Goal: Task Accomplishment & Management: Manage account settings

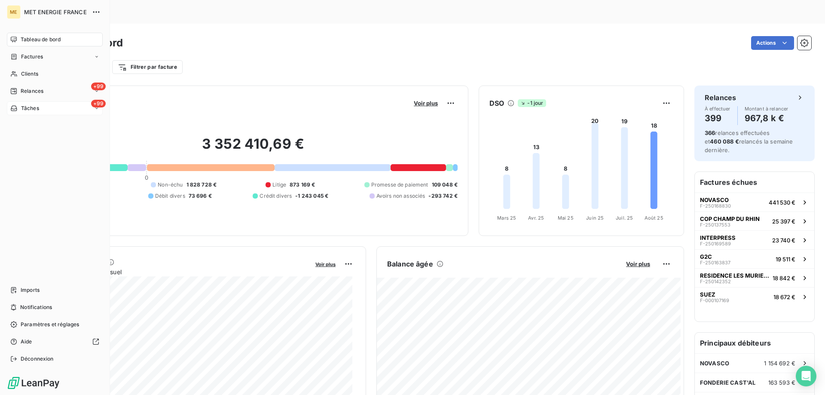
click at [50, 109] on div "+99 Tâches" at bounding box center [55, 108] width 96 height 14
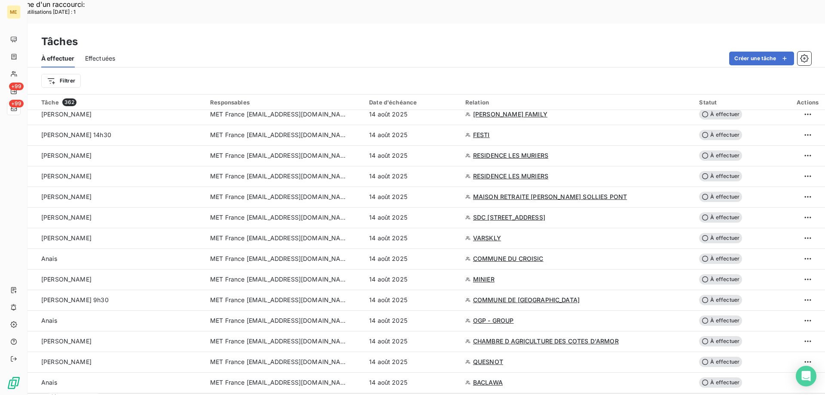
scroll to position [1307, 0]
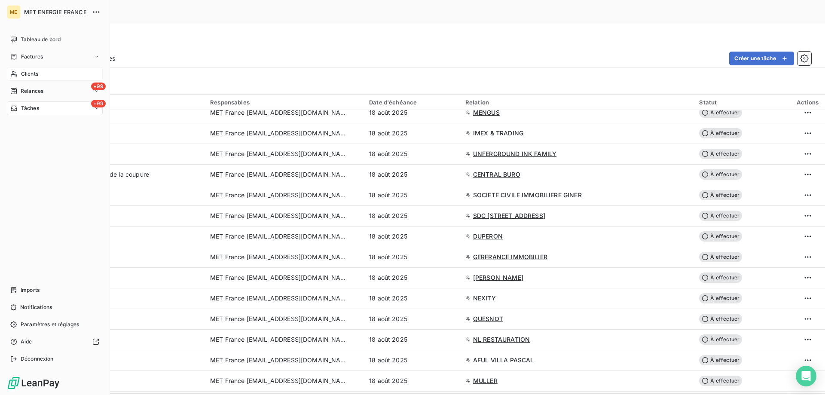
click at [49, 73] on div "Clients" at bounding box center [55, 74] width 96 height 14
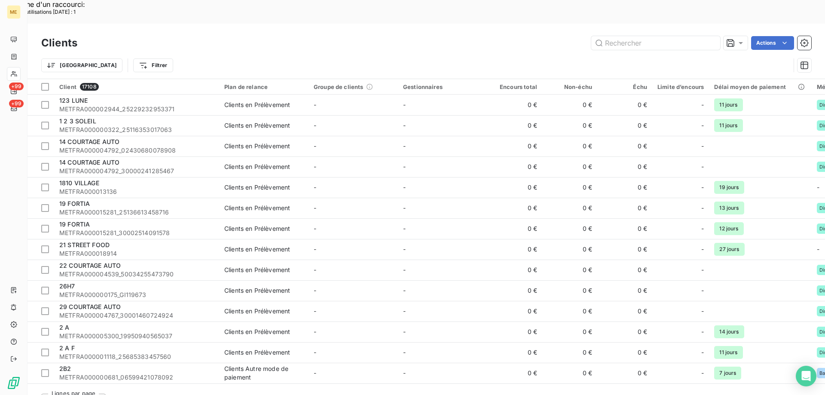
type input "METFRA000007225"
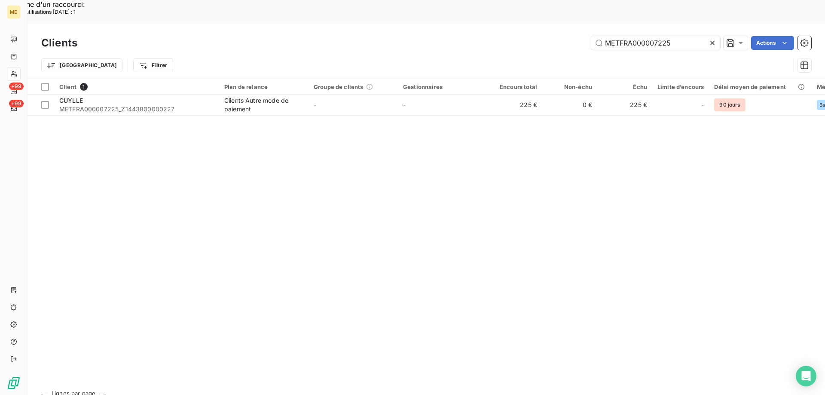
click at [713, 39] on icon at bounding box center [712, 43] width 9 height 9
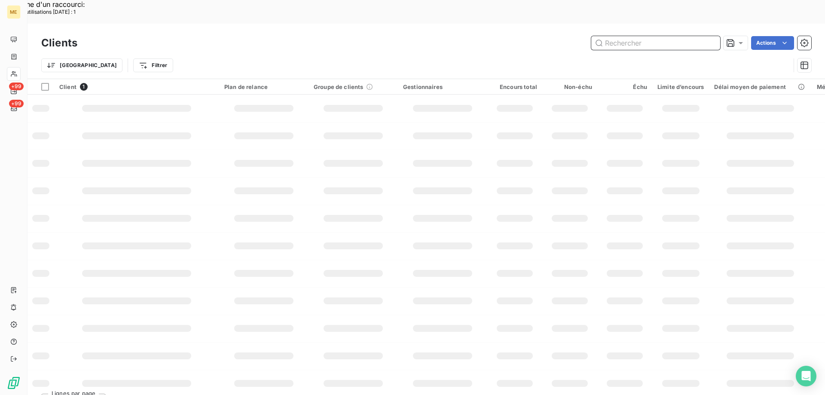
click at [675, 36] on input "text" at bounding box center [655, 43] width 129 height 14
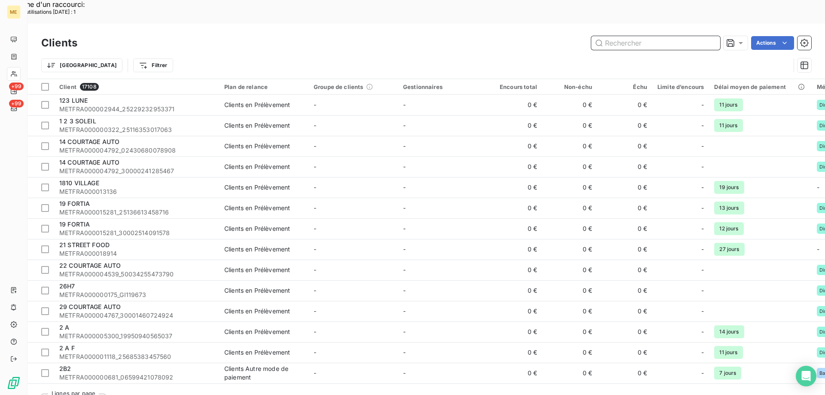
paste input "METFRA000007540"
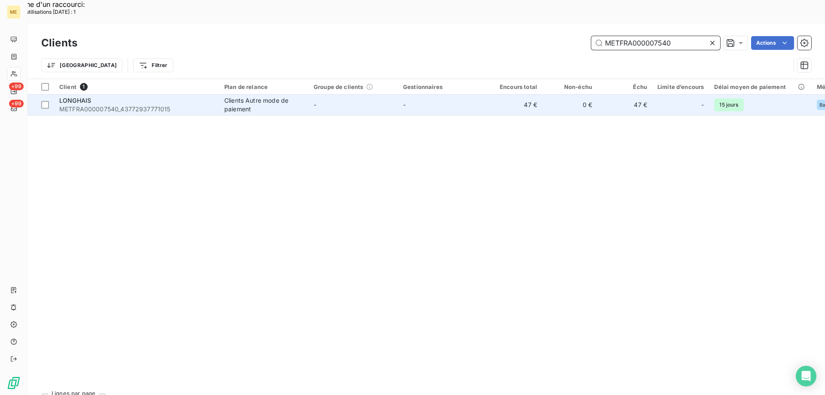
type input "METFRA000007540"
click at [103, 96] on div "LONGHAIS" at bounding box center [136, 100] width 155 height 9
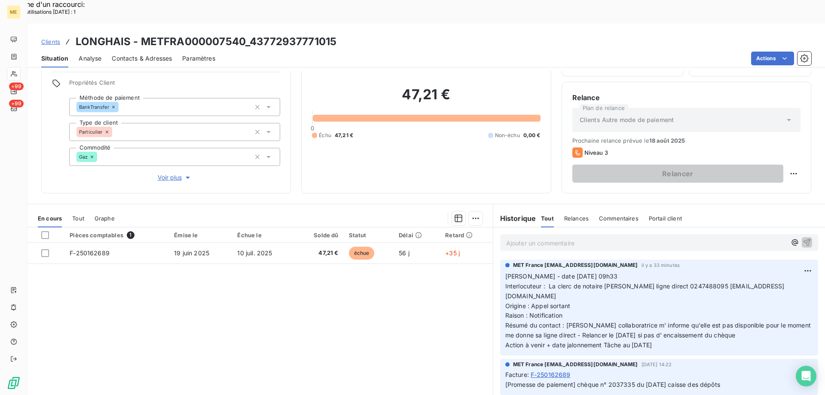
drag, startPoint x: 670, startPoint y: 321, endPoint x: 503, endPoint y: 257, distance: 178.8
click at [505, 272] on p "Valérie - date 13/08/2025 09h33 Interlocuteur : La clerc de notaire Mme GARNIER…" at bounding box center [659, 311] width 308 height 79
drag, startPoint x: 503, startPoint y: 257, endPoint x: 423, endPoint y: 310, distance: 95.8
click at [424, 310] on div "Pièces comptables 1 Émise le Échue le Solde dû Statut Délai Retard F-250162689 …" at bounding box center [260, 309] width 465 height 165
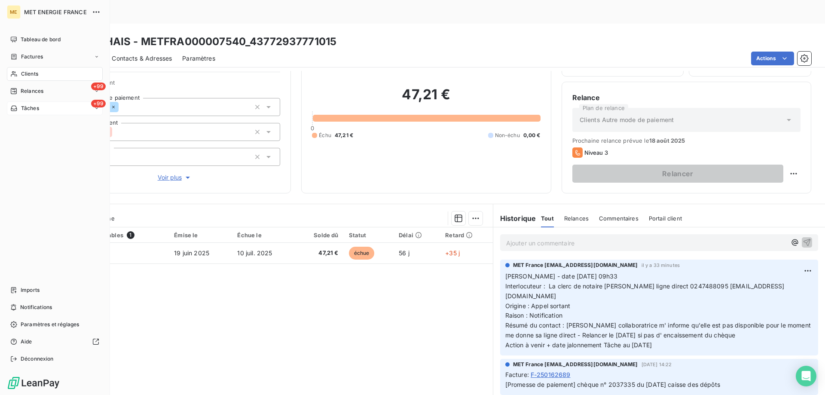
click at [48, 109] on div "+99 Tâches" at bounding box center [55, 108] width 96 height 14
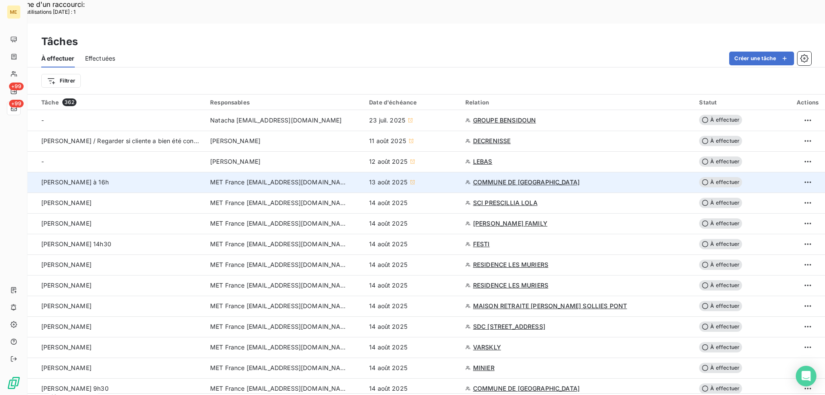
click at [518, 178] on span "COMMUNE DE POIX DU NORD" at bounding box center [526, 182] width 107 height 9
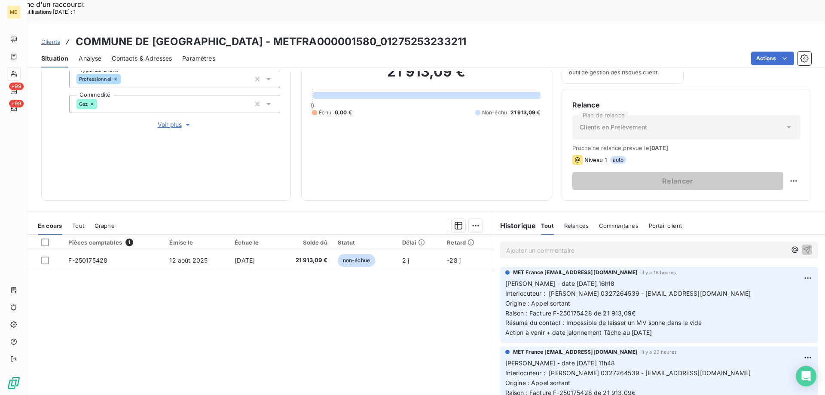
scroll to position [115, 0]
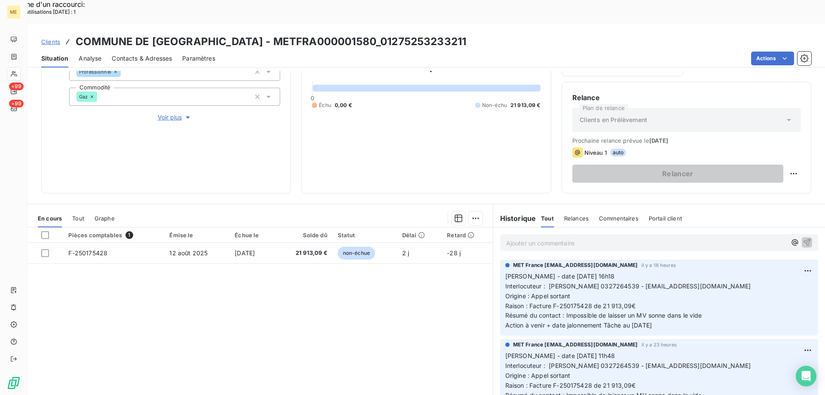
click at [606, 282] on span "Interlocuteur : Mme CLEMENT 0327264539 - mairie@ville-poixdunord.fr" at bounding box center [628, 285] width 246 height 7
copy span "0327264539"
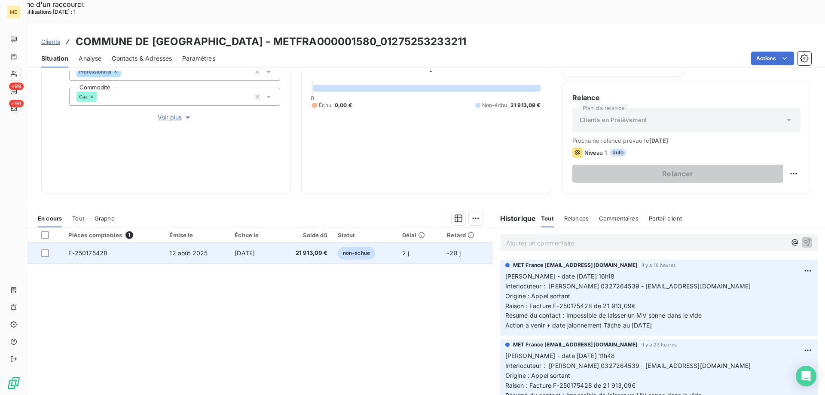
click at [81, 249] on span "F-250175428" at bounding box center [87, 252] width 39 height 7
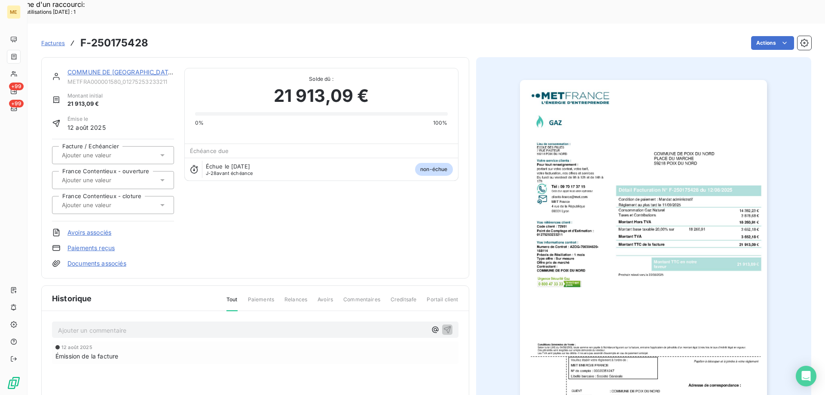
click at [600, 131] on img "button" at bounding box center [643, 255] width 247 height 350
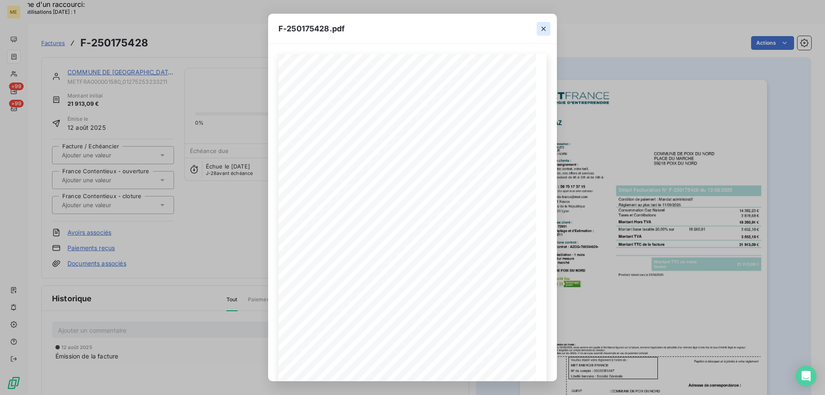
click at [543, 31] on icon "button" at bounding box center [543, 28] width 9 height 9
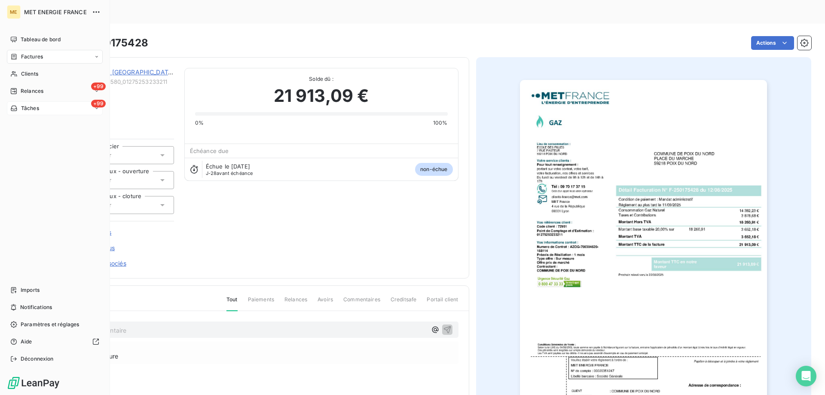
click at [58, 109] on div "+99 Tâches" at bounding box center [55, 108] width 96 height 14
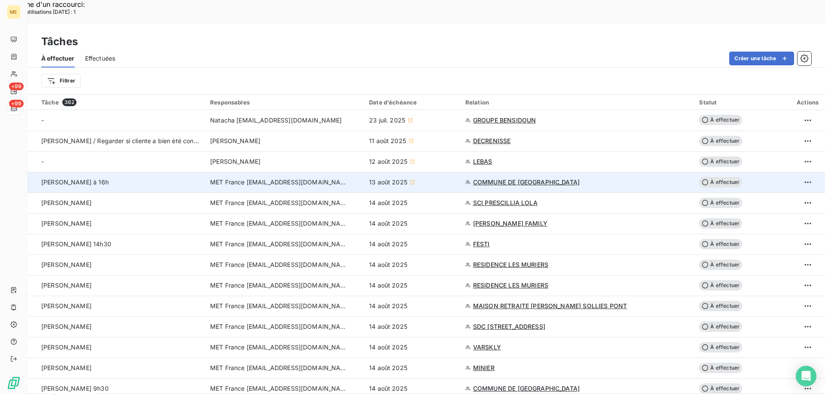
click at [715, 177] on span "À effectuer" at bounding box center [720, 182] width 43 height 10
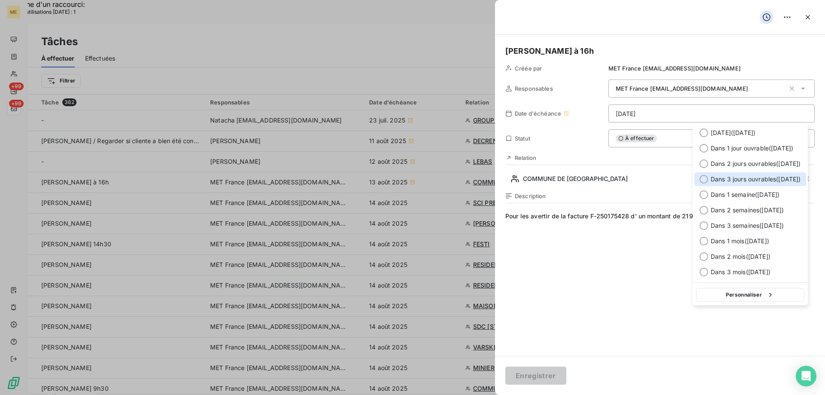
click at [703, 179] on div at bounding box center [704, 179] width 9 height 9
type input "19/08/2025"
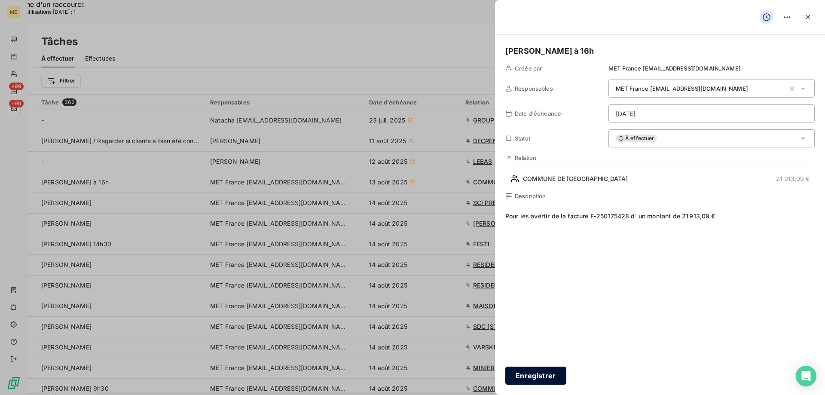
click at [536, 375] on button "Enregistrer" at bounding box center [535, 376] width 61 height 18
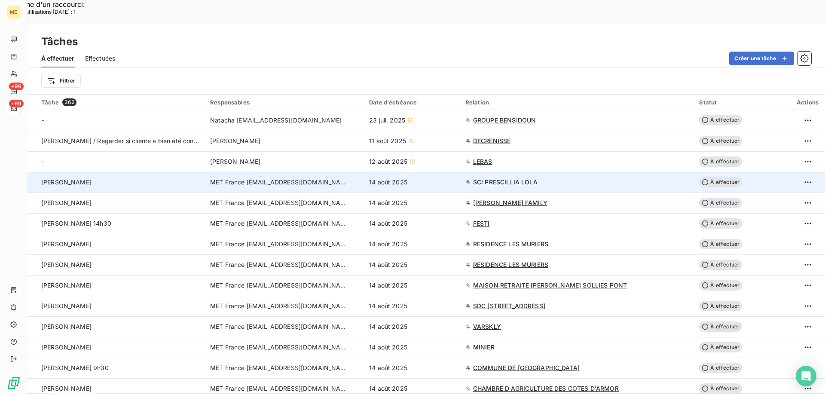
click at [502, 178] on span "SCI PRESCILLIA LOLA" at bounding box center [505, 182] width 64 height 9
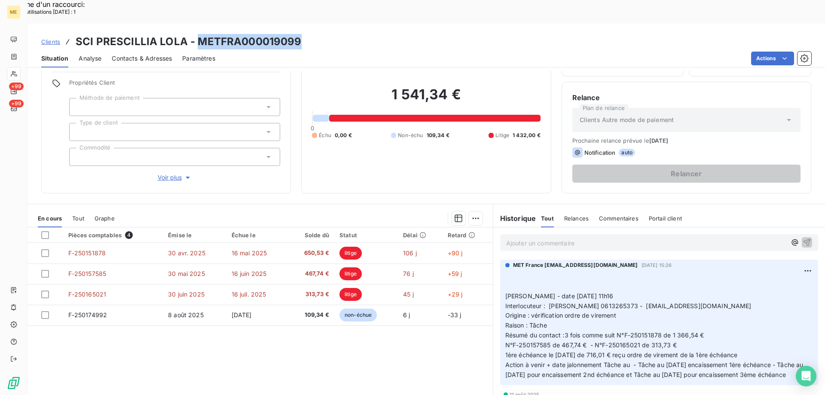
drag, startPoint x: 195, startPoint y: 16, endPoint x: 299, endPoint y: 14, distance: 104.4
click at [299, 34] on div "Clients SCI PRESCILLIA LOLA - METFRA000019099" at bounding box center [427, 41] width 798 height 15
copy h3 "METFRA000019099"
click at [645, 302] on span "Interlocuteur : Christel FAGLAIN BOISNARD 0613265373 - presci163@hotmail.fr" at bounding box center [628, 305] width 246 height 7
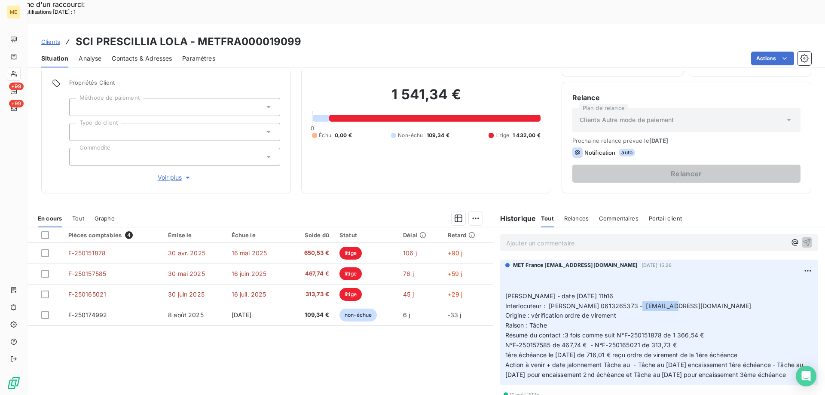
copy span "0613265373"
drag, startPoint x: 560, startPoint y: 360, endPoint x: 502, endPoint y: 269, distance: 107.4
click at [505, 272] on p "﻿ ﻿ Valérie - date 06/08/2025 11h16 Interlocuteur : Christel FAGLAIN BOISNARD 0…" at bounding box center [659, 326] width 308 height 108
click at [748, 286] on p "﻿ ﻿ Valérie - date 06/08/2025 11h16 Interlocuteur : Christel FAGLAIN BOISNARD 0…" at bounding box center [659, 326] width 308 height 108
click at [746, 283] on p "﻿ ﻿ Valérie - date 06/08/2025 11h16 Interlocuteur : Christel FAGLAIN BOISNARD 0…" at bounding box center [659, 326] width 308 height 108
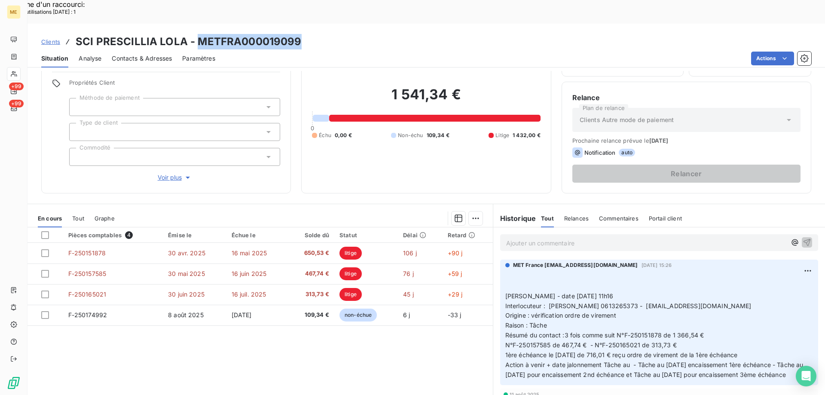
drag, startPoint x: 205, startPoint y: 15, endPoint x: 297, endPoint y: 14, distance: 92.4
click at [297, 34] on h3 "SCI PRESCILLIA LOLA - METFRA000019099" at bounding box center [189, 41] width 226 height 15
copy h3 "METFRA000019099"
drag, startPoint x: 740, startPoint y: 281, endPoint x: 675, endPoint y: 283, distance: 65.3
click at [675, 283] on p "﻿ ﻿ Valérie - date 06/08/2025 11h16 Interlocuteur : Christel FAGLAIN BOISNARD 0…" at bounding box center [659, 326] width 308 height 108
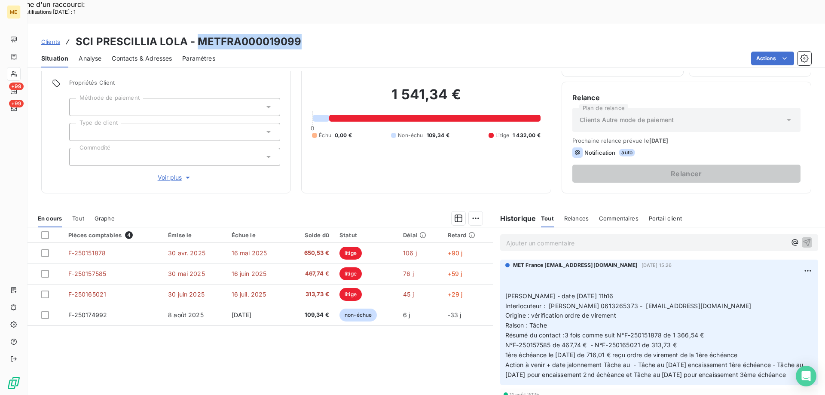
copy span "[EMAIL_ADDRESS][DOMAIN_NAME]"
drag, startPoint x: 574, startPoint y: 361, endPoint x: 500, endPoint y: 270, distance: 117.0
click at [500, 270] on div "MET France met-france@recouvrement.met.com 11 août 2025, 15:26 ﻿ ﻿ Valérie - da…" at bounding box center [659, 322] width 318 height 125
copy p "Valérie - date 06/08/2025 11h16 Interlocuteur : Christel FAGLAIN BOISNARD 06132…"
click at [527, 238] on p "Ajouter un commentaire ﻿" at bounding box center [646, 243] width 280 height 11
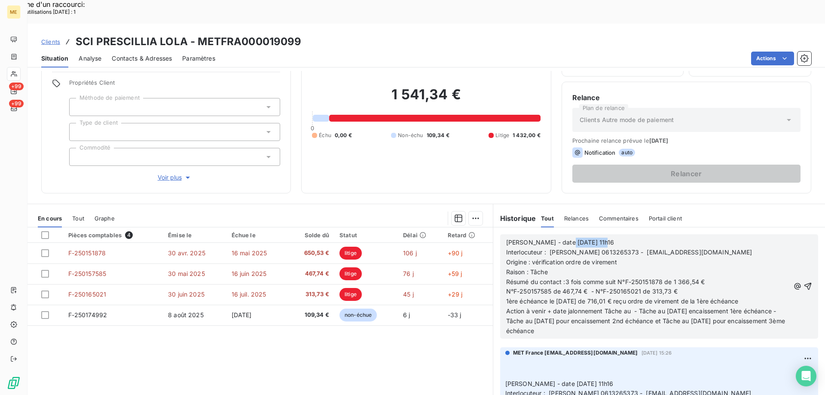
drag, startPoint x: 543, startPoint y: 219, endPoint x: 608, endPoint y: 216, distance: 65.0
click at [608, 238] on p "Valérie - date 06/08/2025 11h16" at bounding box center [648, 243] width 284 height 10
click at [561, 238] on span "Valérie - date 06/0814/08/2025" at bounding box center [567, 241] width 123 height 7
click at [584, 238] on p "Valérie - date 14/08/2025" at bounding box center [648, 243] width 284 height 10
drag, startPoint x: 528, startPoint y: 238, endPoint x: 625, endPoint y: 237, distance: 96.7
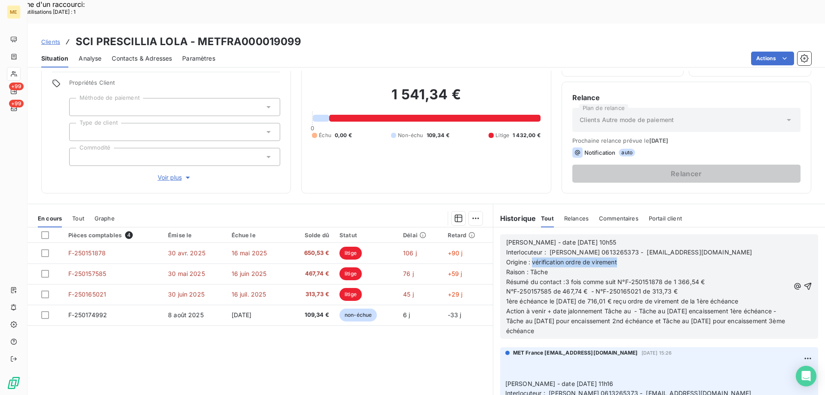
click at [625, 257] on p "Origine : vérification ordre de virement" at bounding box center [648, 262] width 284 height 10
drag, startPoint x: 503, startPoint y: 258, endPoint x: 758, endPoint y: 275, distance: 256.3
click at [758, 275] on div "Valérie - date 14/08/2025 10h55 Interlocuteur : Christel FAGLAIN BOISNARD 06132…" at bounding box center [648, 287] width 284 height 98
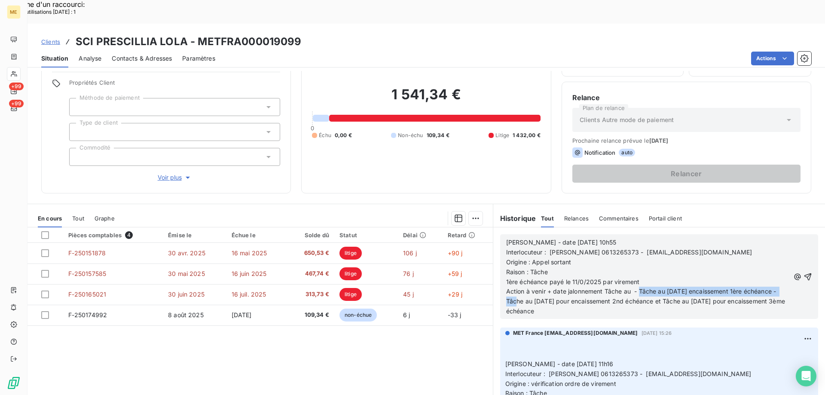
drag, startPoint x: 636, startPoint y: 264, endPoint x: 535, endPoint y: 275, distance: 101.6
click at [535, 287] on span "Action à venir + date jalonnement Tâche au - Tâche au 14/08/2025 encaissement 1…" at bounding box center [646, 300] width 281 height 27
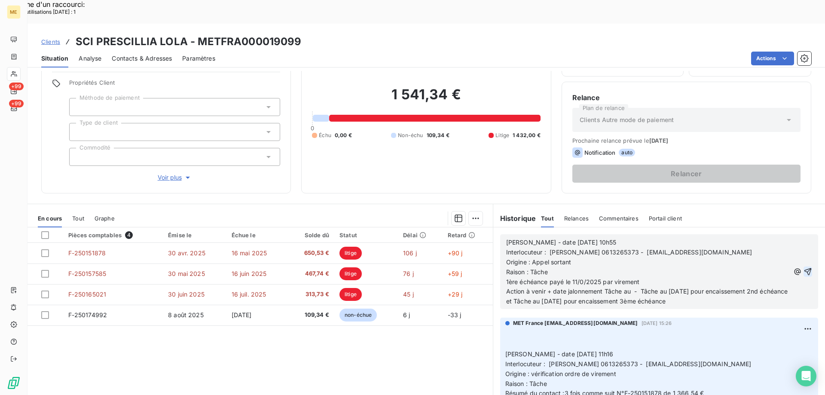
click at [804, 267] on icon "button" at bounding box center [808, 271] width 9 height 9
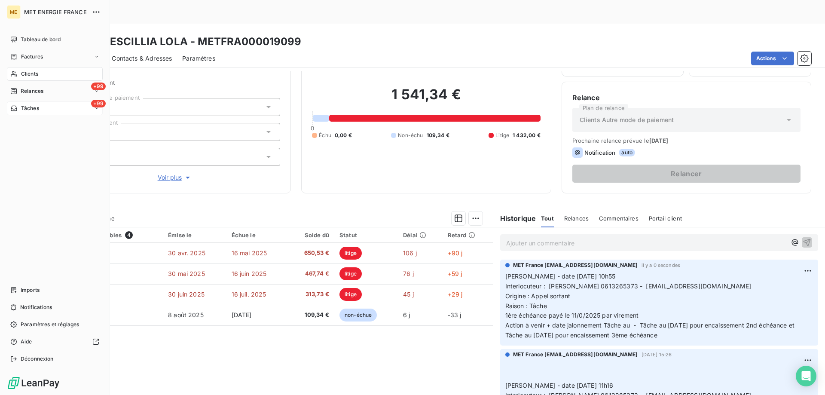
click at [47, 109] on div "+99 Tâches" at bounding box center [55, 108] width 96 height 14
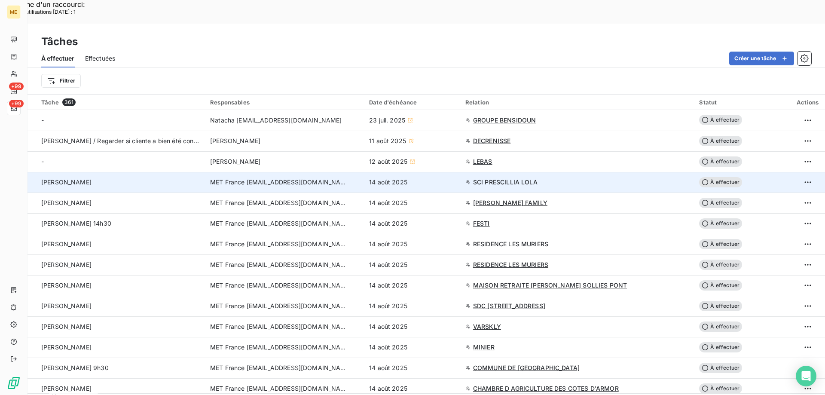
click at [710, 172] on td "À effectuer" at bounding box center [742, 182] width 96 height 21
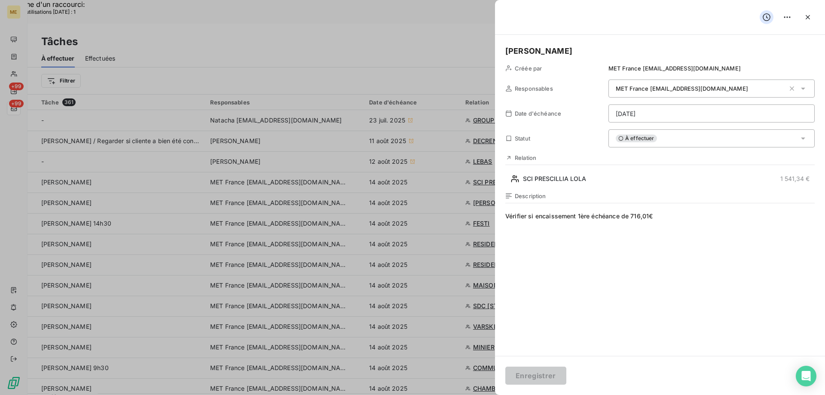
click at [590, 217] on span "Vérifier si encaissement 1ère échéance de 716,01€" at bounding box center [659, 294] width 309 height 165
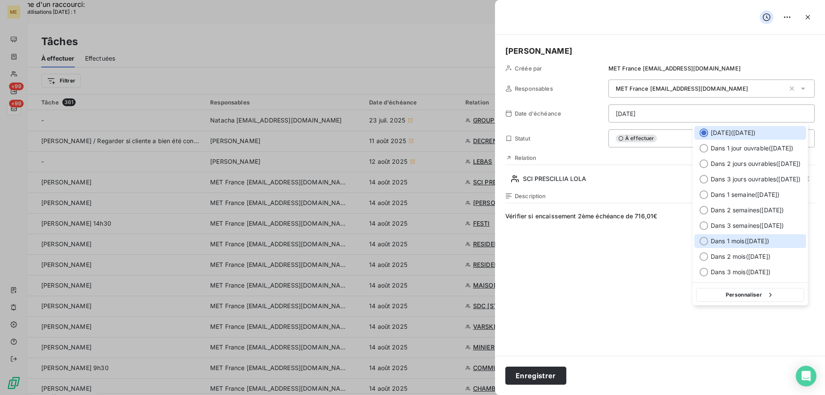
click at [729, 240] on span "Dans 1 mois ( 14 sept. )" at bounding box center [740, 241] width 58 height 9
type input "14/09/2025"
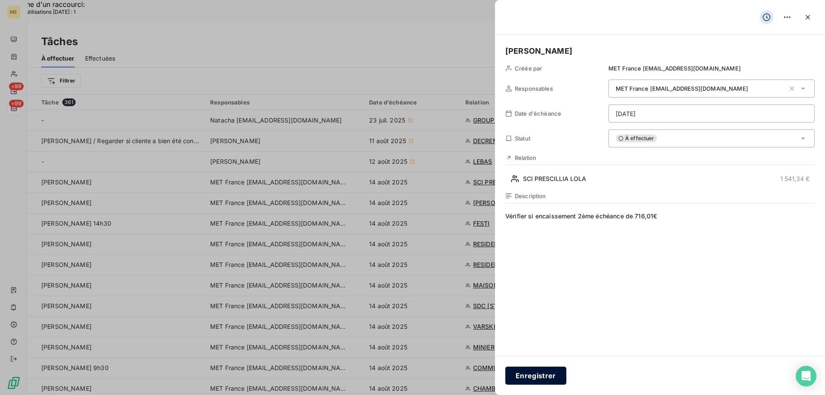
click at [536, 373] on button "Enregistrer" at bounding box center [535, 376] width 61 height 18
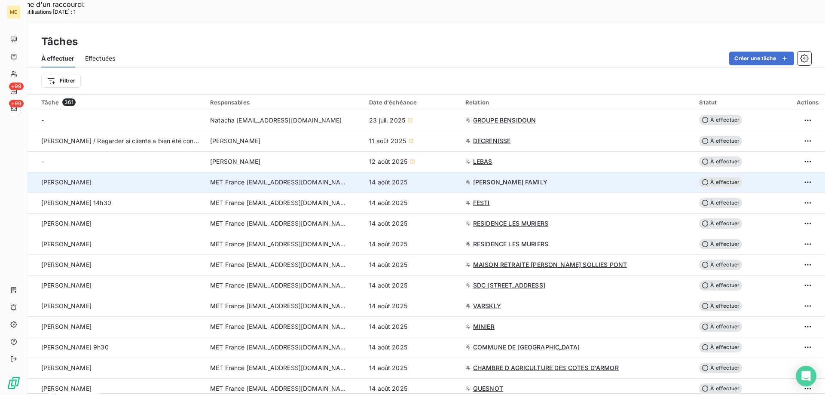
click at [497, 178] on span "JIMMY FAMILY" at bounding box center [510, 182] width 74 height 9
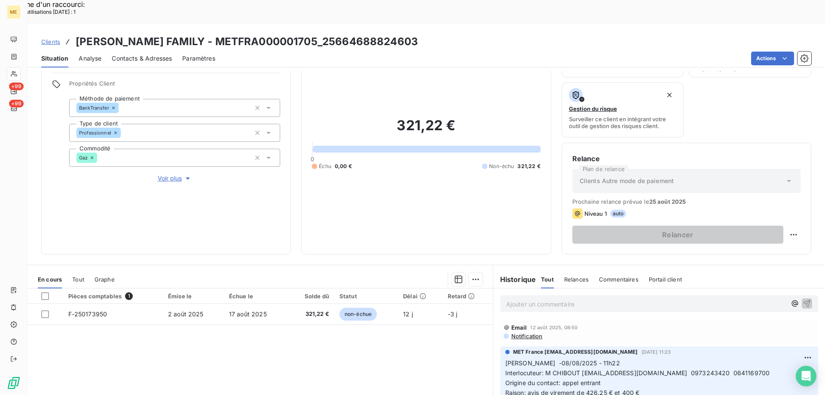
scroll to position [115, 0]
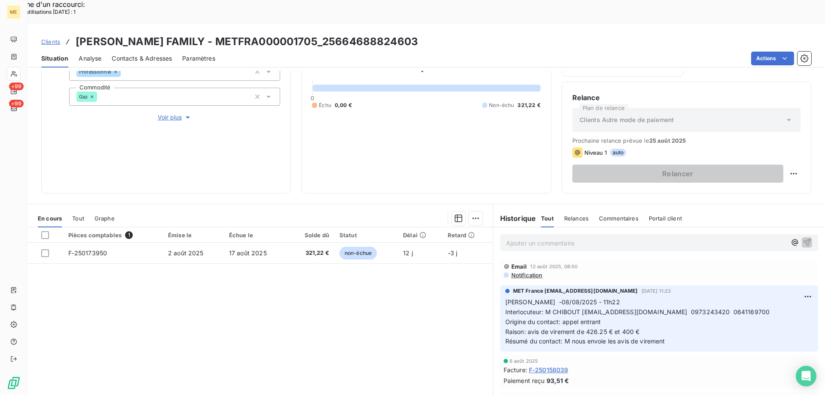
click at [165, 113] on span "Voir plus" at bounding box center [175, 117] width 34 height 9
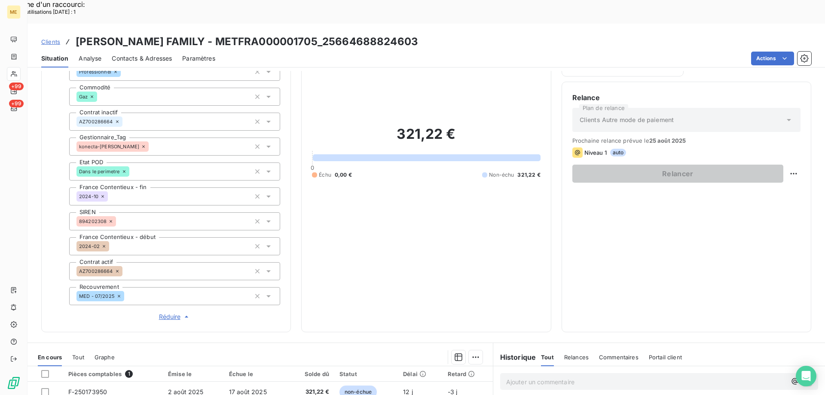
click at [164, 312] on span "Réduire" at bounding box center [175, 316] width 32 height 9
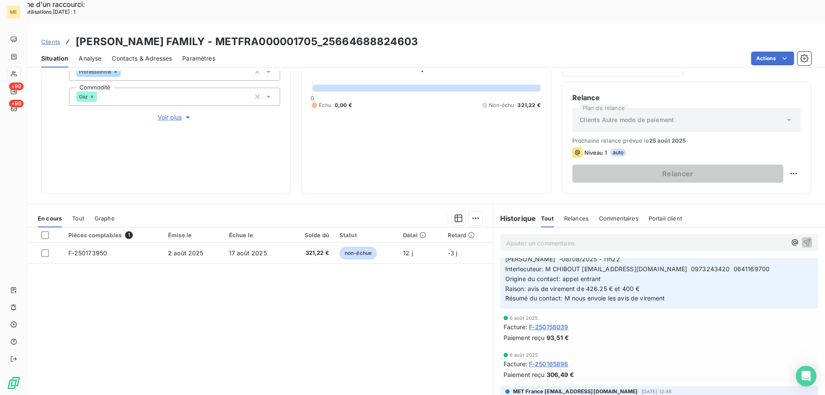
scroll to position [0, 0]
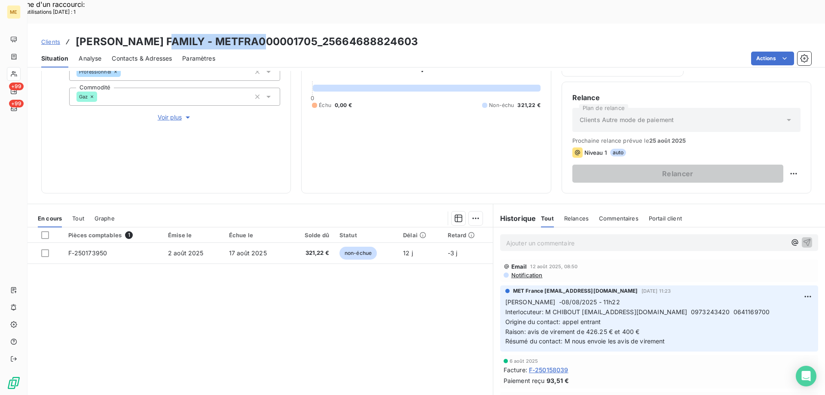
drag, startPoint x: 162, startPoint y: 15, endPoint x: 266, endPoint y: 16, distance: 104.4
click at [266, 34] on h3 "JIMMY FAMILY - METFRA000001705_25664688824603" at bounding box center [247, 41] width 342 height 15
copy h3 "METFRA000001705"
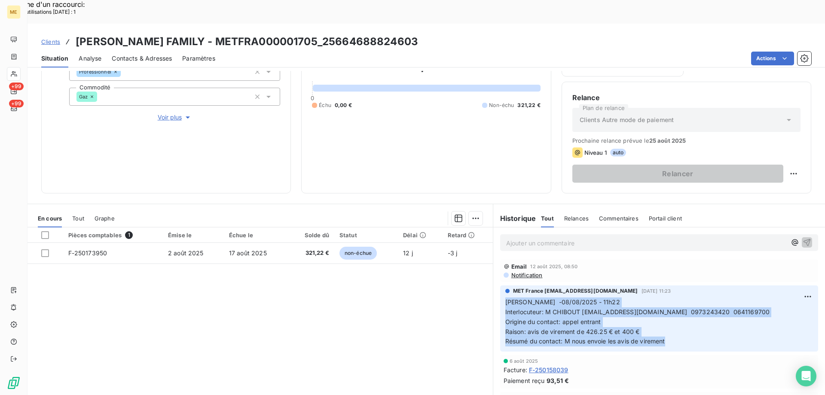
drag, startPoint x: 670, startPoint y: 318, endPoint x: 503, endPoint y: 278, distance: 172.0
click at [505, 297] on p "Sylvain -08/08/2025 - 11h22 Interlocuteur: M CHIBOUT jimmychibout@gmail.com 097…" at bounding box center [659, 321] width 308 height 49
copy p "Sylvain -08/08/2025 - 11h22 Interlocuteur: M CHIBOUT jimmychibout@gmail.com 097…"
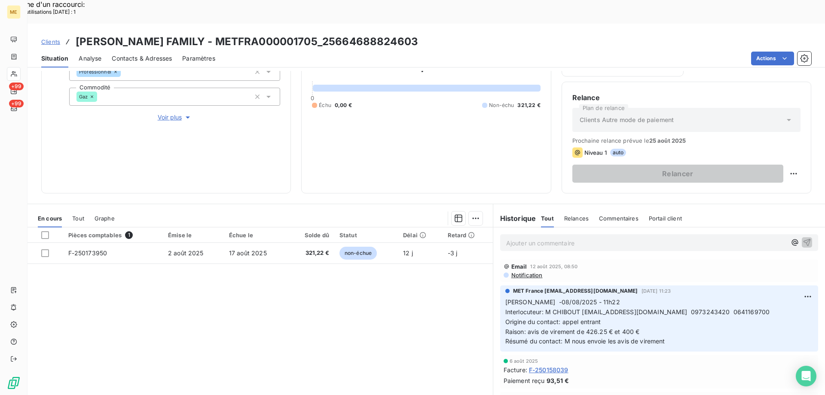
click at [513, 238] on p "Ajouter un commentaire ﻿" at bounding box center [646, 243] width 280 height 11
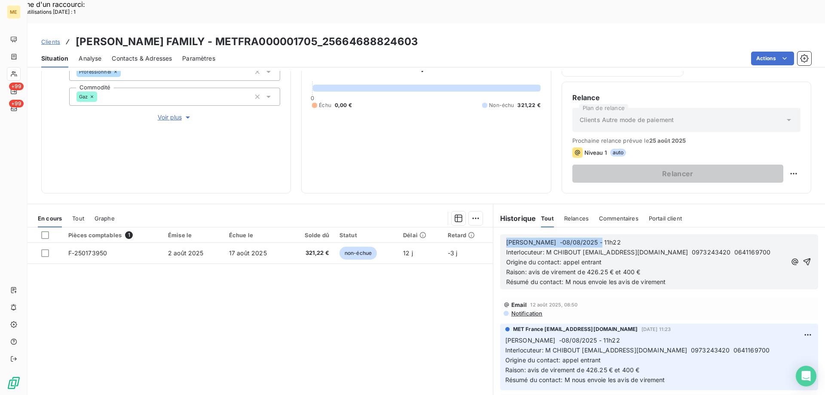
drag, startPoint x: 502, startPoint y: 216, endPoint x: 625, endPoint y: 212, distance: 123.0
click at [625, 234] on div "Sylvain -08/08/2025 - 11h22 Interlocuteur: M CHIBOUT jimmychibout@gmail.com 097…" at bounding box center [659, 261] width 318 height 55
drag, startPoint x: 561, startPoint y: 240, endPoint x: 601, endPoint y: 235, distance: 39.9
click at [601, 257] on p "Origine du contact: appel entrant" at bounding box center [646, 262] width 280 height 10
drag, startPoint x: 524, startPoint y: 248, endPoint x: 667, endPoint y: 245, distance: 143.1
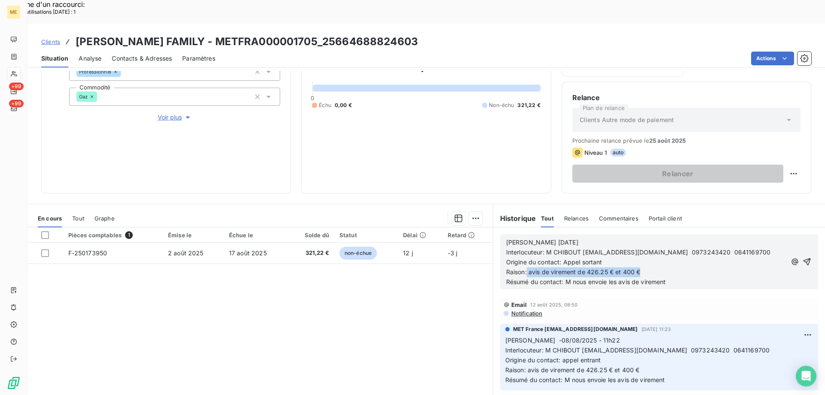
click at [667, 267] on p "Raison: avis de virement de 426.25 € et 400 €" at bounding box center [646, 272] width 280 height 10
drag, startPoint x: 563, startPoint y: 257, endPoint x: 690, endPoint y: 256, distance: 126.8
click at [690, 277] on p "Résumé du contact: M nous envoie les avis de virement" at bounding box center [646, 282] width 280 height 10
click at [613, 277] on p "Résumé du contact: Encaissement" at bounding box center [646, 282] width 280 height 10
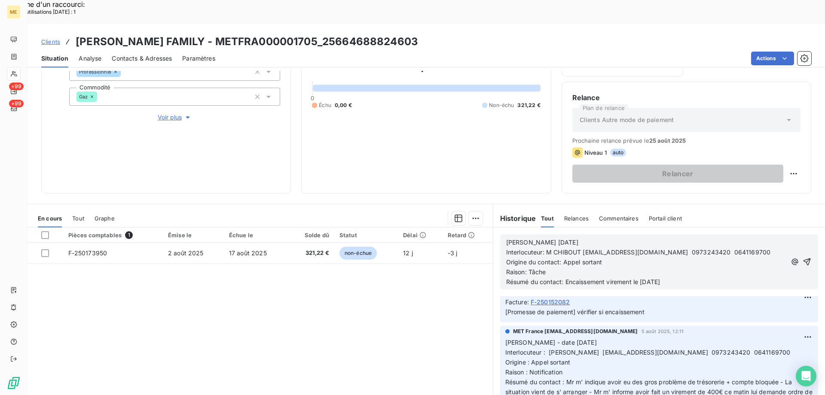
scroll to position [344, 0]
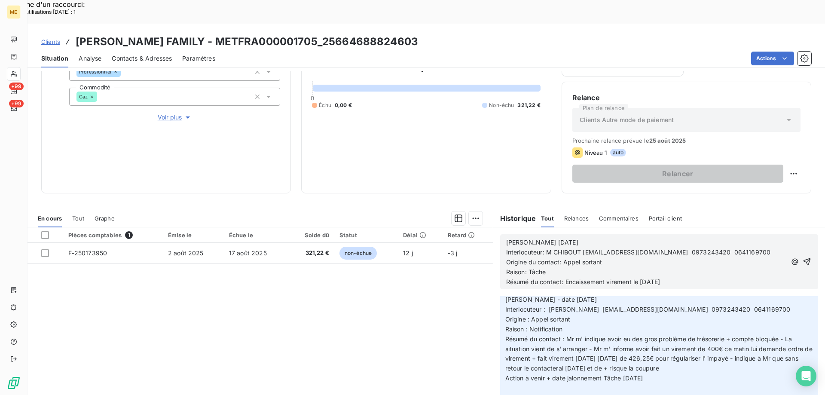
drag, startPoint x: 659, startPoint y: 353, endPoint x: 503, endPoint y: 359, distance: 156.1
click at [505, 359] on p "Valérie - date 05/08/2025 Interlocuteur : M Chibout jimmychibout@gmail.com 0973…" at bounding box center [659, 344] width 308 height 98
copy span "Action à venir + date jalonnement Tâche [DATE]"
click at [681, 277] on p "Résumé du contact: Encaissement virement le 06/08/2025" at bounding box center [646, 282] width 280 height 10
click at [660, 278] on span "Résumé du contact: Encaissement virement le 06/08/2025" at bounding box center [583, 281] width 154 height 7
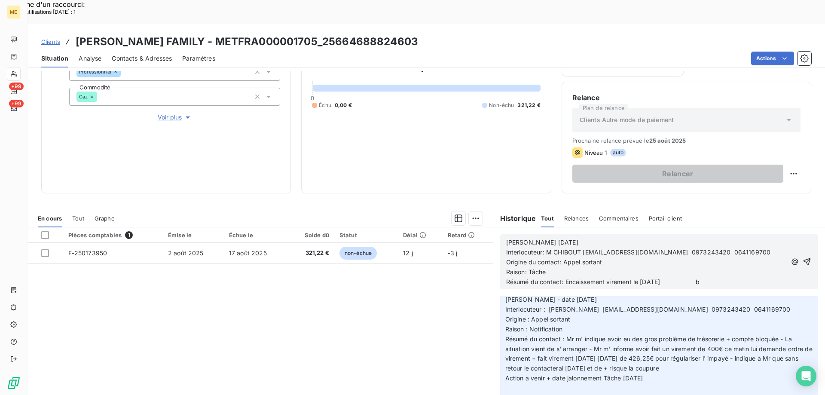
click at [700, 278] on span "Résumé du contact: Encaissement virement le 06/08/2025 b" at bounding box center [603, 281] width 194 height 7
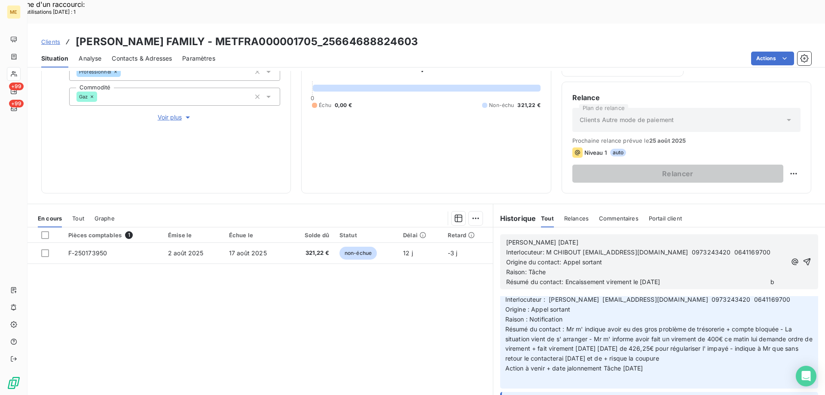
click at [524, 278] on span "Résumé du contact: Encaissement virement le 06/08/2025 b" at bounding box center [640, 281] width 269 height 7
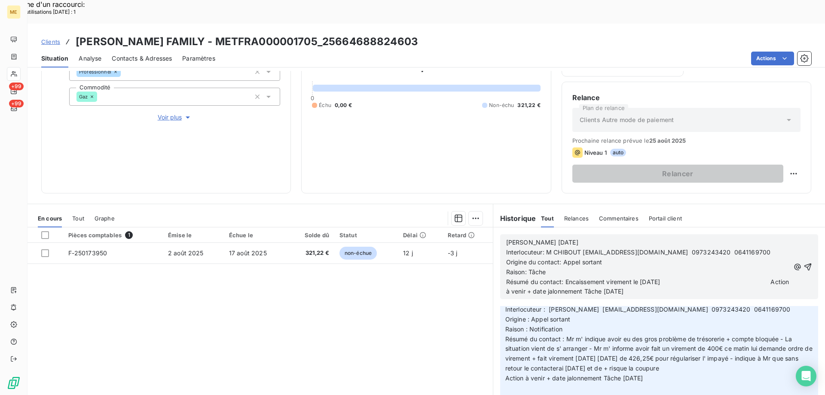
drag, startPoint x: 602, startPoint y: 267, endPoint x: 691, endPoint y: 263, distance: 89.0
click at [691, 277] on p "Résumé du contact: Encaissement virement le 06/08/2025 Action à venir + date ja…" at bounding box center [648, 287] width 284 height 20
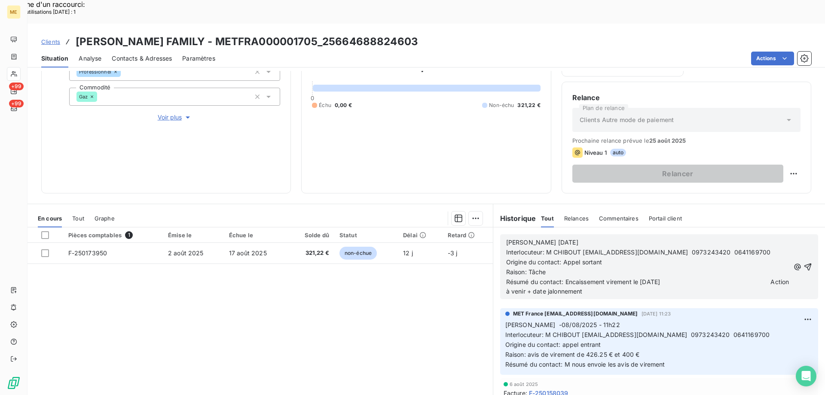
scroll to position [10, 0]
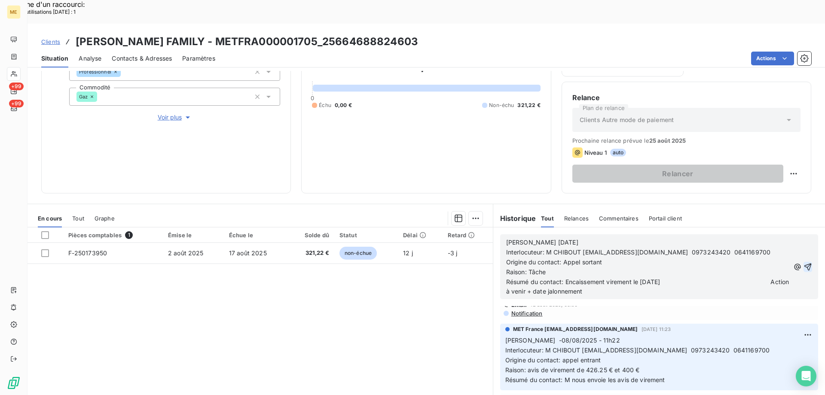
click at [804, 263] on icon "button" at bounding box center [807, 266] width 7 height 7
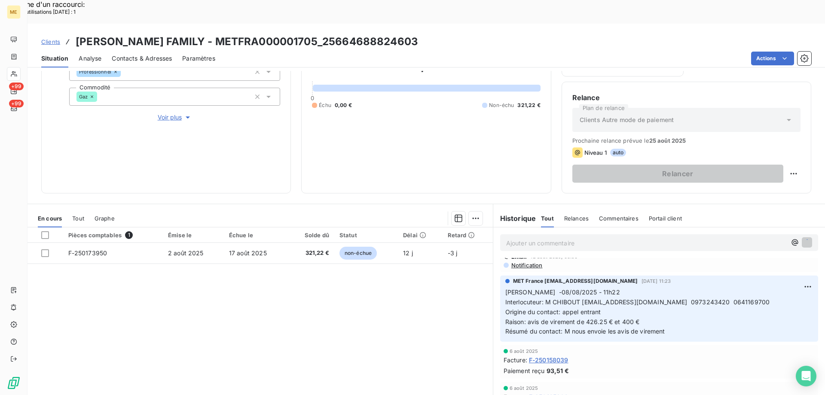
scroll to position [0, 0]
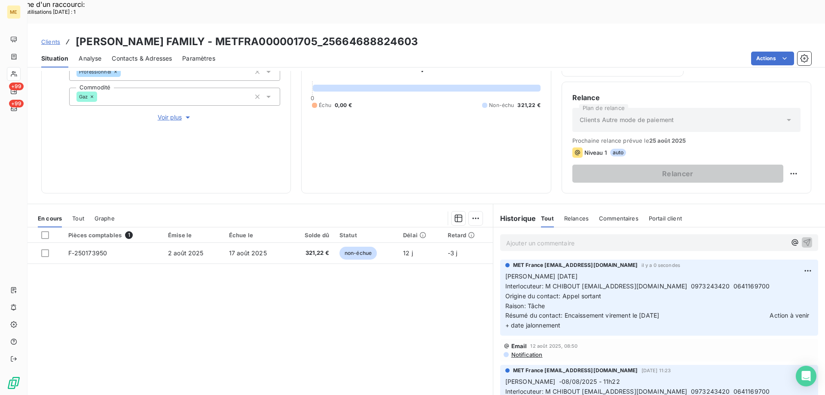
click at [714, 282] on span "Interlocuteur: M CHIBOUT jimmychibout@gmail.com 0973243420 0641169700" at bounding box center [637, 285] width 265 height 7
copy span "0641169700"
click at [648, 279] on p "Valérie 14/08/2025 Interlocuteur: M CHIBOUT jimmychibout@gmail.com 0973243420 0…" at bounding box center [659, 301] width 308 height 59
click at [621, 273] on p "Valérie 14/08/2025 Interlocuteur: M CHIBOUT jimmychibout@gmail.com 0973243420 0…" at bounding box center [659, 301] width 308 height 59
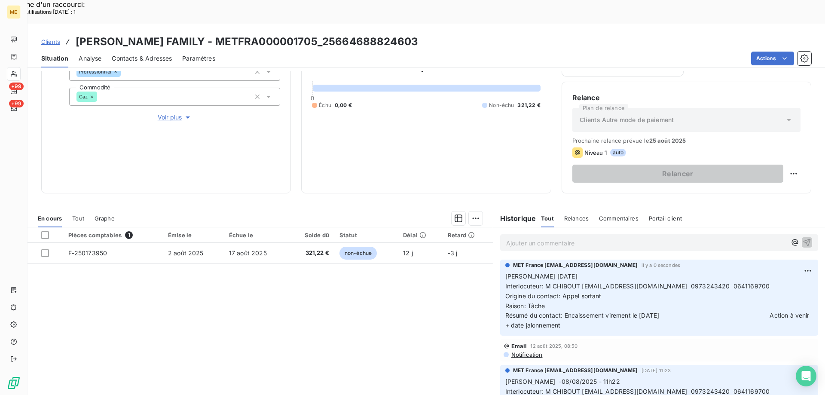
click at [607, 272] on p "Valérie 14/08/2025 Interlocuteur: M CHIBOUT jimmychibout@gmail.com 0973243420 0…" at bounding box center [659, 301] width 308 height 59
click at [721, 296] on p "Valérie 14/08/2025 Interlocuteur: M CHIBOUT jimmychibout@gmail.com 0973243420 0…" at bounding box center [659, 301] width 308 height 59
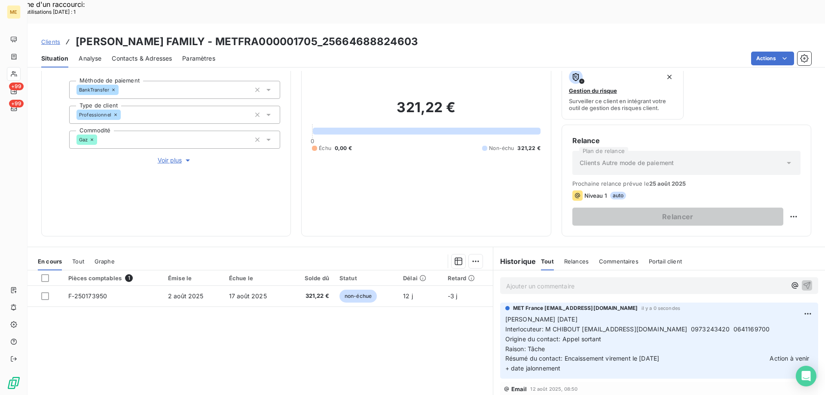
scroll to position [115, 0]
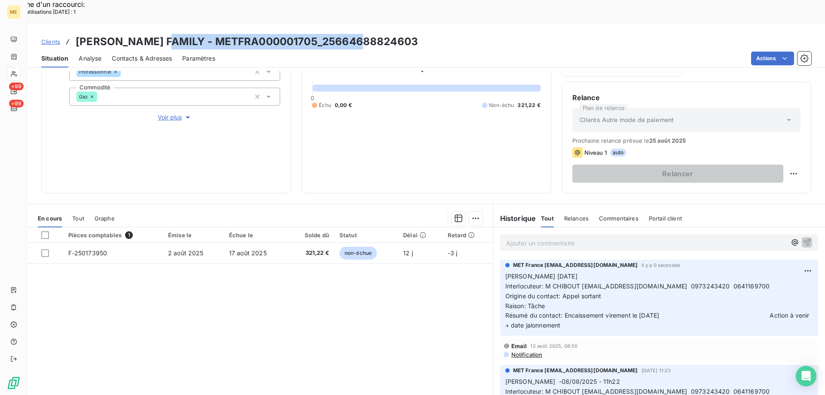
drag, startPoint x: 359, startPoint y: 17, endPoint x: 169, endPoint y: 15, distance: 190.4
click at [165, 34] on div "Clients JIMMY FAMILY - METFRA000001705_25664688824603" at bounding box center [427, 41] width 798 height 15
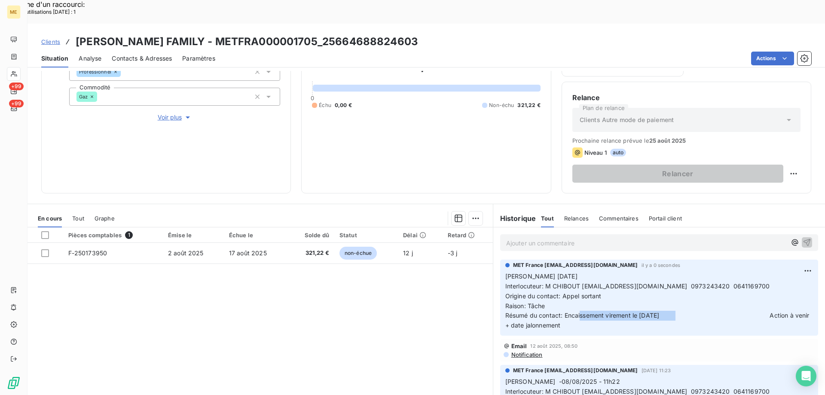
drag, startPoint x: 680, startPoint y: 294, endPoint x: 576, endPoint y: 290, distance: 103.6
click at [576, 312] on span "Résumé du contact: Encaissement virement le 06/08/2025 Action à venir + date ja…" at bounding box center [658, 320] width 306 height 17
click at [702, 282] on p "Valérie 14/08/2025 Interlocuteur: M CHIBOUT jimmychibout@gmail.com 0973243420 0…" at bounding box center [659, 301] width 308 height 59
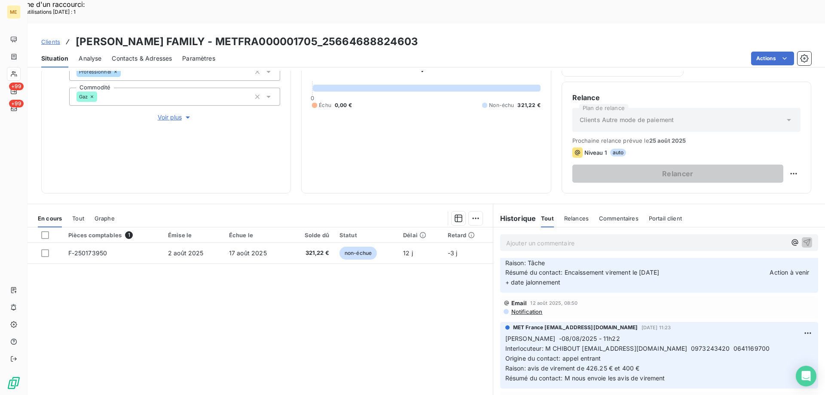
click at [367, 273] on div "Pièces comptables 1 Émise le Échue le Solde dû Statut Délai Retard F-250173950 …" at bounding box center [260, 309] width 465 height 165
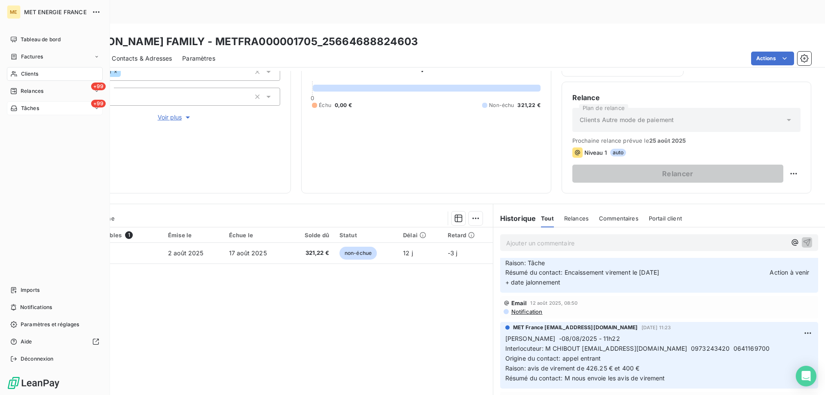
drag, startPoint x: 46, startPoint y: 109, endPoint x: 60, endPoint y: 111, distance: 14.8
click at [46, 109] on div "+99 Tâches" at bounding box center [55, 108] width 96 height 14
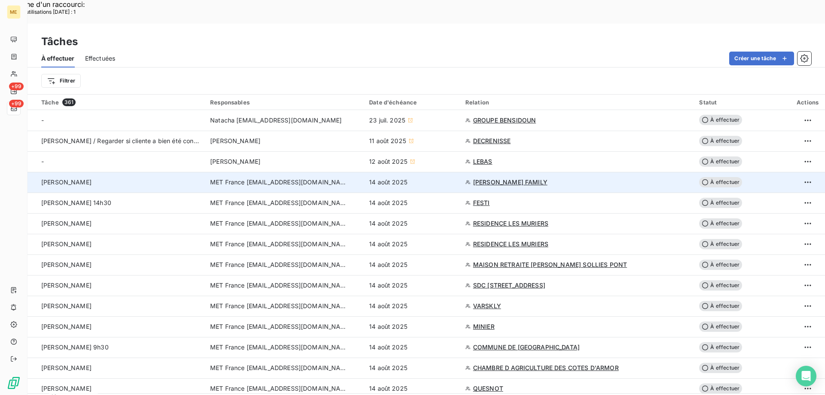
click at [713, 177] on span "À effectuer" at bounding box center [720, 182] width 43 height 10
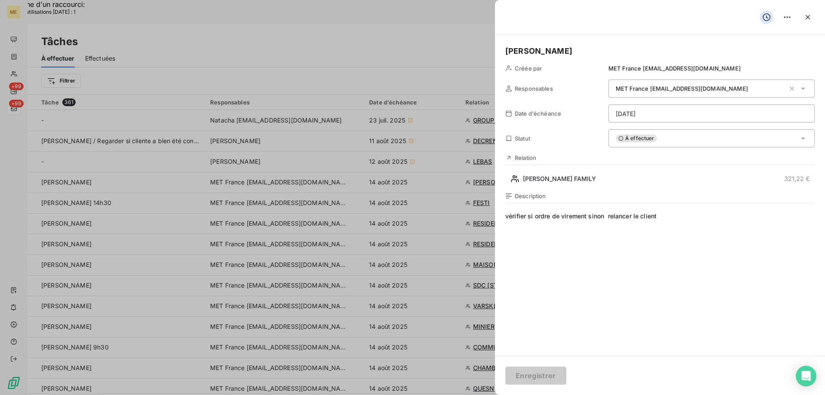
click at [683, 141] on div "À effectuer" at bounding box center [711, 138] width 206 height 18
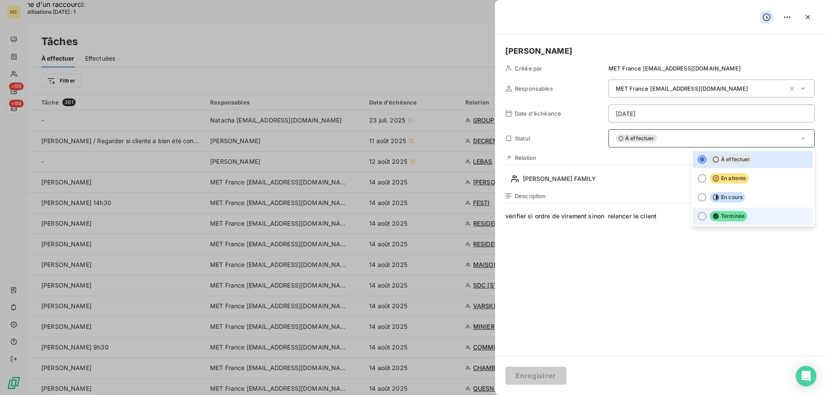
click at [698, 215] on div at bounding box center [702, 216] width 9 height 9
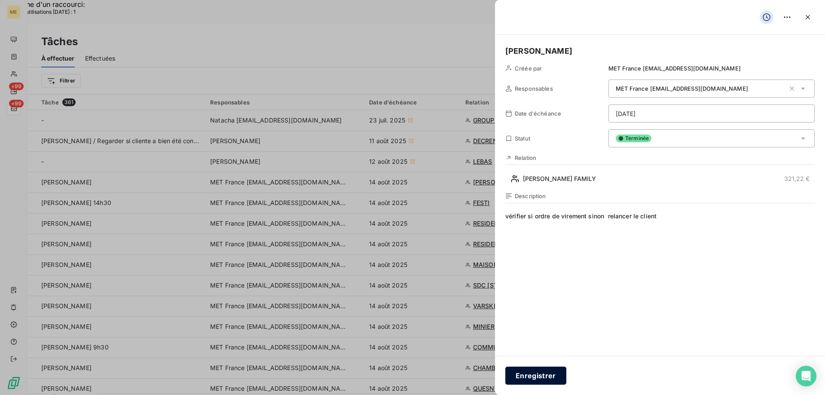
click at [539, 373] on button "Enregistrer" at bounding box center [535, 376] width 61 height 18
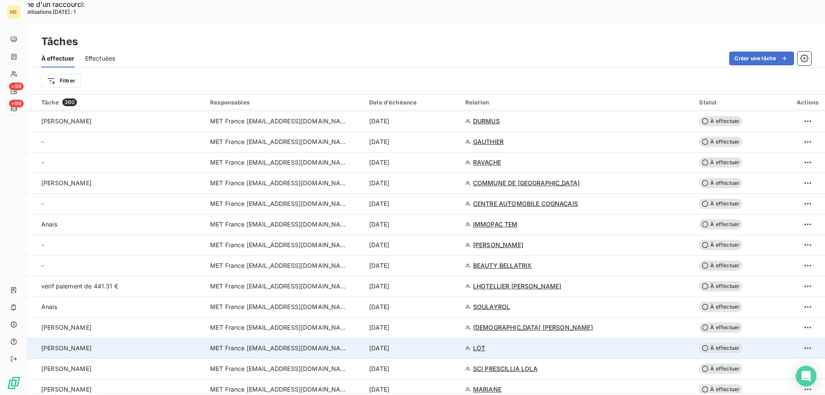
scroll to position [1694, 0]
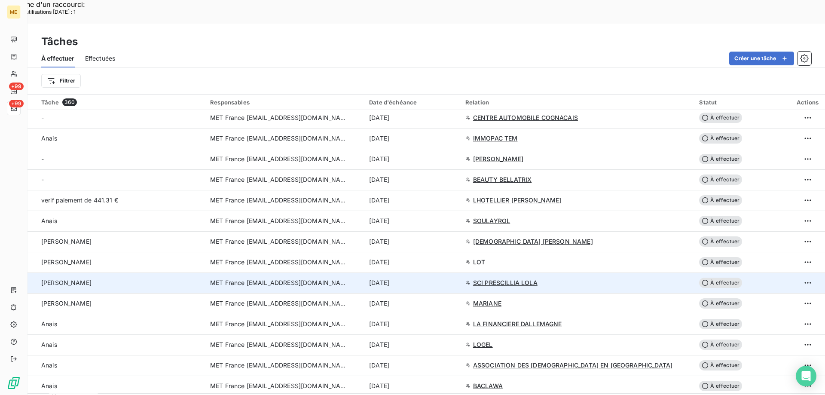
click at [530, 272] on td "SCI PRESCILLIA LOLA" at bounding box center [577, 282] width 234 height 21
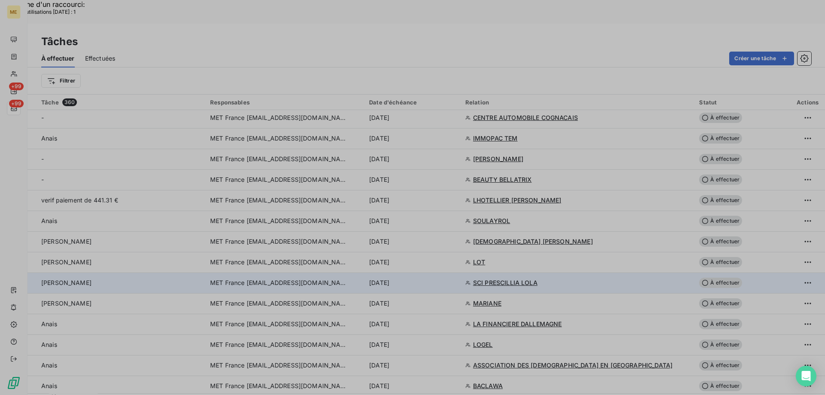
type input "14/09/2025"
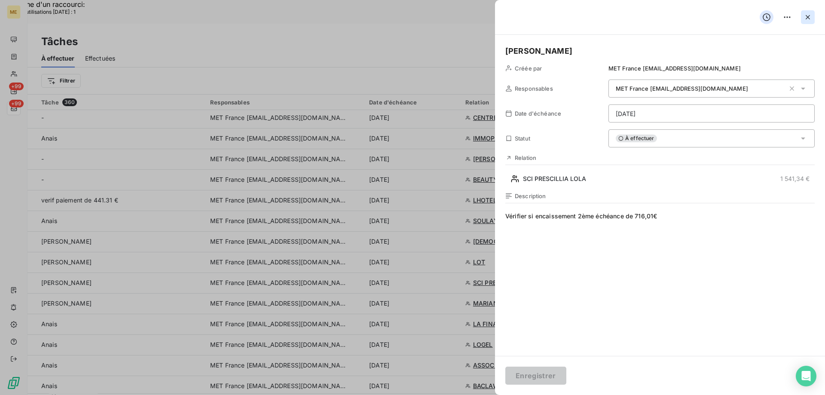
click at [808, 20] on icon "button" at bounding box center [808, 17] width 9 height 9
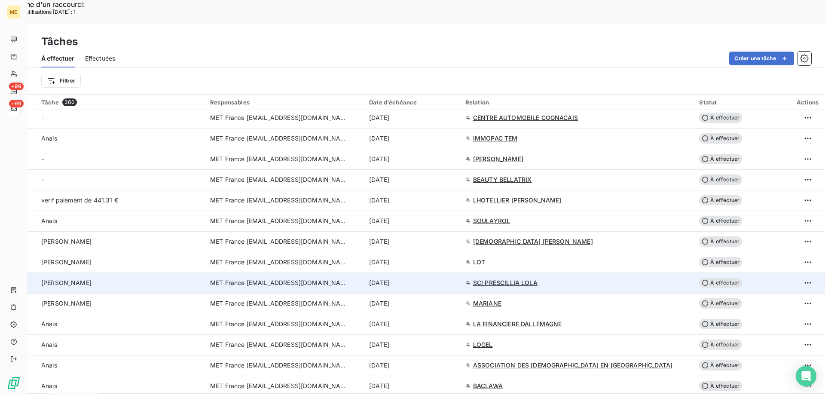
click at [505, 278] on span "SCI PRESCILLIA LOLA" at bounding box center [505, 282] width 64 height 9
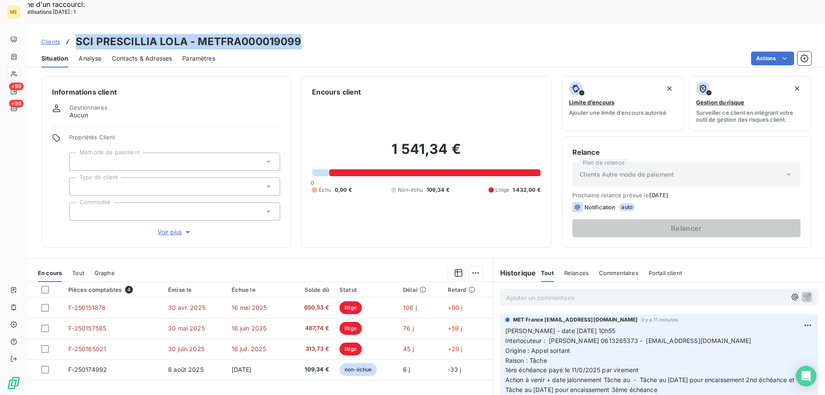
drag, startPoint x: 304, startPoint y: 17, endPoint x: 78, endPoint y: 13, distance: 226.1
click at [78, 34] on div "Clients SCI PRESCILLIA LOLA - METFRA000019099" at bounding box center [427, 41] width 798 height 15
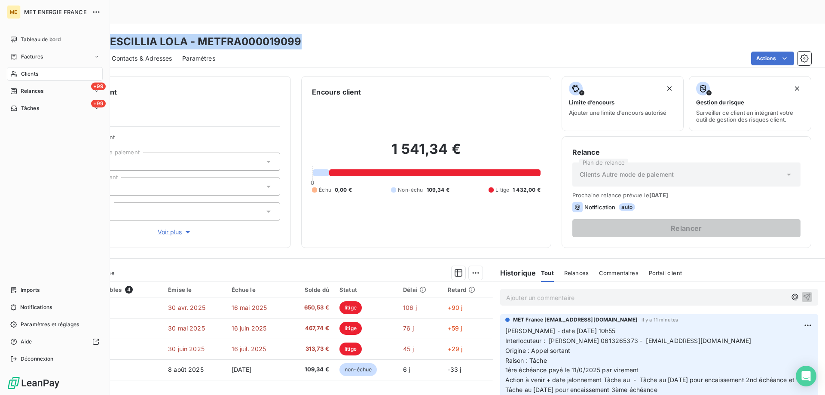
drag, startPoint x: 55, startPoint y: 109, endPoint x: 108, endPoint y: 101, distance: 53.5
click at [55, 109] on div "+99 Tâches" at bounding box center [55, 108] width 96 height 14
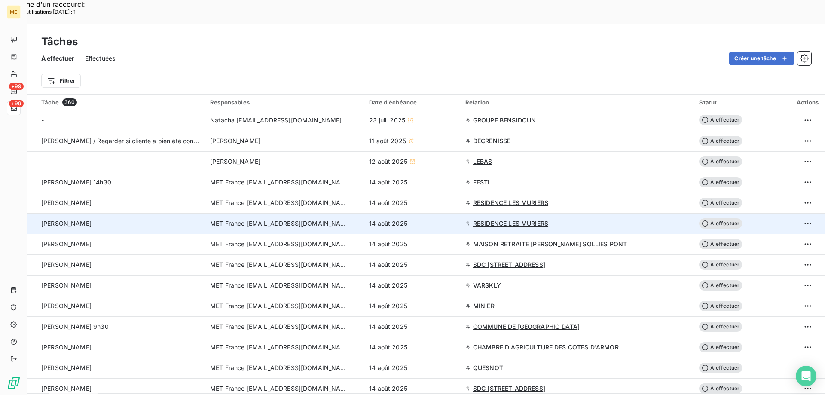
click at [721, 218] on span "À effectuer" at bounding box center [720, 223] width 43 height 10
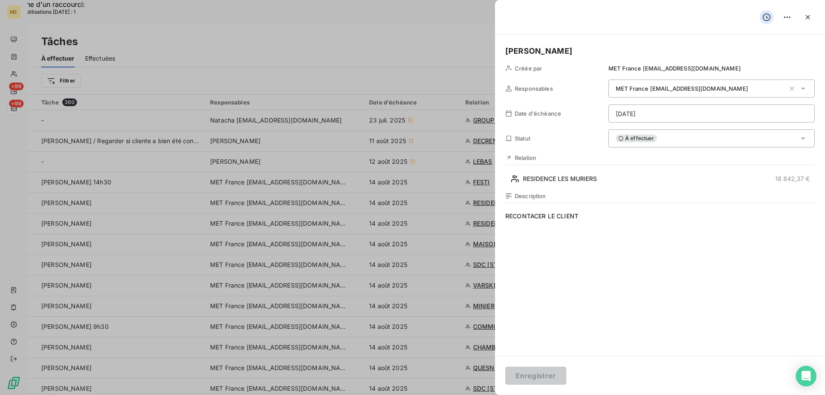
click at [664, 142] on div "À effectuer" at bounding box center [711, 138] width 206 height 18
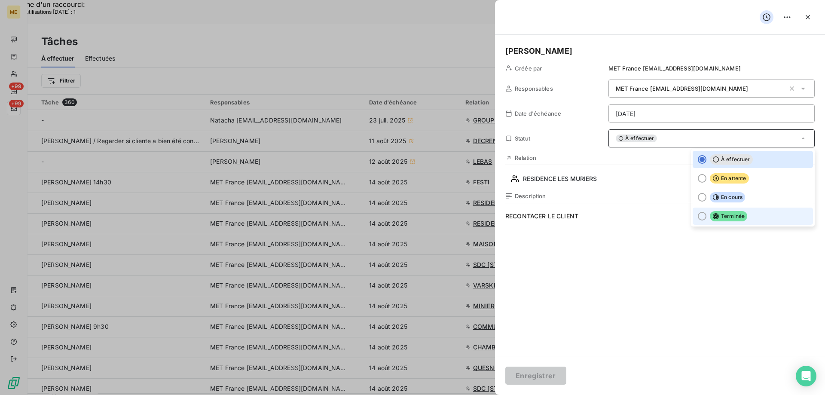
click at [698, 215] on div at bounding box center [702, 216] width 9 height 9
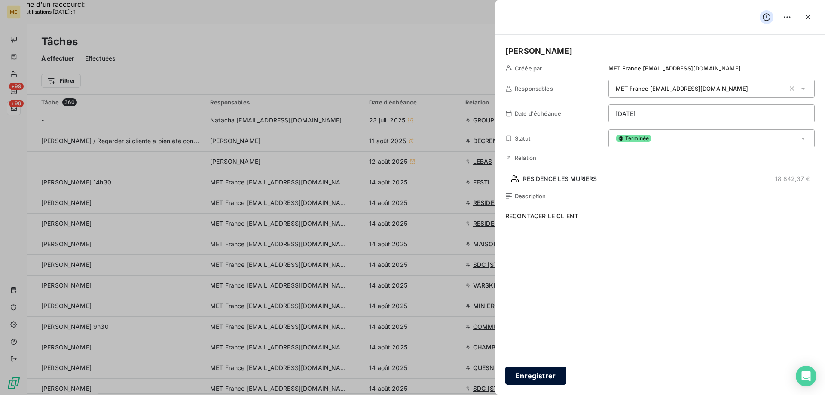
click at [535, 370] on button "Enregistrer" at bounding box center [535, 376] width 61 height 18
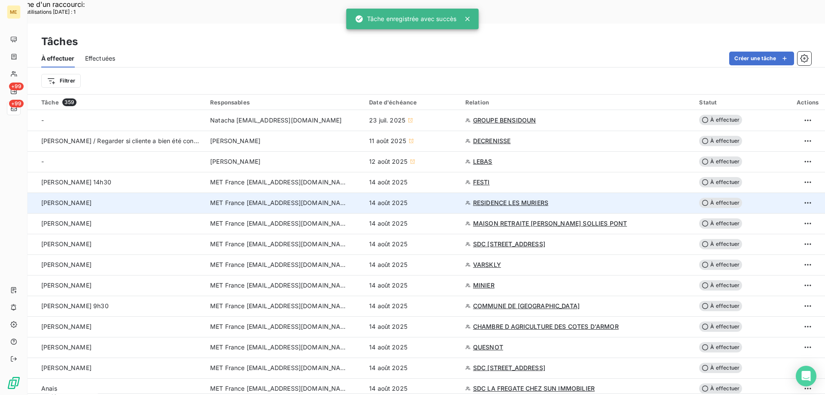
click at [509, 199] on span "RESIDENCE LES MURIERS" at bounding box center [510, 203] width 75 height 9
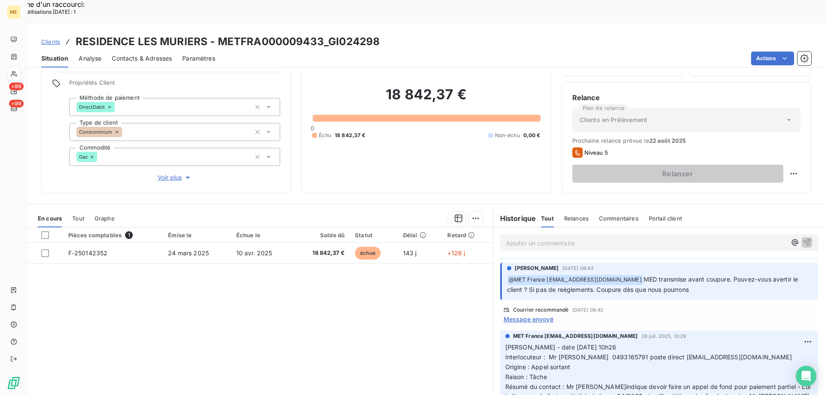
scroll to position [258, 0]
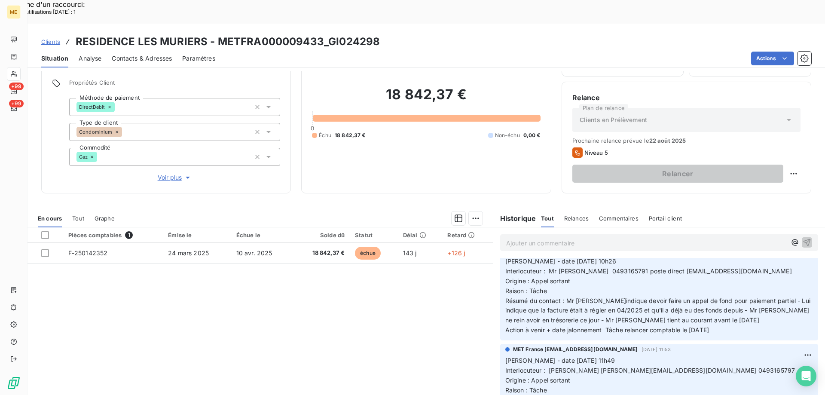
click at [590, 267] on span "Interlocuteur : Mr Aymen 0493165791 poste direct comptabilite@gi-trucco.fr" at bounding box center [648, 270] width 287 height 7
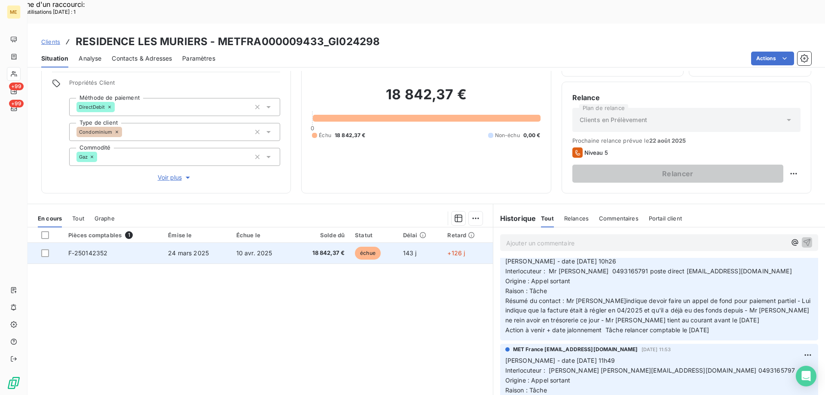
click at [88, 249] on span "F-250142352" at bounding box center [88, 252] width 40 height 7
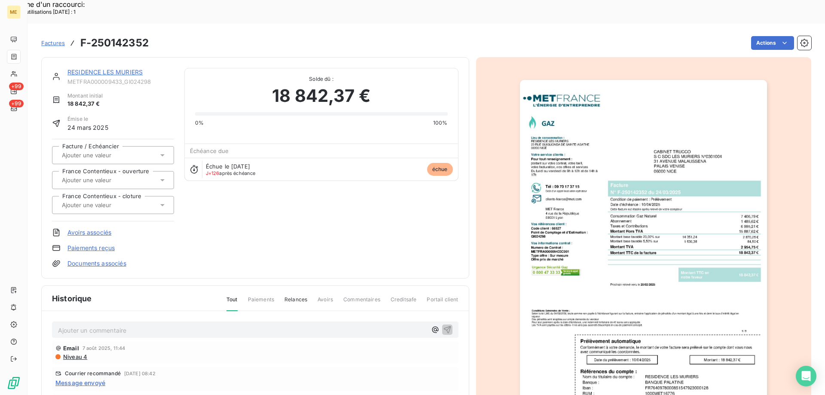
click at [602, 116] on img "button" at bounding box center [643, 255] width 247 height 350
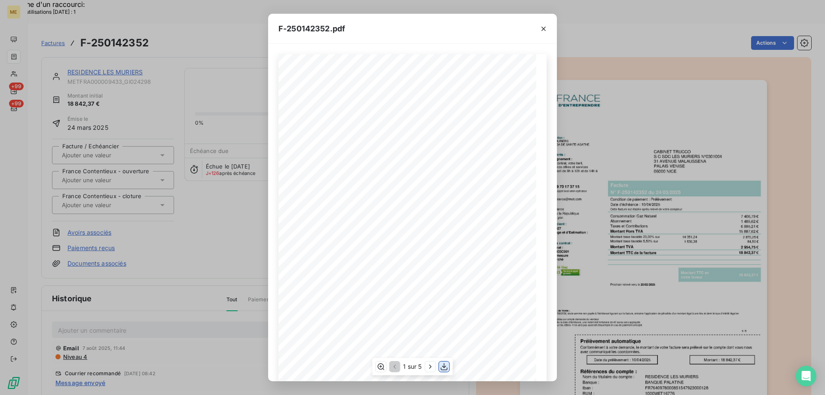
click at [444, 368] on icon "button" at bounding box center [444, 366] width 9 height 9
drag, startPoint x: 543, startPoint y: 25, endPoint x: 549, endPoint y: 26, distance: 6.5
click at [543, 26] on icon "button" at bounding box center [543, 28] width 9 height 9
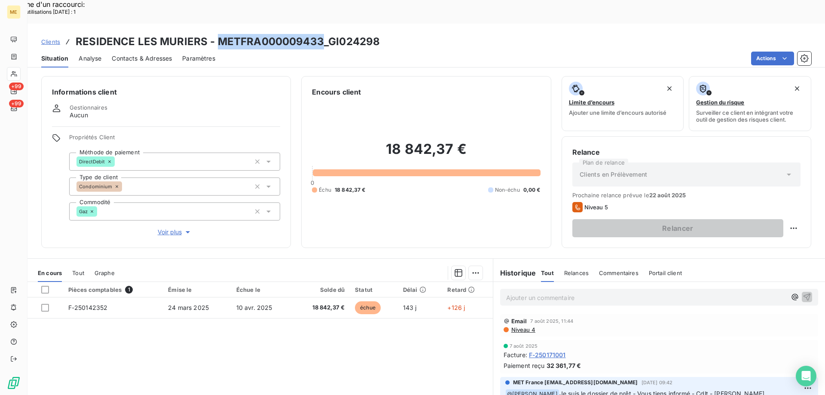
drag, startPoint x: 218, startPoint y: 18, endPoint x: 323, endPoint y: 18, distance: 105.3
click at [323, 34] on h3 "RESIDENCE LES MURIERS - METFRA000009433_GI024298" at bounding box center [228, 41] width 304 height 15
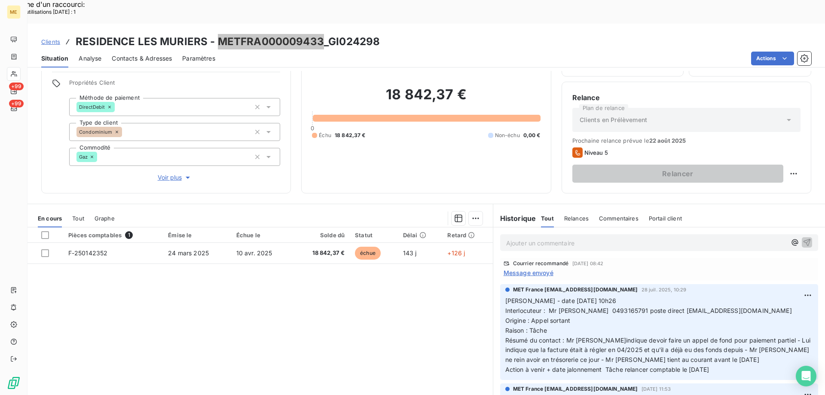
scroll to position [258, 0]
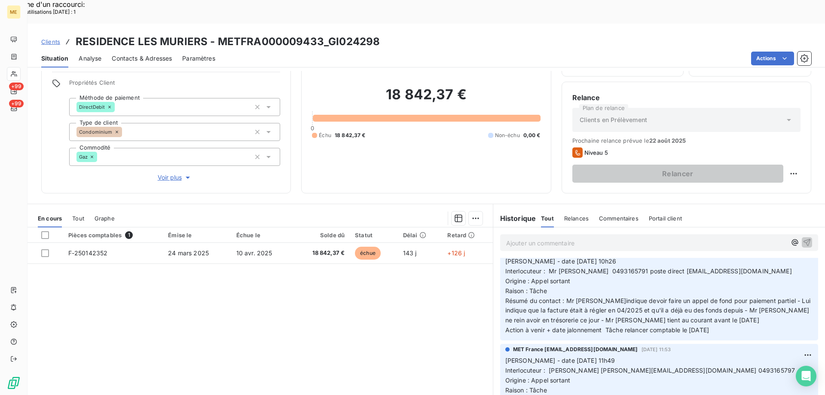
click at [681, 367] on span "Interlocuteur : JACQUES TRUCCO j.trucco@gi-trucco.fr 0493165797" at bounding box center [650, 370] width 290 height 7
click at [166, 173] on span "Voir plus" at bounding box center [175, 177] width 34 height 9
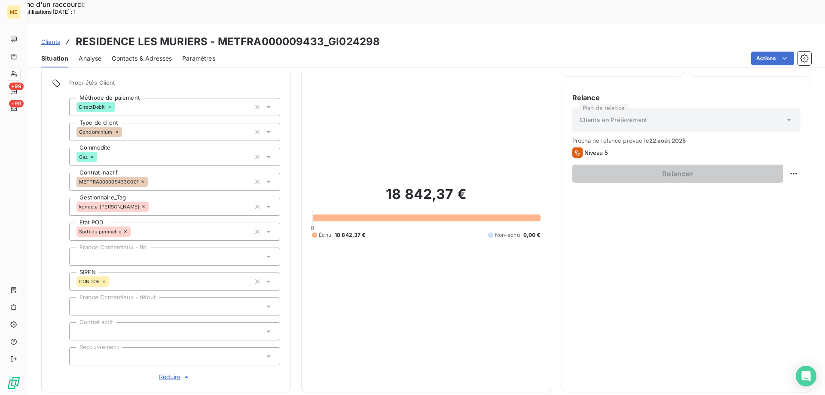
click at [168, 373] on span "Réduire" at bounding box center [175, 377] width 32 height 9
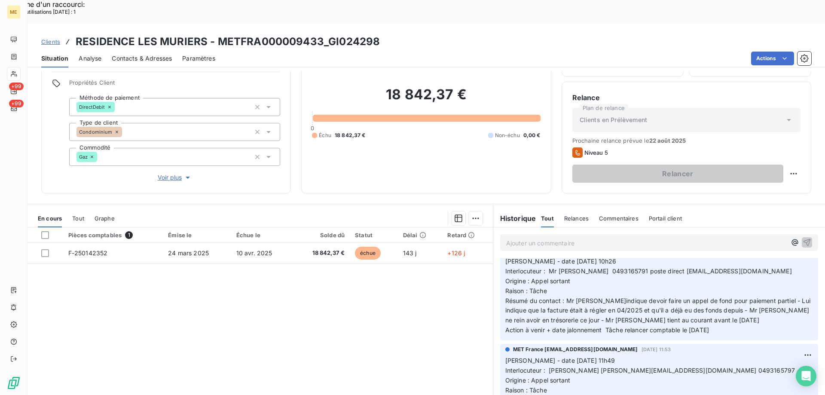
click at [548, 238] on p "Ajouter un commentaire ﻿" at bounding box center [646, 243] width 280 height 11
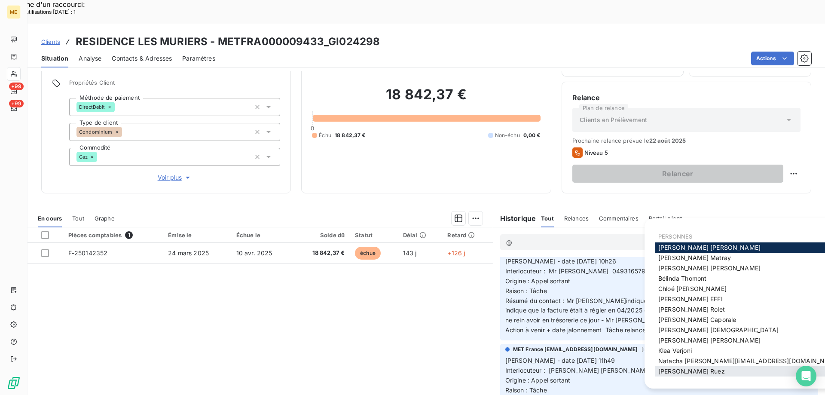
click at [691, 370] on span "Xavier Ruez" at bounding box center [691, 370] width 67 height 7
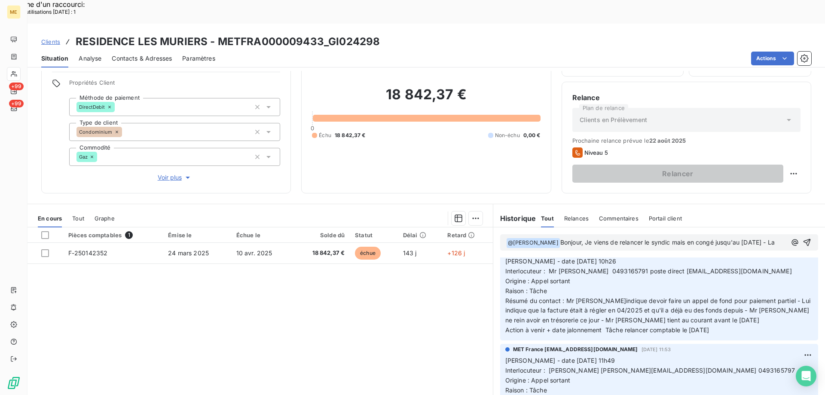
scroll to position [267, 0]
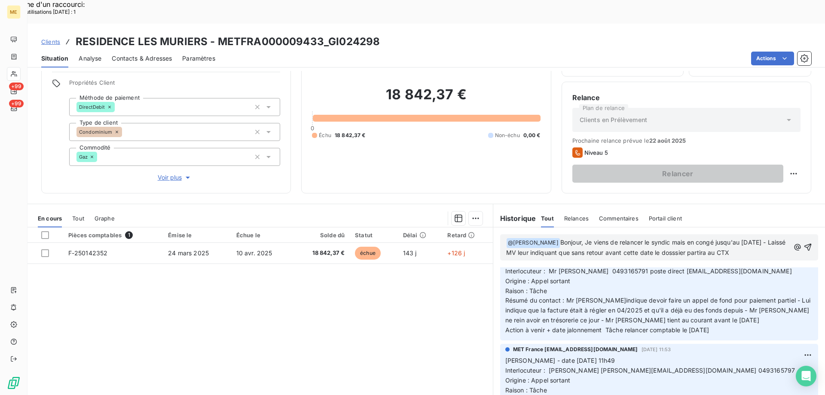
click at [688, 238] on span "Bonjour, Je viens de relancer le syndic mais en congé jusqu'au 31/08/2025 - Lai…" at bounding box center [646, 247] width 281 height 18
click at [804, 243] on icon "button" at bounding box center [808, 247] width 9 height 9
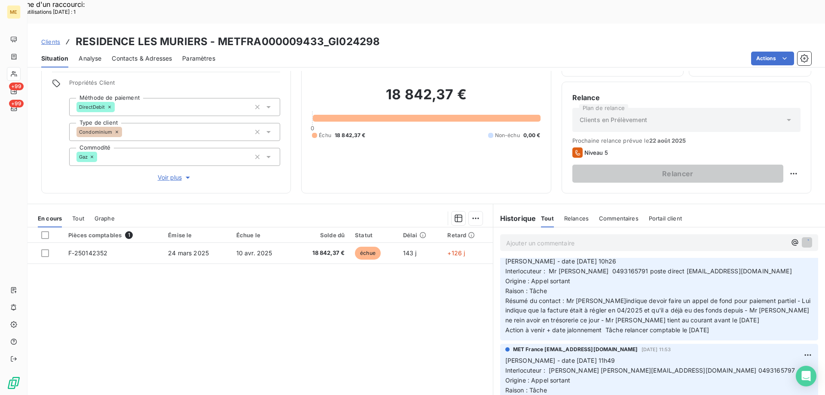
scroll to position [299, 0]
drag, startPoint x: 731, startPoint y: 305, endPoint x: 500, endPoint y: 239, distance: 240.6
click at [500, 244] on div "MET France met-france@recouvrement.met.com 28 juil. 2025, 10:29 Valérie - date …" at bounding box center [659, 292] width 318 height 96
click at [522, 238] on p "Ajouter un commentaire ﻿" at bounding box center [646, 243] width 280 height 11
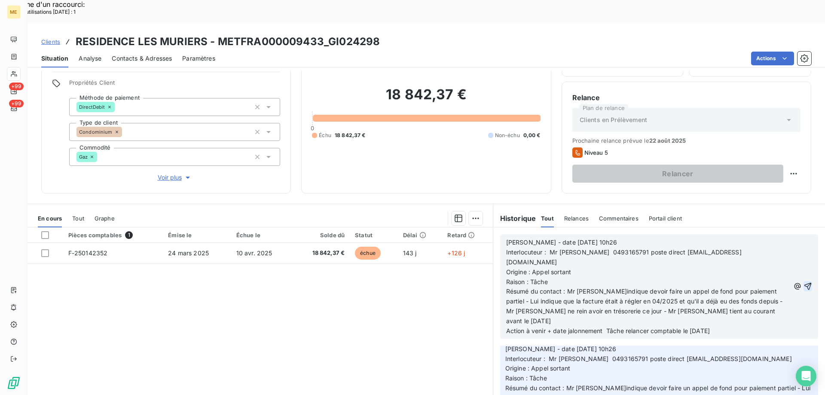
scroll to position [367, 0]
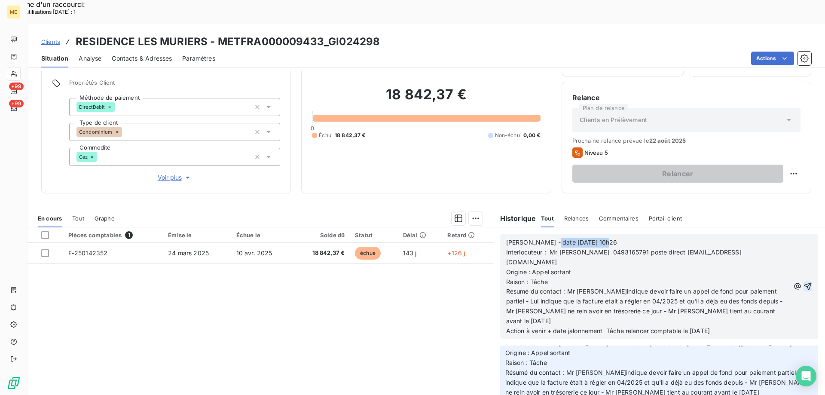
drag, startPoint x: 544, startPoint y: 215, endPoint x: 642, endPoint y: 209, distance: 97.3
click at [642, 227] on div "Valérie - date 28/07/2025 10h26 Interlocuteur : Mr Aymen 0493165791 poste direc…" at bounding box center [659, 286] width 332 height 118
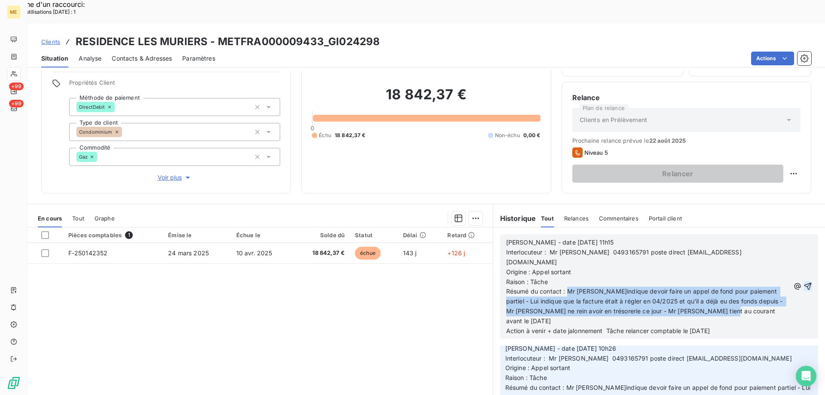
drag, startPoint x: 565, startPoint y: 258, endPoint x: 733, endPoint y: 279, distance: 169.4
click at [733, 287] on p "Résumé du contact : Mr m'indique devoir faire un appel de fond pour paiement pa…" at bounding box center [648, 307] width 284 height 40
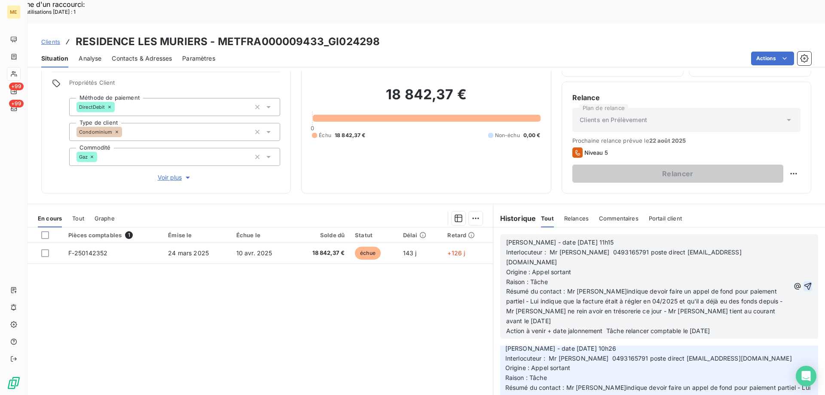
scroll to position [280, 0]
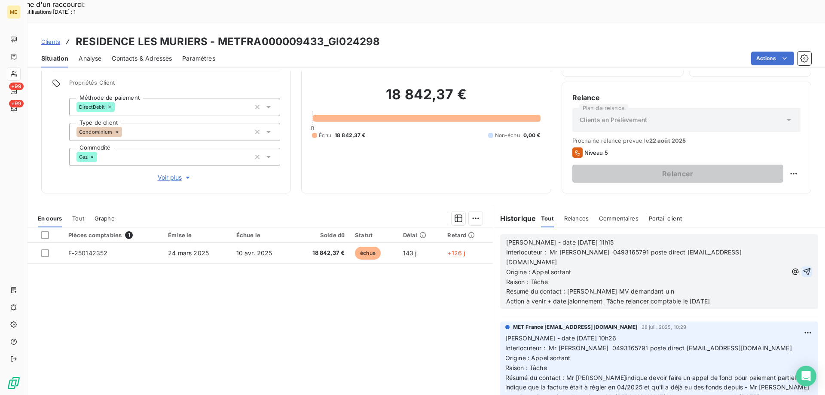
click at [638, 287] on span "Résumé du contact : Laisse MV demandant u n" at bounding box center [590, 290] width 168 height 7
click at [636, 287] on span "Résumé du contact : Laisse MV demandant u n" at bounding box center [590, 290] width 168 height 7
click at [645, 287] on p "Résumé du contact : Laisse MV demandant un" at bounding box center [646, 292] width 281 height 10
click at [640, 287] on p "Résumé du contact : Laisse MV demandant un" at bounding box center [646, 292] width 281 height 10
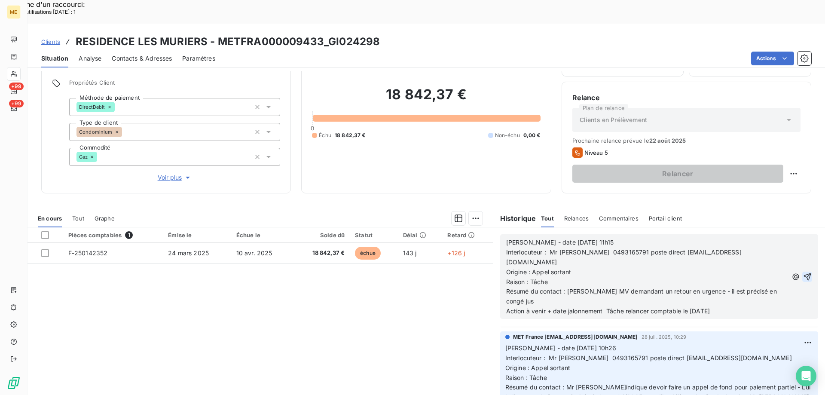
scroll to position [290, 0]
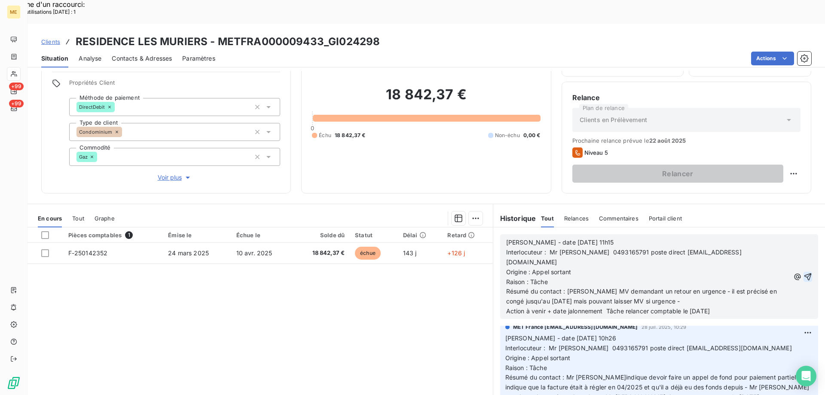
drag, startPoint x: 686, startPoint y: 277, endPoint x: 746, endPoint y: 276, distance: 59.7
click at [746, 306] on p "Action à venir + date jalonnement Tâche relancer comptable le 14/08/2025" at bounding box center [648, 311] width 284 height 10
click at [804, 272] on icon "button" at bounding box center [808, 276] width 9 height 9
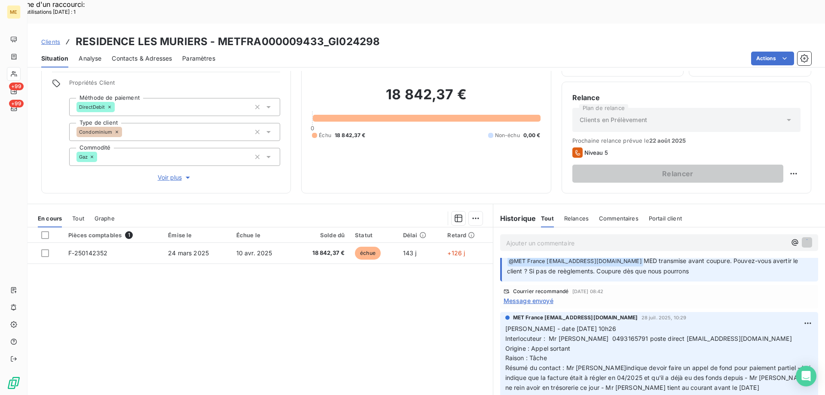
scroll to position [321, 0]
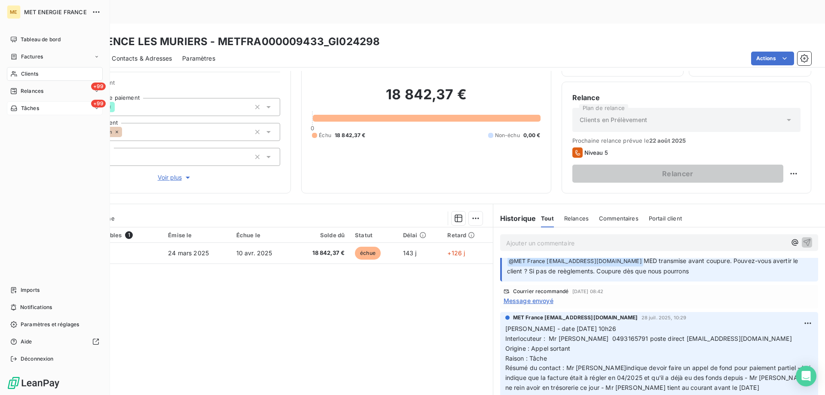
click at [51, 109] on div "+99 Tâches" at bounding box center [55, 108] width 96 height 14
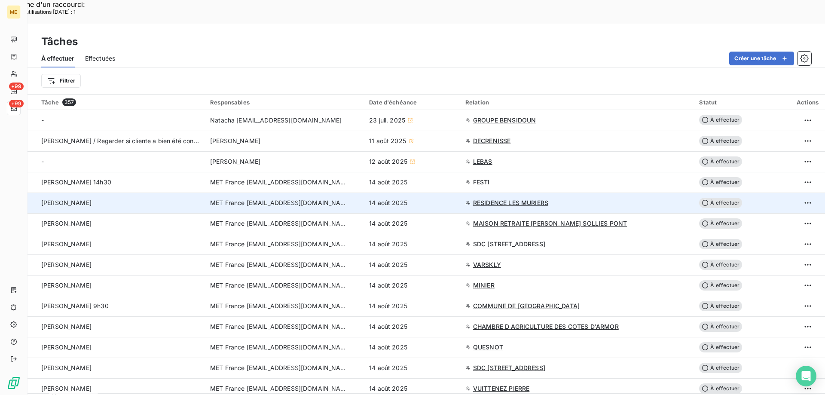
click at [718, 198] on span "À effectuer" at bounding box center [720, 203] width 43 height 10
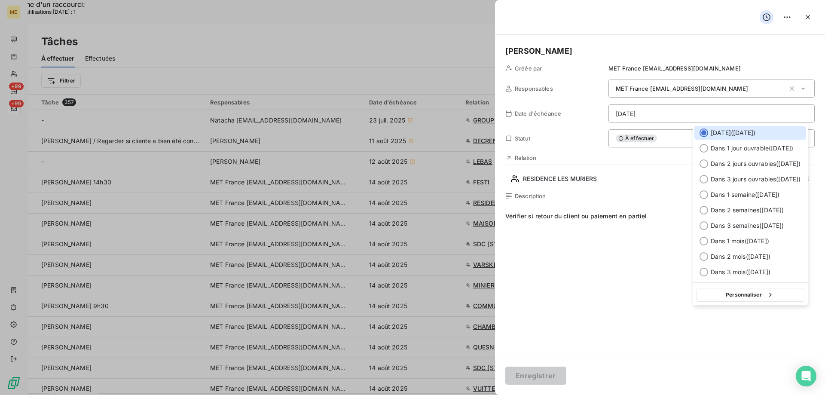
drag, startPoint x: 736, startPoint y: 296, endPoint x: 626, endPoint y: 291, distance: 111.0
click at [736, 295] on button "Personnaliser" at bounding box center [750, 295] width 108 height 14
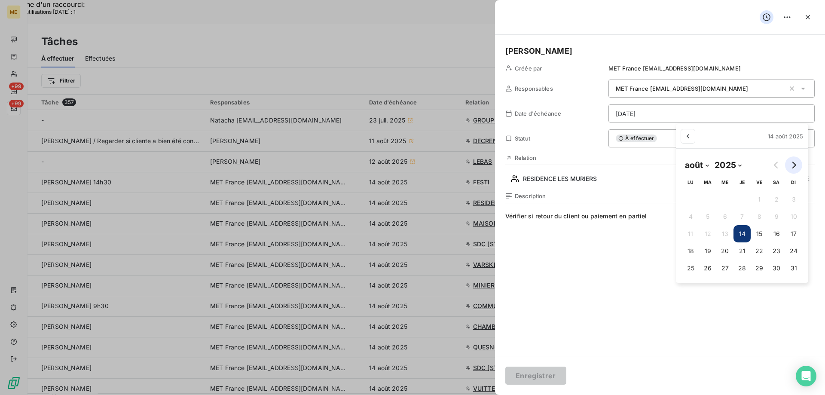
click at [791, 166] on icon "Go to next month" at bounding box center [793, 165] width 7 height 7
select select "8"
click at [685, 200] on button "1" at bounding box center [686, 199] width 17 height 17
type input "01/09/2025"
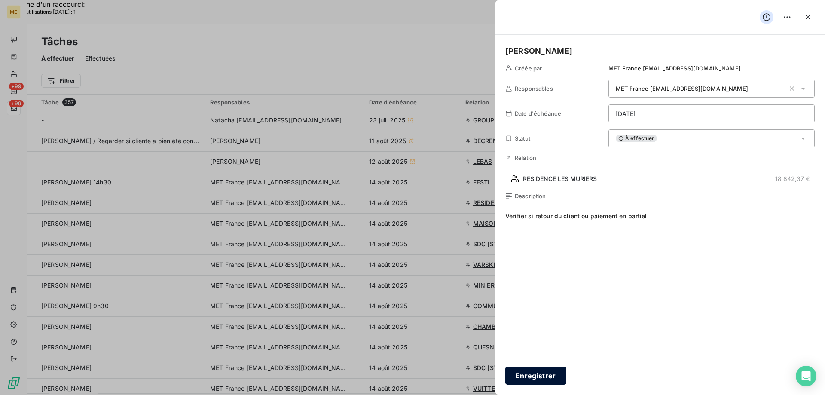
click at [531, 373] on button "Enregistrer" at bounding box center [535, 376] width 61 height 18
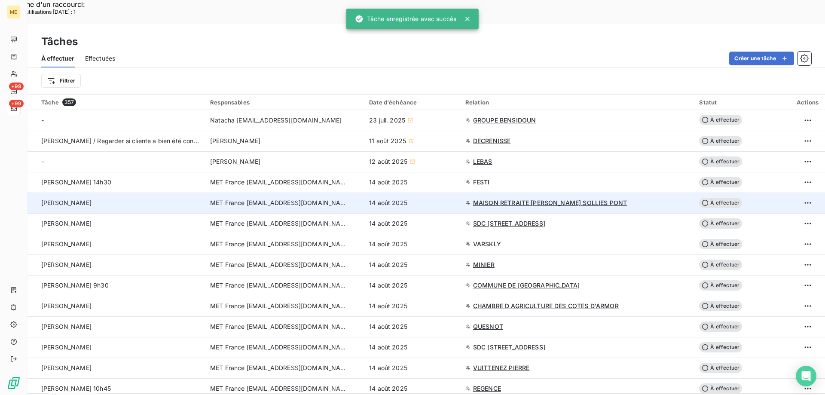
click at [489, 199] on span "MAISON RETRAITE FELIX PEY SOLLIES PONT" at bounding box center [550, 203] width 154 height 9
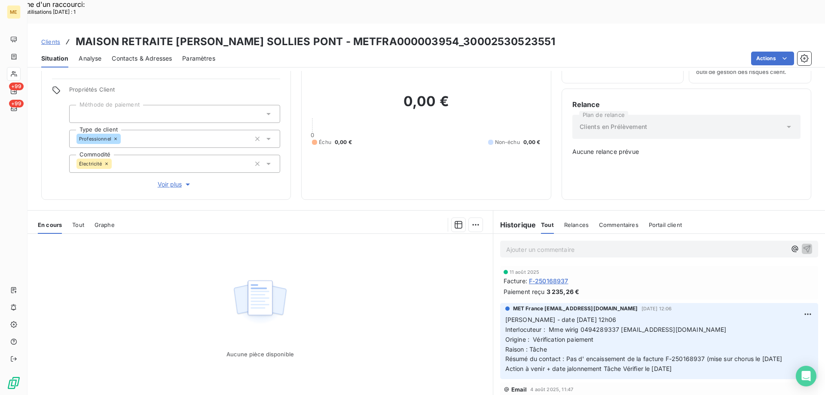
scroll to position [48, 0]
drag, startPoint x: 315, startPoint y: 21, endPoint x: 421, endPoint y: 13, distance: 106.0
click at [421, 34] on h3 "MAISON RETRAITE FELIX PEY SOLLIES PONT - METFRA000003954_30002530523551" at bounding box center [316, 41] width 480 height 15
click at [593, 325] on span "Interlocuteur : Mme wirig 0494289337 ehpad.felixpey@gmail.com" at bounding box center [615, 328] width 221 height 7
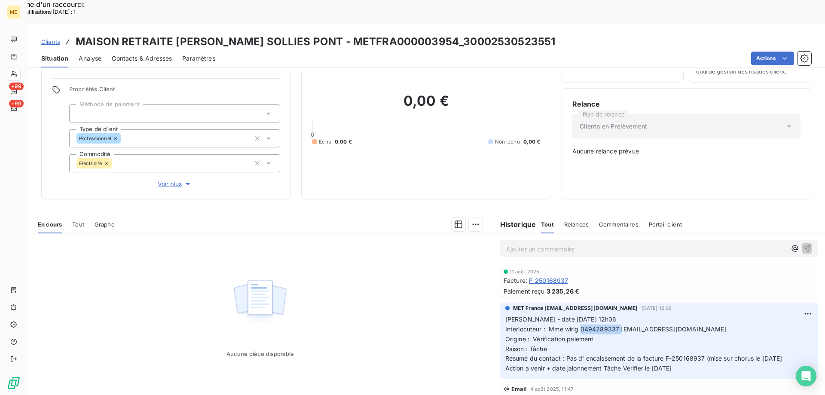
drag, startPoint x: 685, startPoint y: 340, endPoint x: 503, endPoint y: 289, distance: 189.6
click at [505, 315] on p "Valérie - date 06/08/2025 12h06 Interlocuteur : Mme wirig 0494289337 ehpad.feli…" at bounding box center [659, 344] width 308 height 59
click at [523, 244] on p "Ajouter un commentaire ﻿" at bounding box center [646, 249] width 280 height 11
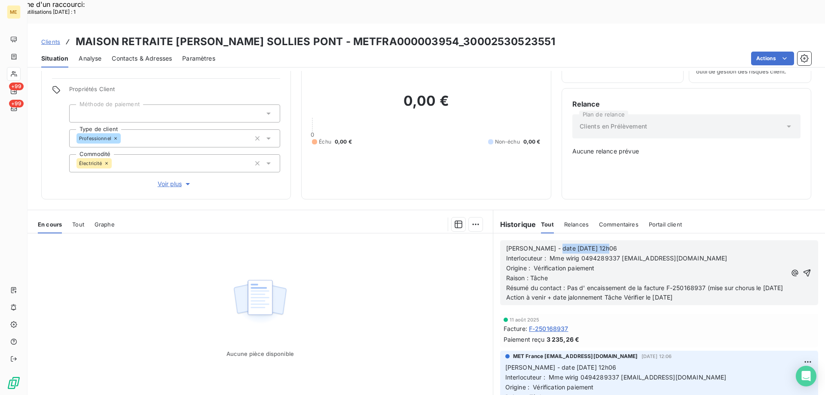
drag, startPoint x: 545, startPoint y: 217, endPoint x: 616, endPoint y: 217, distance: 70.9
click at [616, 244] on p "Valérie - date 06/08/2025 12h06" at bounding box center [646, 249] width 280 height 10
drag, startPoint x: 563, startPoint y: 257, endPoint x: 584, endPoint y: 270, distance: 24.6
click at [584, 283] on p "Résumé du contact : Pas d' encaissement de la facture F-250168937 (mise sur cho…" at bounding box center [646, 288] width 280 height 10
click at [636, 283] on p "Résumé du contact : Virement encaissé le" at bounding box center [646, 288] width 280 height 10
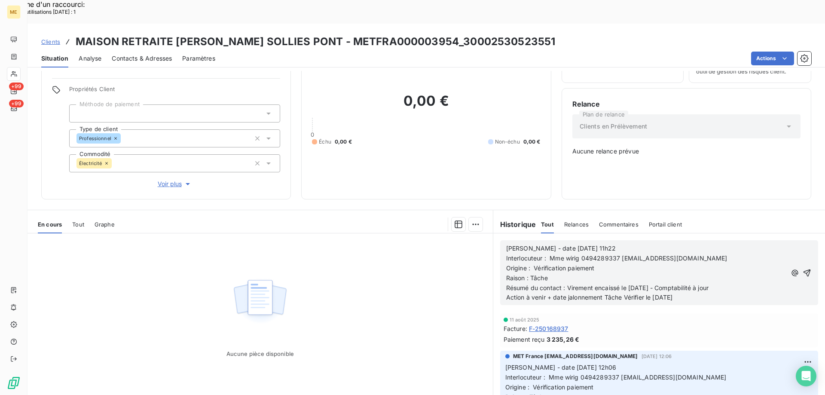
drag, startPoint x: 604, startPoint y: 267, endPoint x: 685, endPoint y: 264, distance: 80.8
click at [685, 293] on p "Action à venir + date jalonnement Tâche Vérifier le 14/08/2025" at bounding box center [646, 298] width 280 height 10
drag, startPoint x: 532, startPoint y: 235, endPoint x: 595, endPoint y: 240, distance: 63.8
click at [595, 263] on p "Origine : Vérification paiement" at bounding box center [646, 268] width 280 height 10
click at [803, 269] on icon "button" at bounding box center [807, 273] width 9 height 9
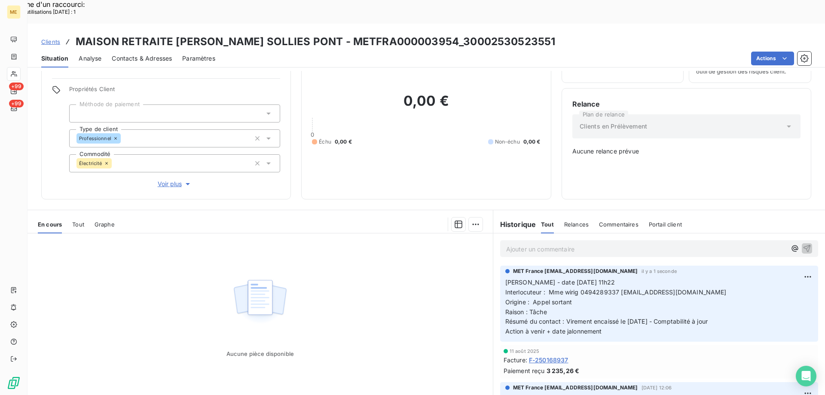
scroll to position [5, 0]
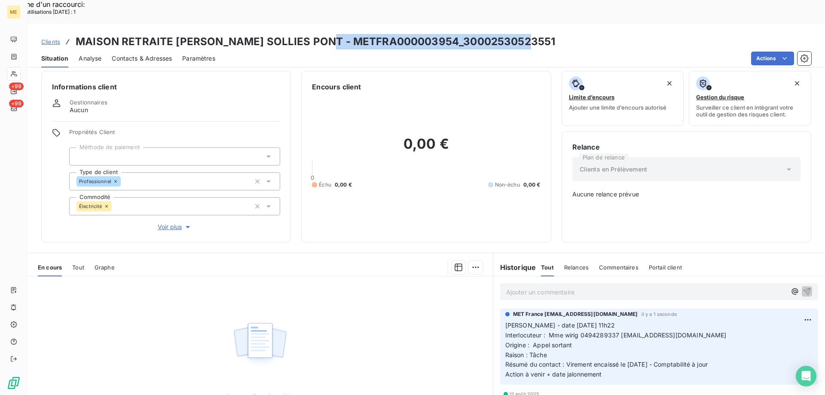
drag, startPoint x: 316, startPoint y: 13, endPoint x: 518, endPoint y: 9, distance: 201.6
click at [518, 24] on div "Clients MAISON RETRAITE FELIX PEY SOLLIES PONT - METFRA000003954_30002530523551…" at bounding box center [427, 46] width 798 height 44
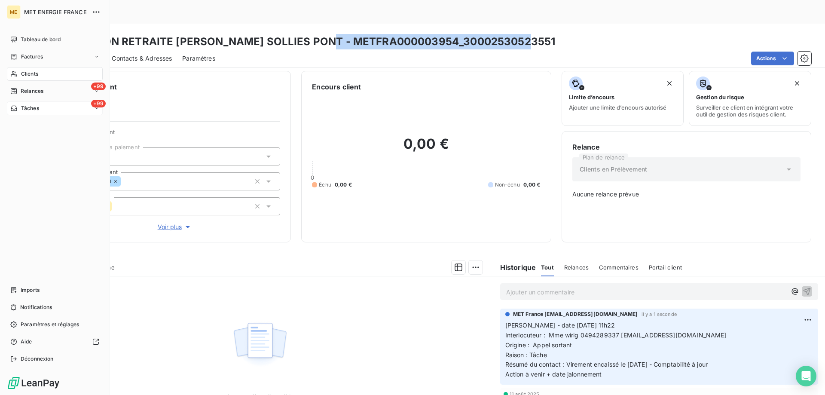
click at [54, 109] on div "+99 Tâches" at bounding box center [55, 108] width 96 height 14
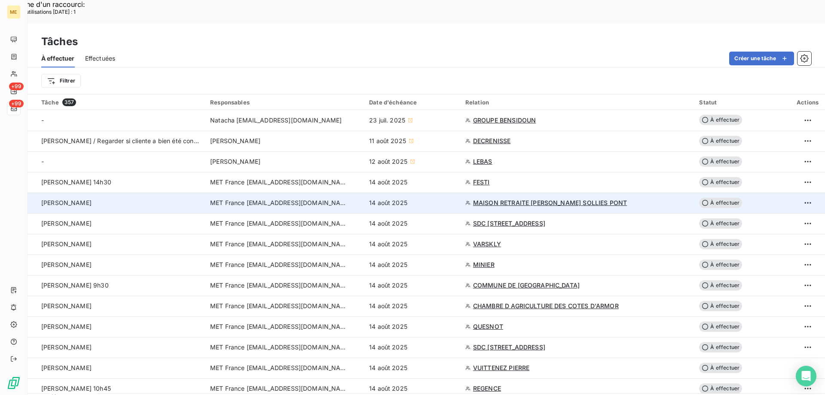
click at [719, 198] on span "À effectuer" at bounding box center [720, 203] width 43 height 10
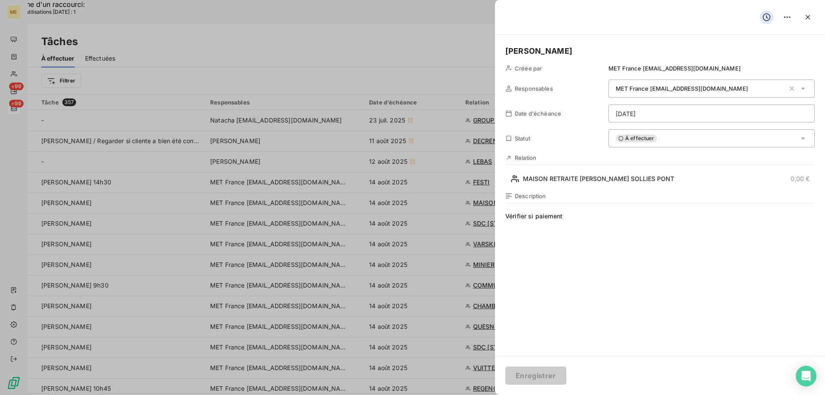
click at [678, 140] on div "À effectuer" at bounding box center [711, 138] width 206 height 18
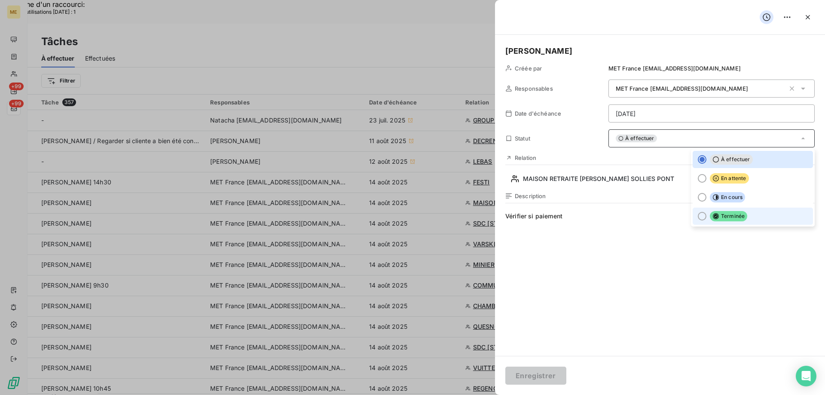
drag, startPoint x: 694, startPoint y: 216, endPoint x: 671, endPoint y: 236, distance: 31.1
click at [698, 216] on div at bounding box center [702, 216] width 9 height 9
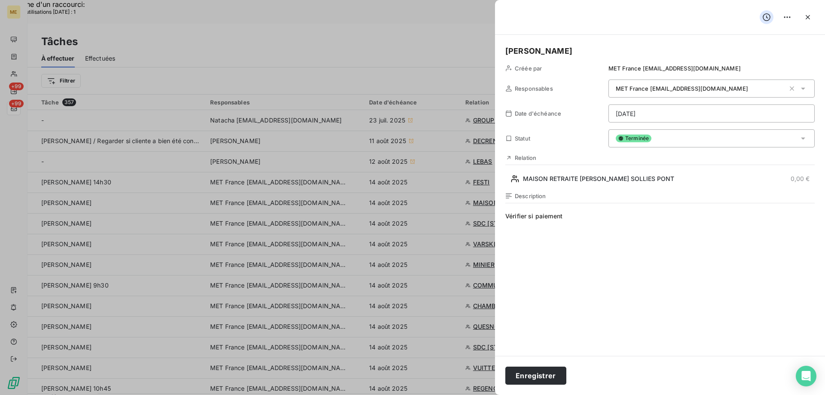
drag, startPoint x: 536, startPoint y: 380, endPoint x: 601, endPoint y: 328, distance: 82.8
click at [540, 377] on button "Enregistrer" at bounding box center [535, 376] width 61 height 18
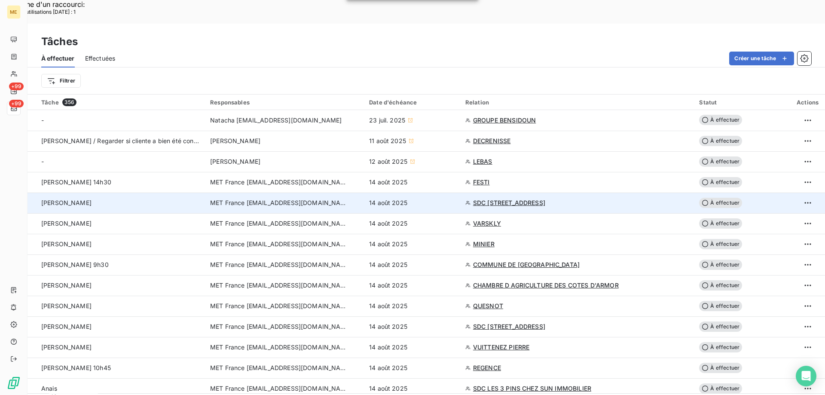
click at [494, 199] on span "SDC 10 RUE PASTEUR" at bounding box center [509, 203] width 72 height 9
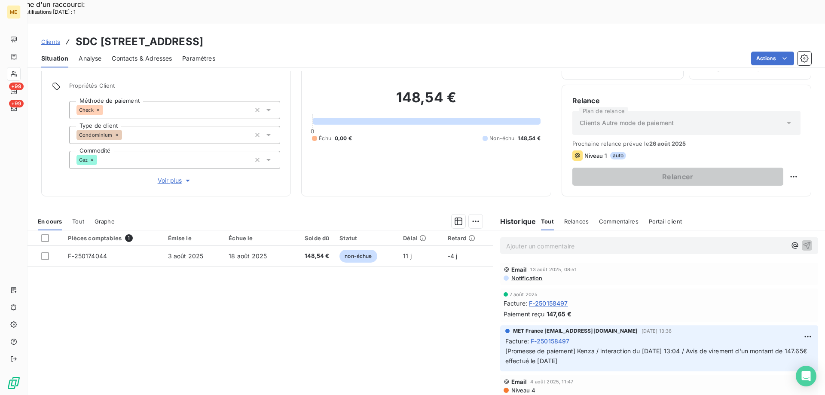
scroll to position [55, 0]
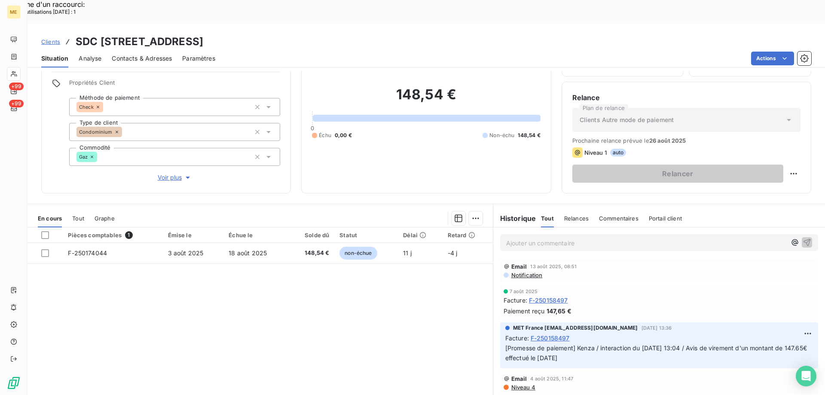
drag, startPoint x: 196, startPoint y: 14, endPoint x: 299, endPoint y: 8, distance: 103.8
click at [299, 24] on div "Clients SDC 10 RUE PASTEUR - METFRA000005866_21345441337339 Situation Analyse C…" at bounding box center [427, 46] width 798 height 44
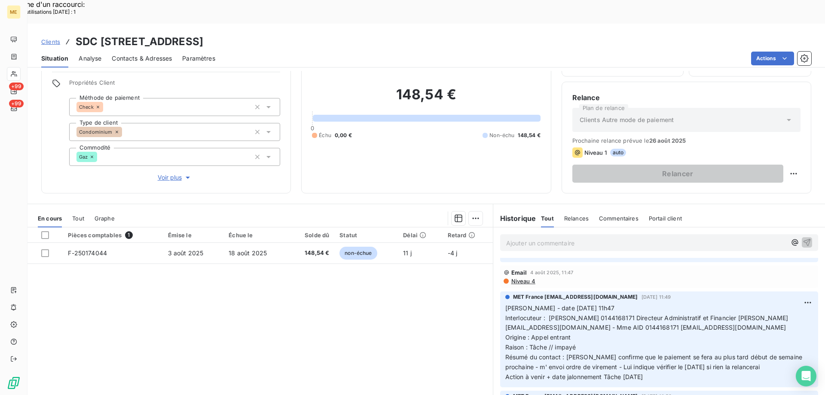
scroll to position [129, 0]
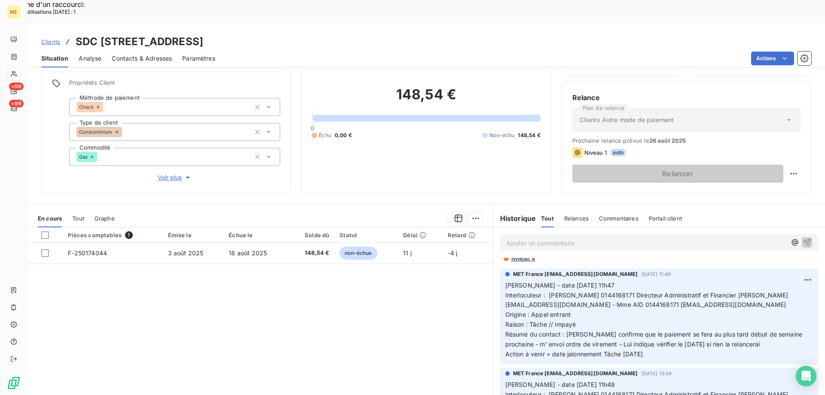
drag, startPoint x: 666, startPoint y: 332, endPoint x: 503, endPoint y: 260, distance: 177.8
click at [505, 281] on p "Valérie - date 31/07/2025 11h47 Interlocuteur : Christophe ZINDEL 0144168171 Di…" at bounding box center [659, 320] width 308 height 79
click at [522, 238] on p "Ajouter un commentaire ﻿" at bounding box center [646, 243] width 280 height 11
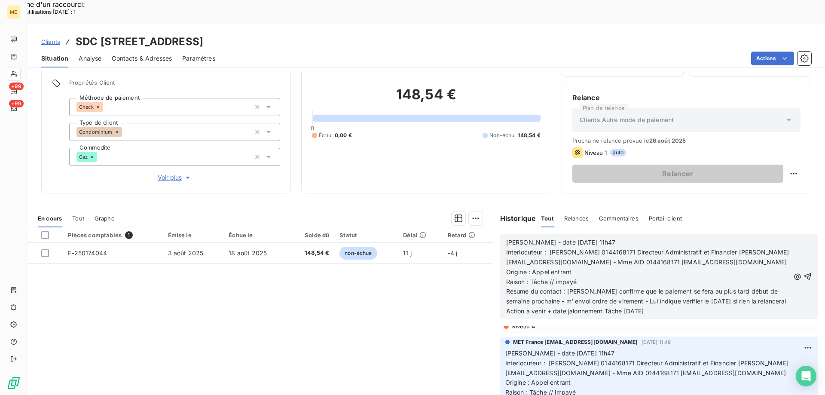
scroll to position [197, 0]
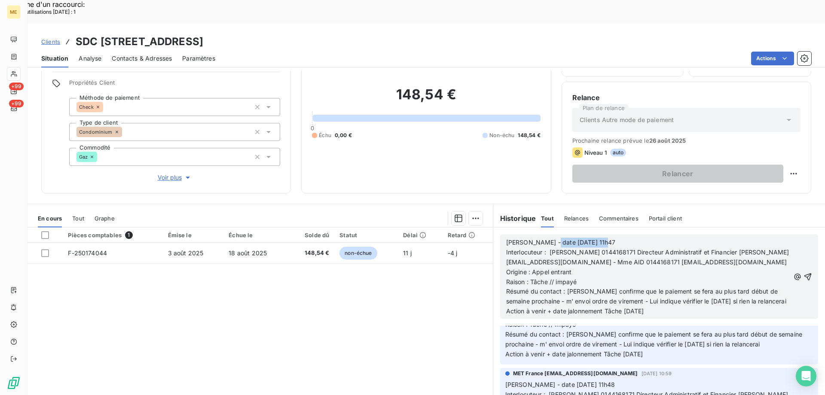
drag, startPoint x: 544, startPoint y: 219, endPoint x: 623, endPoint y: 217, distance: 79.1
click at [623, 238] on p "Valérie - date 31/07/2025 11h47" at bounding box center [648, 243] width 284 height 10
drag, startPoint x: 549, startPoint y: 248, endPoint x: 569, endPoint y: 249, distance: 20.2
click at [569, 267] on p "Origine : Appel entrant" at bounding box center [648, 272] width 284 height 10
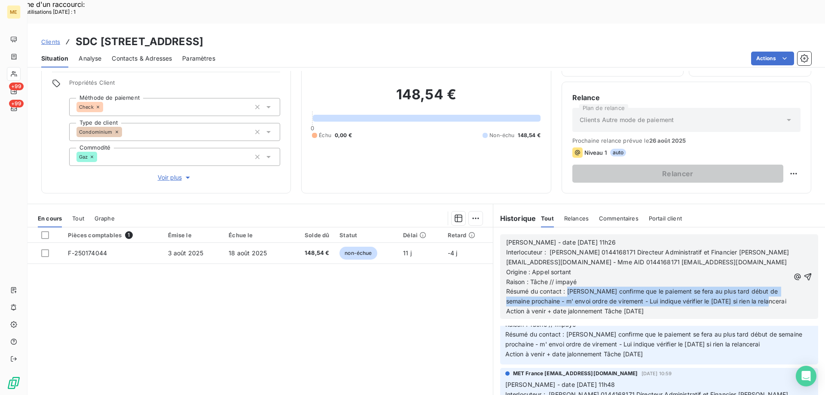
drag, startPoint x: 565, startPoint y: 269, endPoint x: 785, endPoint y: 278, distance: 220.6
click at [785, 278] on div "Valérie - date 14/08/2025 11h26 Interlocuteur : Christophe ZINDEL 0144168171 Di…" at bounding box center [659, 276] width 306 height 79
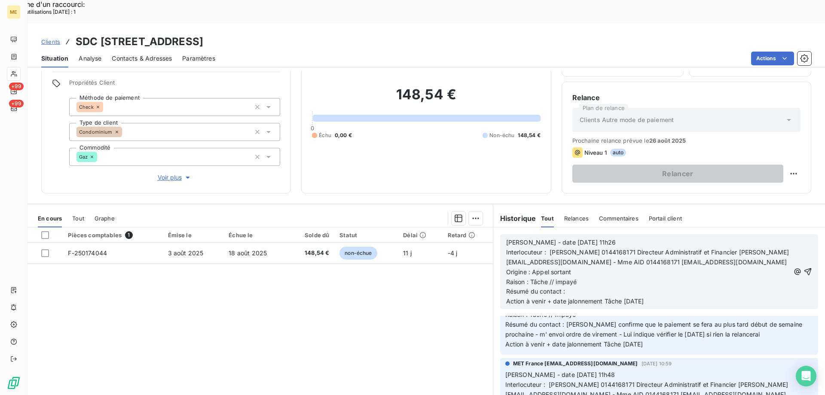
scroll to position [187, 0]
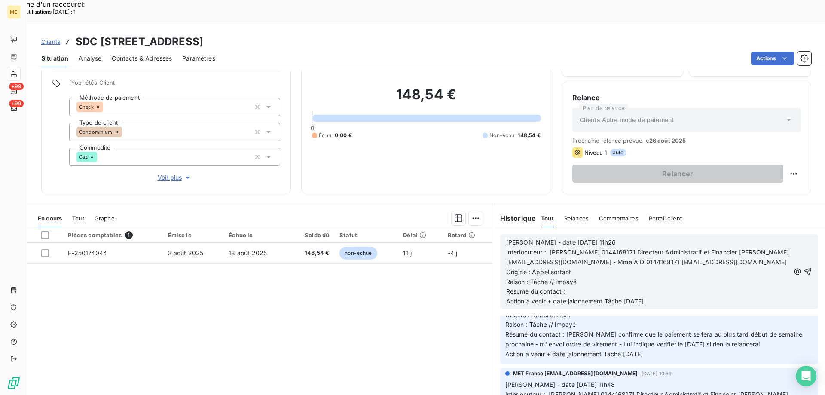
drag, startPoint x: 621, startPoint y: 275, endPoint x: 710, endPoint y: 273, distance: 88.6
click at [710, 296] on p "Action à venir + date jalonnement Tâche [DATE]" at bounding box center [648, 301] width 284 height 10
click at [610, 277] on p "Raison : Tâche // impayé" at bounding box center [648, 282] width 284 height 10
click at [641, 248] on span "Interlocuteur : Christophe ZINDEL 0144168171 Directeur Administratif et Financi…" at bounding box center [647, 256] width 283 height 17
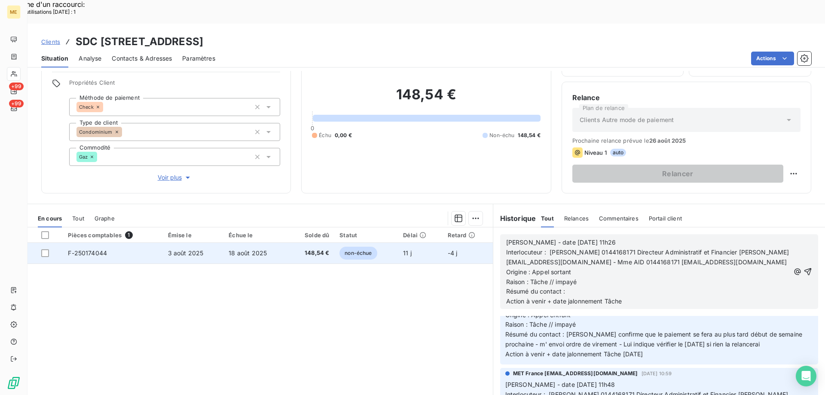
click at [89, 249] on span "F-250174044" at bounding box center [87, 252] width 39 height 7
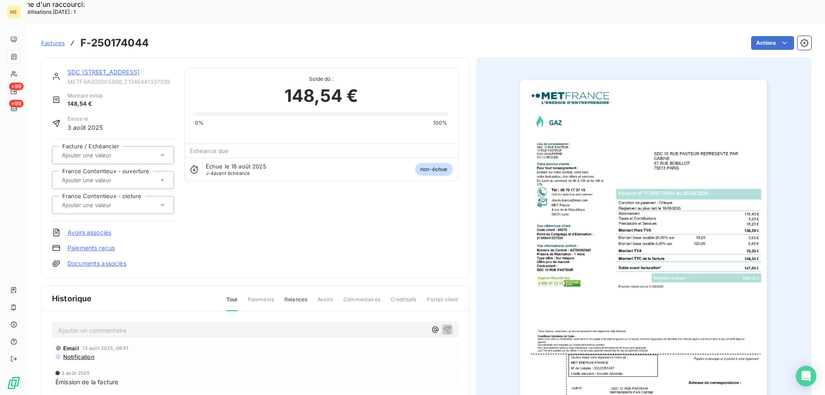
click at [621, 148] on img "button" at bounding box center [643, 255] width 247 height 350
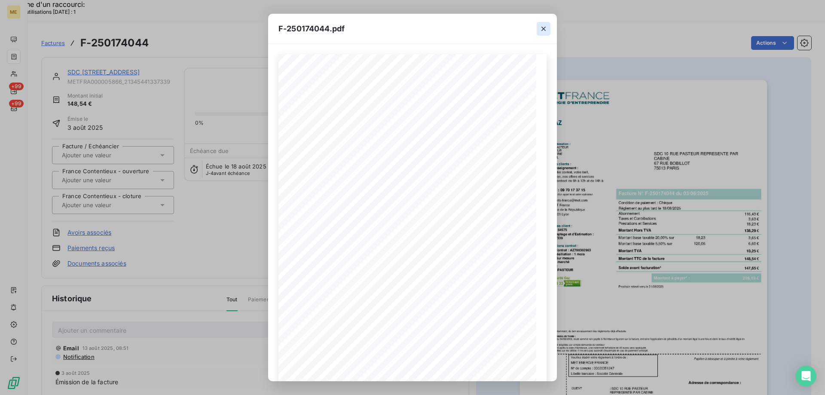
click at [545, 29] on icon "button" at bounding box center [543, 28] width 9 height 9
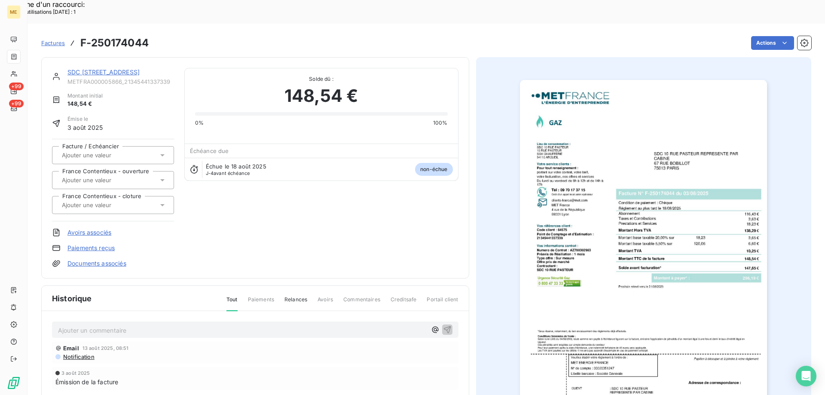
click at [641, 151] on img "button" at bounding box center [643, 255] width 247 height 350
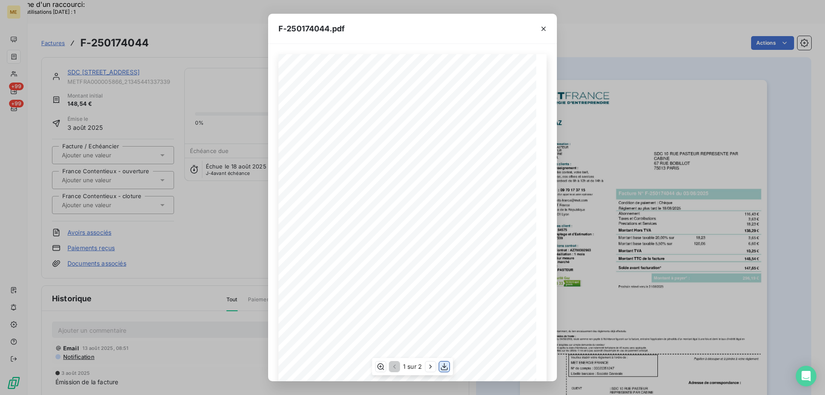
click at [446, 364] on icon "button" at bounding box center [444, 366] width 9 height 9
click at [543, 29] on icon "button" at bounding box center [543, 29] width 4 height 4
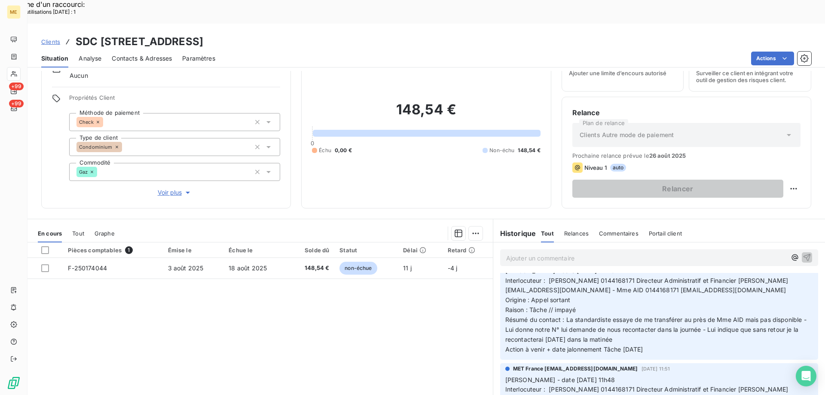
scroll to position [55, 0]
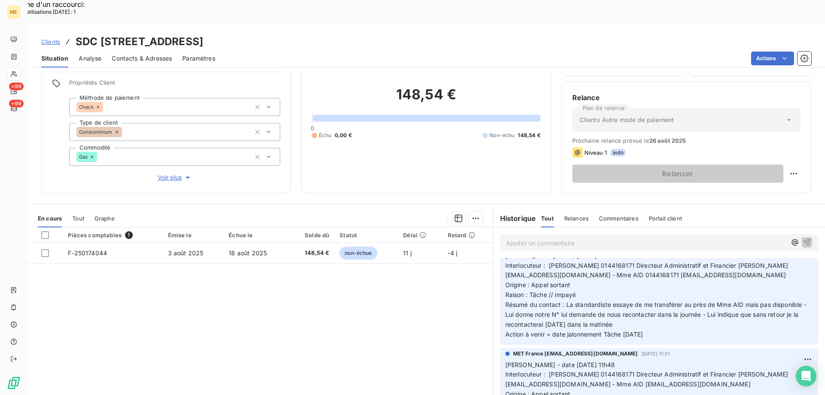
drag, startPoint x: 403, startPoint y: 22, endPoint x: 195, endPoint y: 18, distance: 208.5
click at [195, 34] on div "Clients SDC 10 RUE PASTEUR - METFRA000005866_21345441337339" at bounding box center [427, 41] width 798 height 15
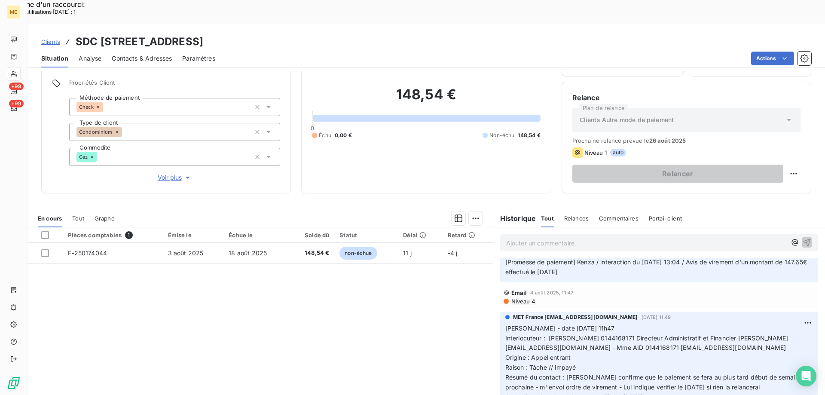
scroll to position [129, 0]
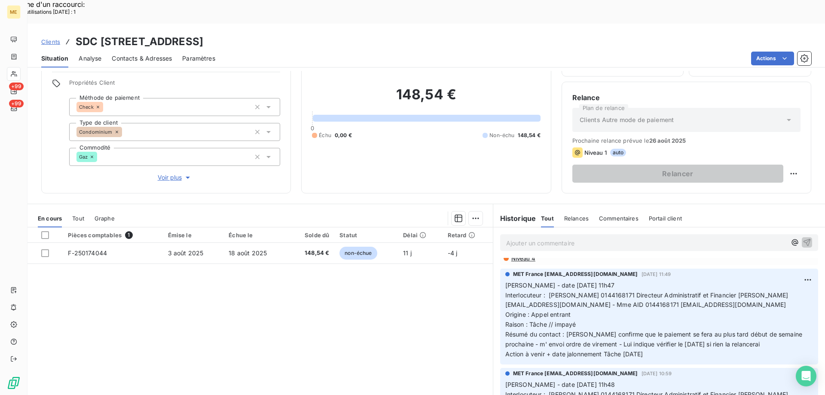
drag, startPoint x: 661, startPoint y: 330, endPoint x: 507, endPoint y: 264, distance: 167.7
click at [505, 281] on p "Valérie - date 31/07/2025 11h47 Interlocuteur : Christophe ZINDEL 0144168171 Di…" at bounding box center [659, 320] width 308 height 79
click at [544, 238] on p "Ajouter un commentaire ﻿" at bounding box center [646, 243] width 280 height 11
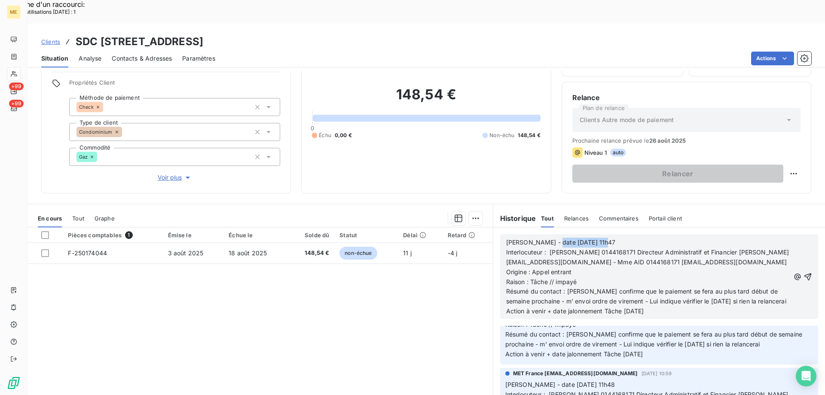
drag, startPoint x: 546, startPoint y: 218, endPoint x: 625, endPoint y: 217, distance: 79.5
click at [625, 238] on p "Valérie - date 31/07/2025 11h47" at bounding box center [648, 243] width 284 height 10
drag, startPoint x: 549, startPoint y: 250, endPoint x: 578, endPoint y: 248, distance: 29.3
click at [577, 267] on p "Origine : Appel entrant" at bounding box center [648, 272] width 284 height 10
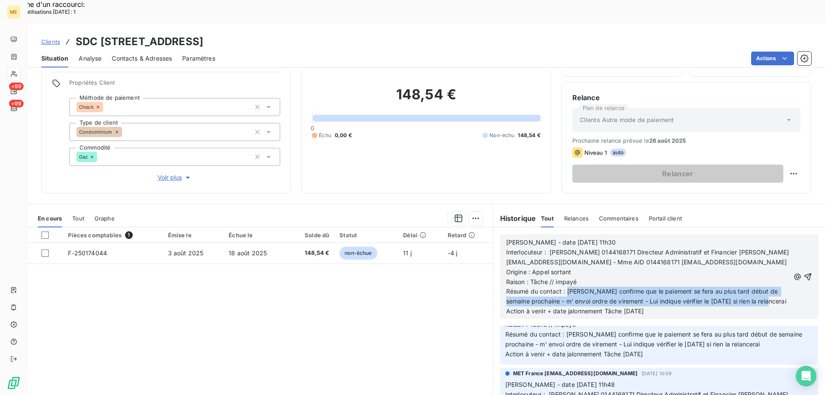
drag, startPoint x: 564, startPoint y: 267, endPoint x: 785, endPoint y: 273, distance: 221.4
click at [785, 273] on div "Valérie - date 14/08/2025 11h30 Interlocuteur : Christophe ZINDEL 0144168171 Di…" at bounding box center [659, 276] width 306 height 79
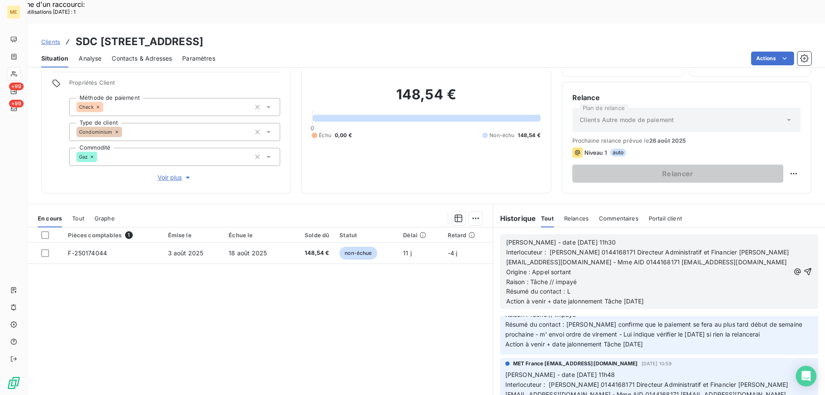
scroll to position [187, 0]
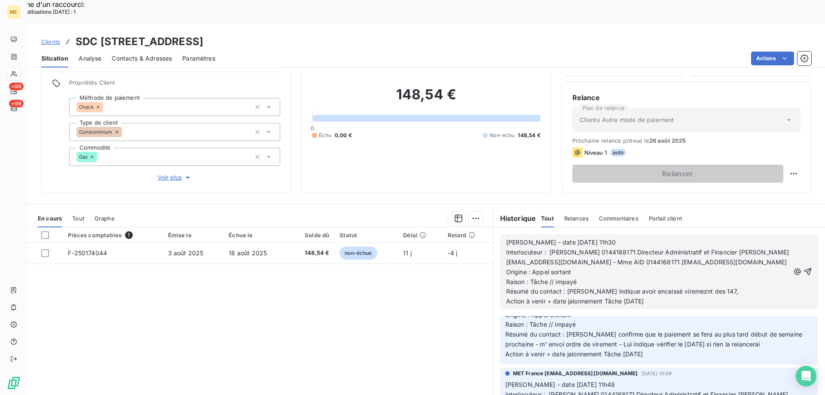
click at [664, 287] on span "Résumé du contact : Lui indique avoir encaissé viremeznt des 147," at bounding box center [622, 290] width 232 height 7
click at [694, 287] on p "Résumé du contact : Lui indique avoir encaissé virement des 147," at bounding box center [648, 292] width 284 height 10
drag, startPoint x: 602, startPoint y: 275, endPoint x: 664, endPoint y: 281, distance: 62.5
click at [664, 296] on p "Action à venir + date jalonnement Tâche [DATE]" at bounding box center [648, 301] width 284 height 10
click at [723, 287] on p "Résumé du contact : Lui indique avoir encaissé virement des 147,65€" at bounding box center [648, 292] width 284 height 10
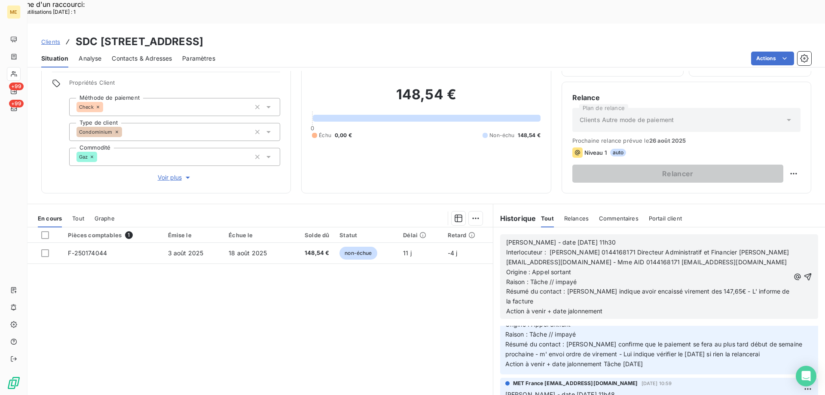
scroll to position [197, 0]
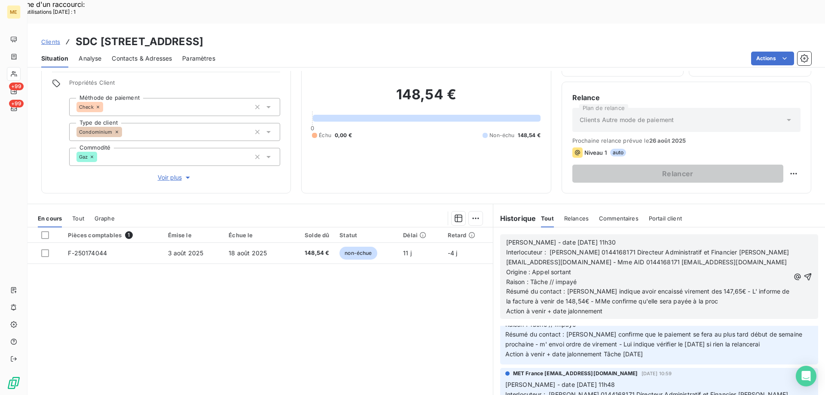
click at [574, 287] on span "Résumé du contact : Lui indique avoir encaissé virement des 147,65€ - L' inform…" at bounding box center [648, 295] width 285 height 17
click at [693, 287] on p "Résumé du contact : Lui indique avoir encaissé virement des 147,65€ - L' inform…" at bounding box center [648, 297] width 284 height 20
drag, startPoint x: 628, startPoint y: 277, endPoint x: 696, endPoint y: 275, distance: 68.4
click at [696, 287] on p "Résumé du contact : Lui indique avoir encaissé virement des 147,65€ - L' inform…" at bounding box center [648, 297] width 284 height 20
click at [804, 273] on icon "button" at bounding box center [807, 276] width 7 height 7
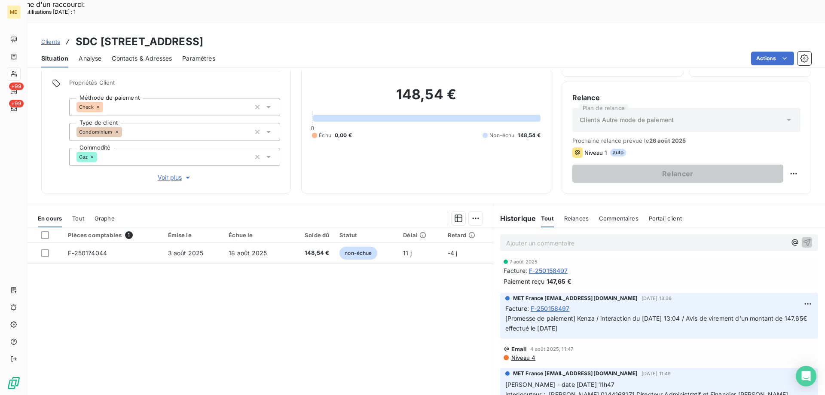
scroll to position [228, 0]
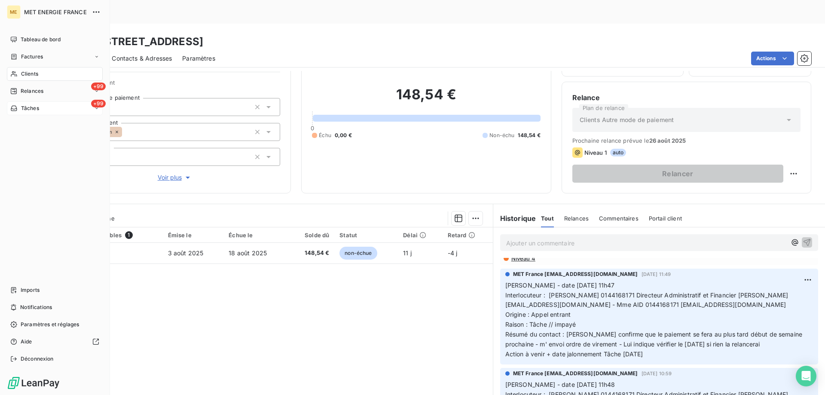
click at [51, 111] on div "+99 Tâches" at bounding box center [55, 108] width 96 height 14
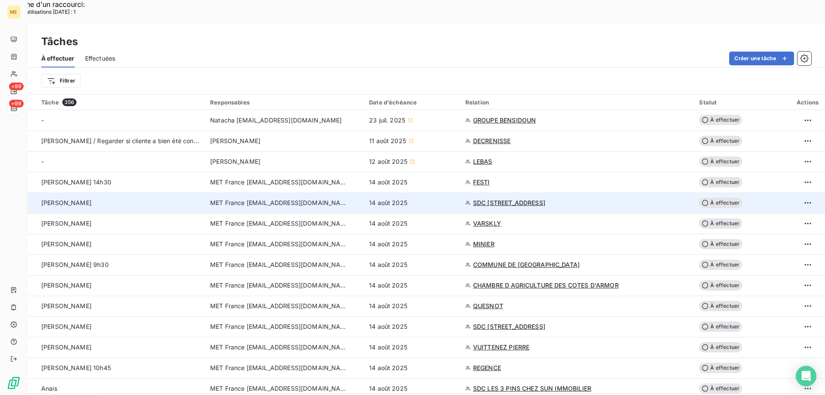
click at [711, 198] on span "À effectuer" at bounding box center [720, 203] width 43 height 10
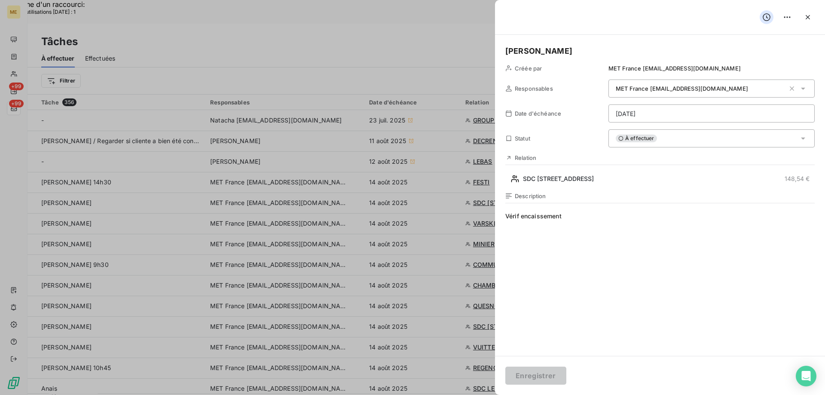
click at [658, 139] on div "À effectuer" at bounding box center [711, 138] width 206 height 18
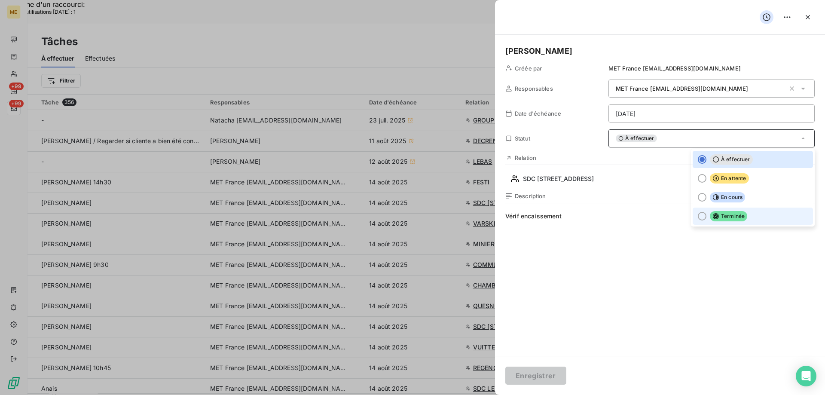
click at [698, 215] on div at bounding box center [702, 216] width 9 height 9
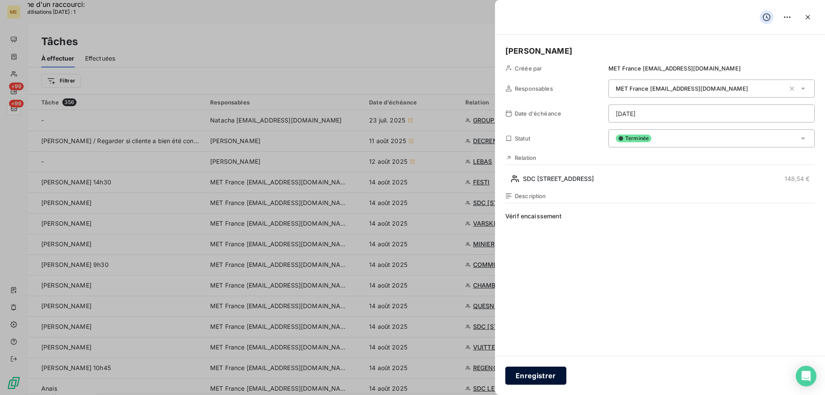
click at [545, 374] on button "Enregistrer" at bounding box center [535, 376] width 61 height 18
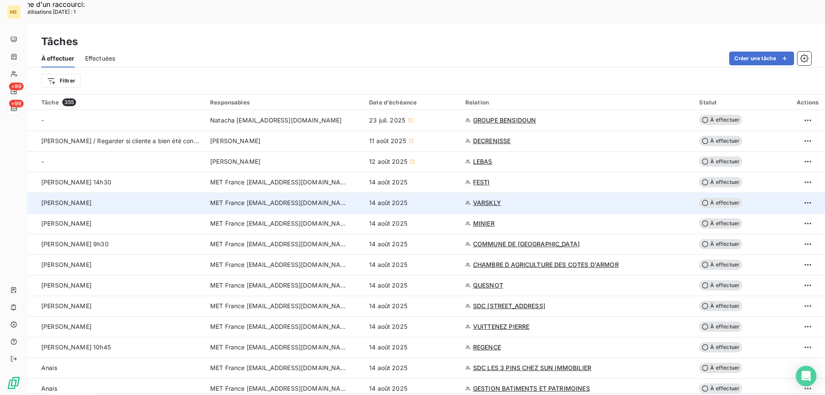
click at [483, 199] on span "VARSKLY" at bounding box center [487, 203] width 28 height 9
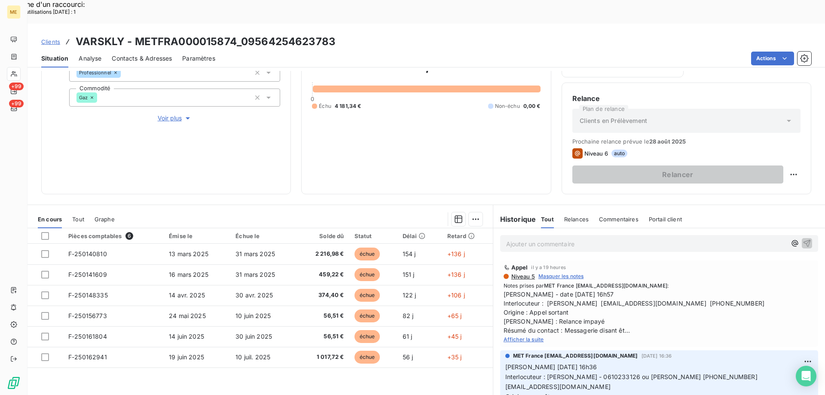
scroll to position [115, 0]
drag, startPoint x: 517, startPoint y: 313, endPoint x: 535, endPoint y: 314, distance: 17.6
click at [519, 335] on span "Afficher la suite" at bounding box center [524, 338] width 40 height 6
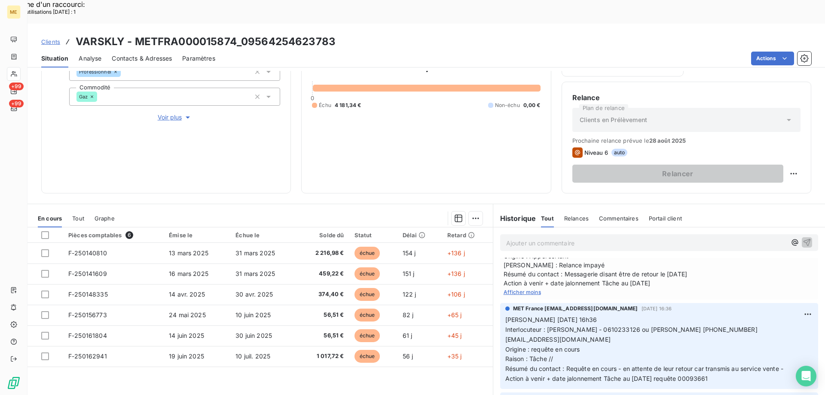
scroll to position [43, 0]
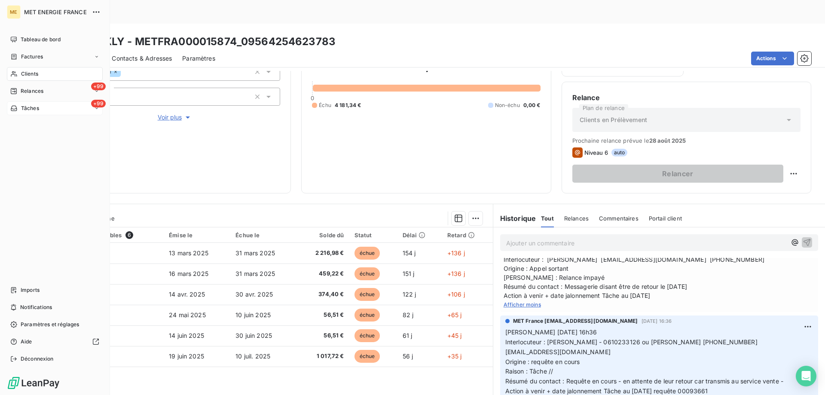
click at [57, 108] on div "+99 Tâches" at bounding box center [55, 108] width 96 height 14
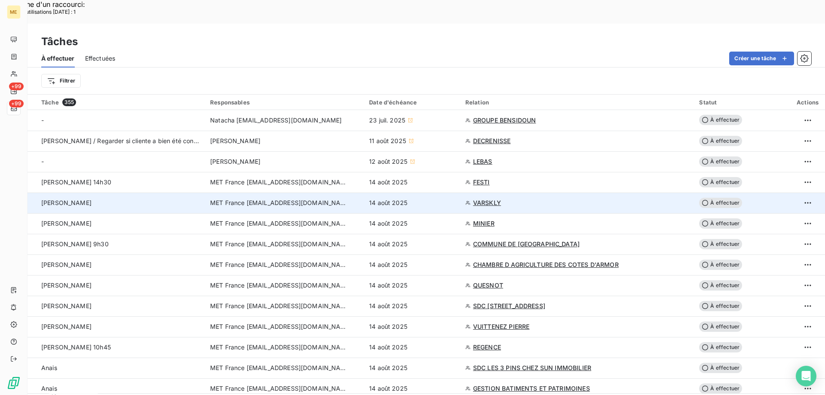
click at [722, 198] on span "À effectuer" at bounding box center [720, 203] width 43 height 10
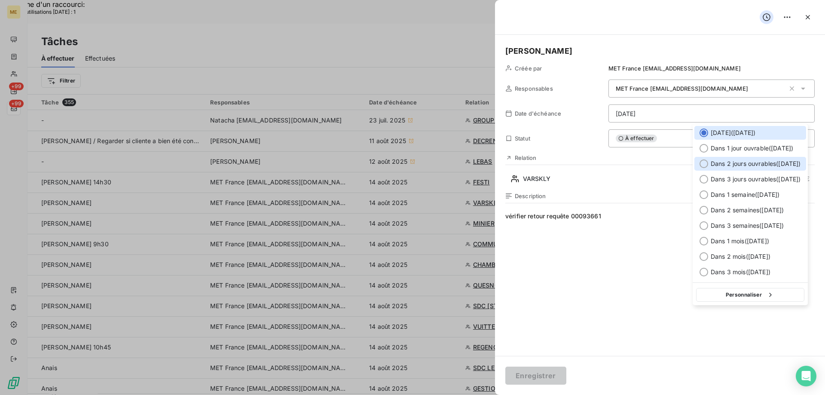
click at [703, 162] on div at bounding box center [704, 163] width 9 height 9
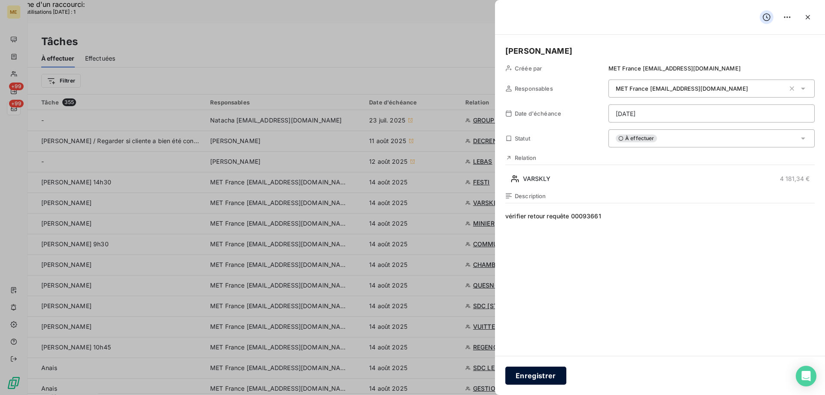
click at [535, 376] on button "Enregistrer" at bounding box center [535, 376] width 61 height 18
type input "14/08/2025"
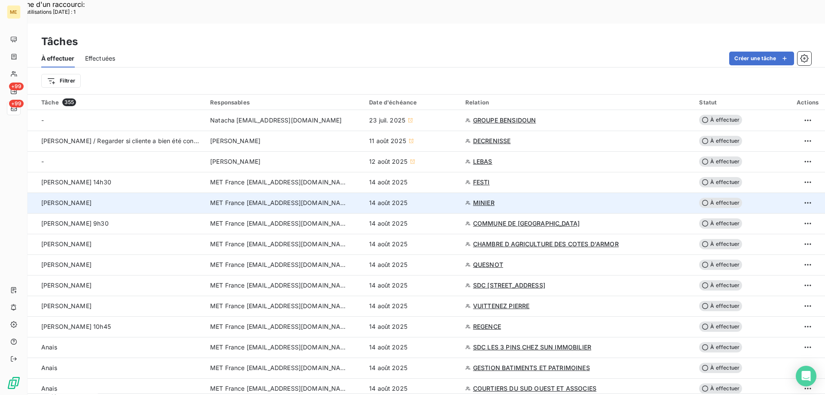
click at [484, 199] on span "MINIER" at bounding box center [483, 203] width 21 height 9
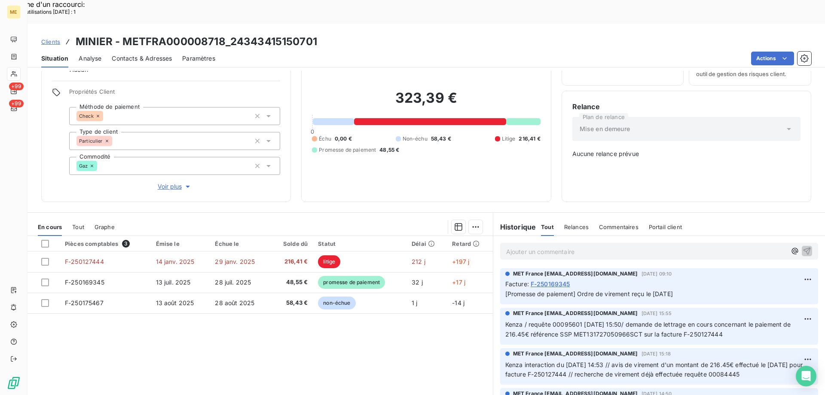
scroll to position [48, 0]
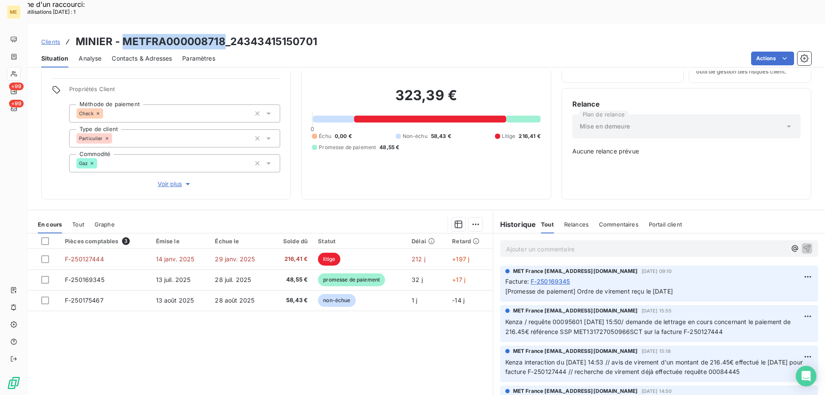
drag, startPoint x: 124, startPoint y: 13, endPoint x: 225, endPoint y: 12, distance: 101.4
click at [225, 34] on h3 "MINIER - METFRA000008718_24343415150701" at bounding box center [196, 41] width 241 height 15
click at [560, 318] on span "Kenza / requête 00095601 12/08/2025 15:50/ demande de lettrage en cours concern…" at bounding box center [648, 326] width 287 height 17
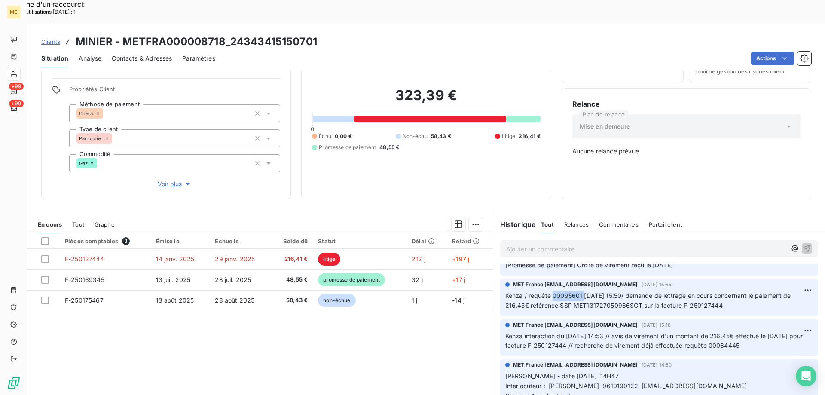
scroll to position [0, 0]
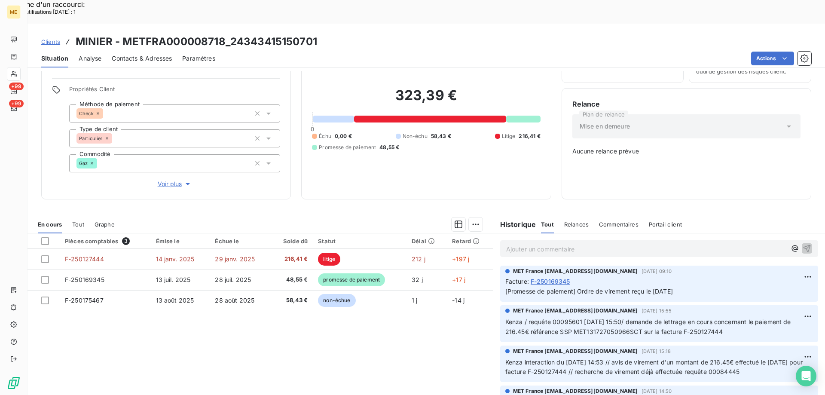
click at [661, 358] on p "Kenza interaction du 12/08/2025 14:53 // avis de virement d'un montant de 216.4…" at bounding box center [659, 368] width 308 height 20
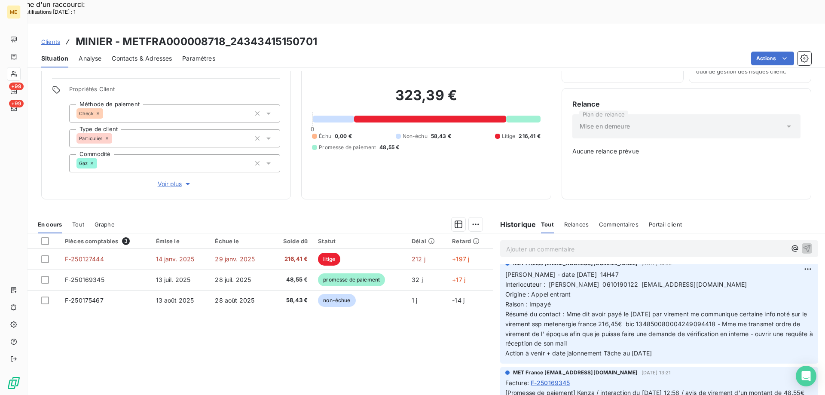
scroll to position [129, 0]
drag, startPoint x: 668, startPoint y: 334, endPoint x: 502, endPoint y: 252, distance: 184.9
click at [505, 269] on p "Valérie - date 12/08/2025 14H47 Interlocuteur : MICHELE MINIER 0610190122 mmicc…" at bounding box center [659, 313] width 308 height 89
click at [522, 244] on p "Ajouter un commentaire ﻿" at bounding box center [646, 249] width 280 height 11
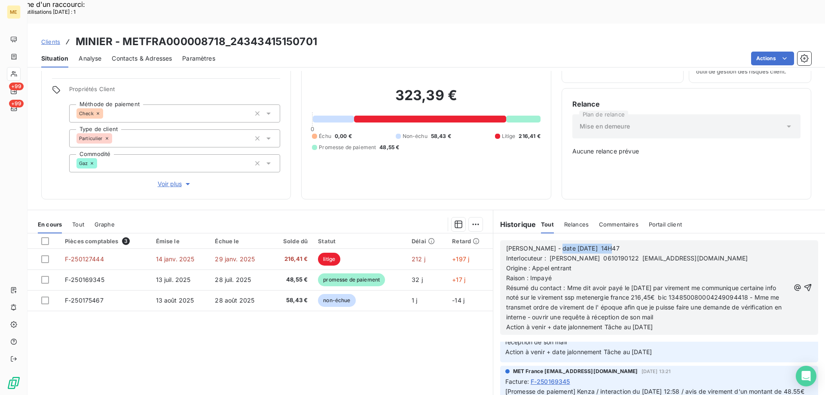
drag, startPoint x: 545, startPoint y: 217, endPoint x: 647, endPoint y: 218, distance: 101.8
click at [647, 244] on p "Valérie - date 12/08/2025 14H47" at bounding box center [648, 249] width 284 height 10
drag, startPoint x: 529, startPoint y: 238, endPoint x: 587, endPoint y: 239, distance: 57.6
click at [583, 263] on p "Origine : Appel entrant" at bounding box center [648, 268] width 284 height 10
drag, startPoint x: 531, startPoint y: 239, endPoint x: 587, endPoint y: 243, distance: 55.6
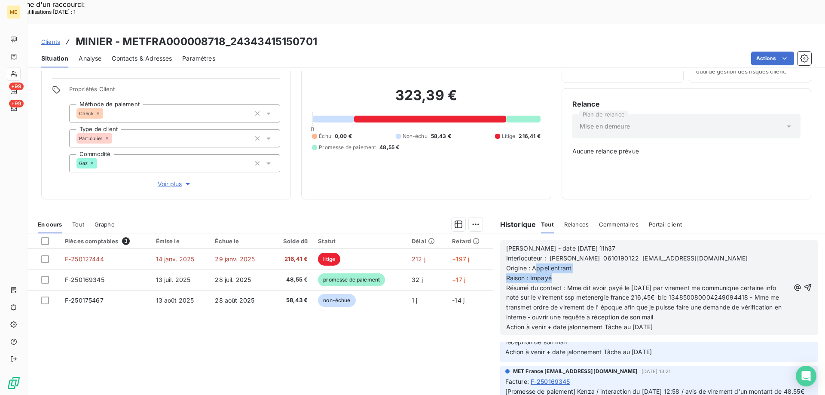
click at [587, 244] on div "Valérie - date 14/08/2025 11h37 Interlocuteur : MICHELE MINIER 0610190122 mmicc…" at bounding box center [648, 288] width 284 height 89
click at [587, 273] on p "Raison : Impayé" at bounding box center [648, 278] width 284 height 10
drag, startPoint x: 571, startPoint y: 239, endPoint x: 529, endPoint y: 240, distance: 41.7
click at [529, 263] on p "Origine : Appel entrant" at bounding box center [648, 268] width 284 height 10
click at [580, 263] on p "Origine : Appel entrant" at bounding box center [648, 268] width 284 height 10
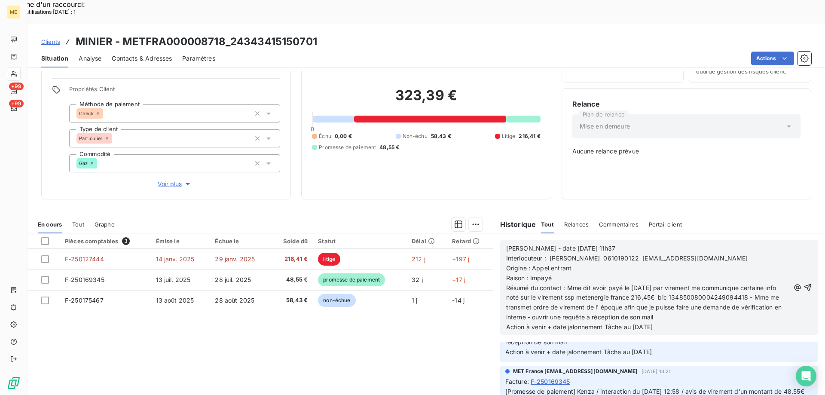
drag, startPoint x: 573, startPoint y: 238, endPoint x: 529, endPoint y: 238, distance: 44.3
click at [529, 263] on p "Origine : Appel entrant" at bounding box center [648, 268] width 284 height 10
click at [532, 274] on span "Raison : Impayé" at bounding box center [529, 277] width 46 height 7
drag, startPoint x: 532, startPoint y: 248, endPoint x: 561, endPoint y: 250, distance: 29.3
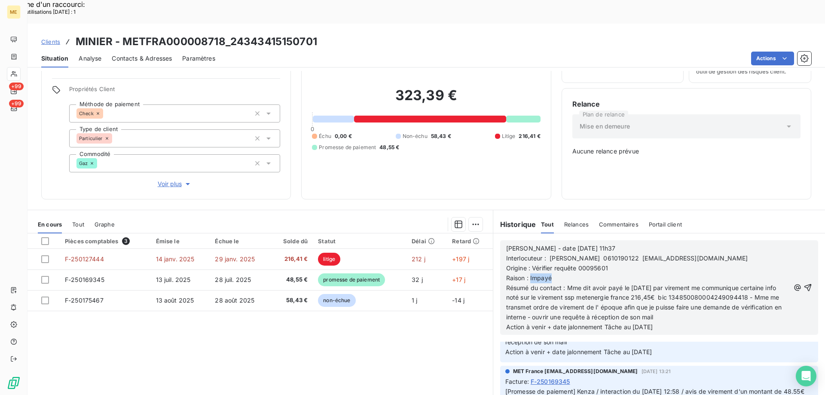
click at [561, 273] on p "Raison : Impayé" at bounding box center [648, 278] width 284 height 10
drag, startPoint x: 554, startPoint y: 249, endPoint x: 527, endPoint y: 245, distance: 27.8
click at [527, 273] on p "Raison : Impayé" at bounding box center [648, 278] width 284 height 10
drag, startPoint x: 565, startPoint y: 257, endPoint x: 703, endPoint y: 288, distance: 141.3
click at [703, 288] on p "Résumé du contact : Mme dit avoir payé le 31/01/2025 par virement me communique…" at bounding box center [648, 303] width 284 height 40
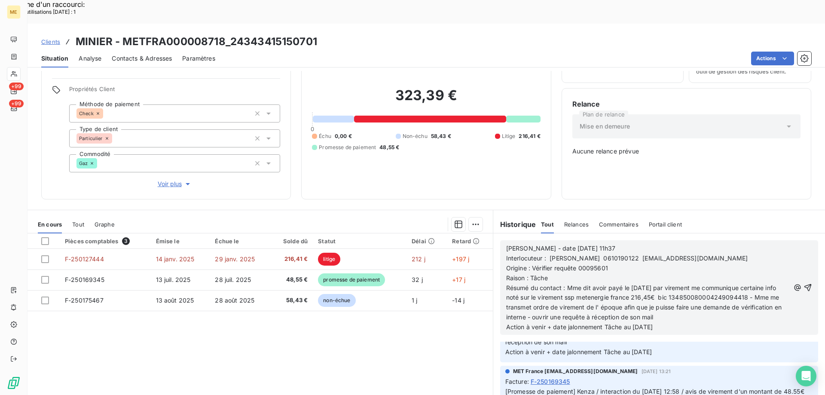
scroll to position [177, 0]
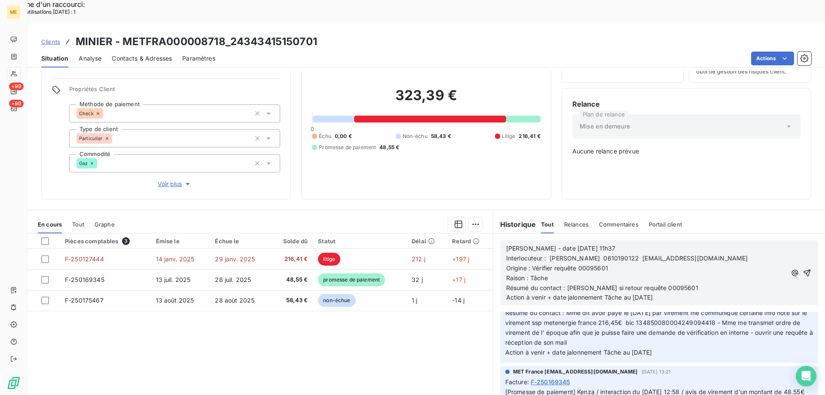
drag, startPoint x: 630, startPoint y: 267, endPoint x: 692, endPoint y: 276, distance: 62.5
click at [692, 276] on div "Valérie - date 14/08/2025 11h37 Interlocuteur : MICHELE MINIER 0610190122 mmicc…" at bounding box center [659, 272] width 332 height 79
click at [651, 293] on p "Action à venir + date jalonnement Tâche au" at bounding box center [646, 298] width 280 height 10
click at [804, 269] on icon "button" at bounding box center [807, 272] width 7 height 7
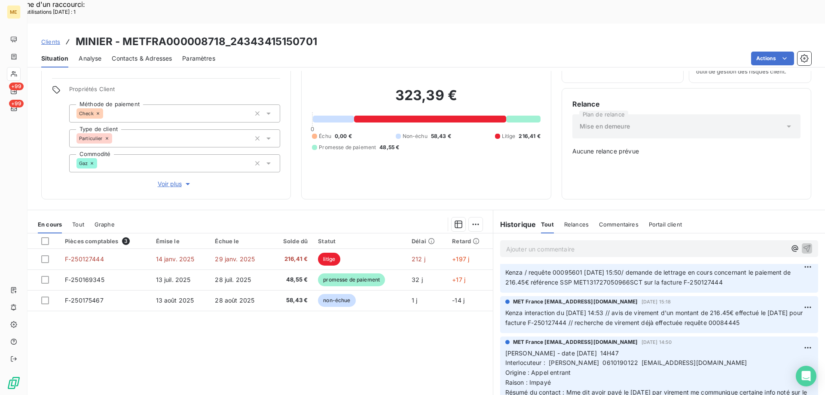
scroll to position [208, 0]
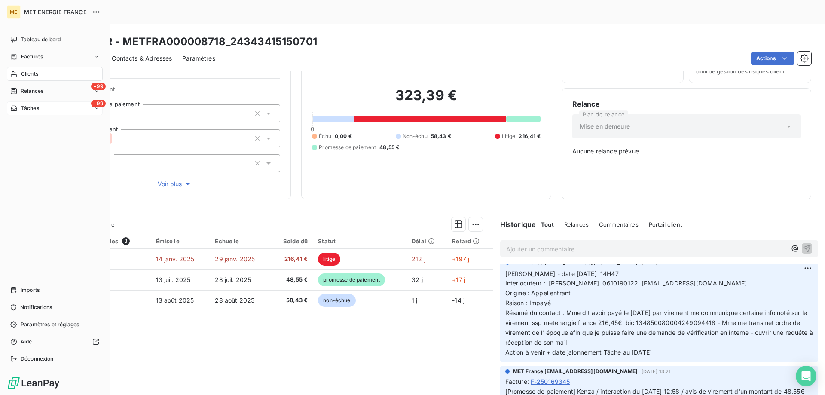
click at [58, 104] on div "+99 Tâches" at bounding box center [55, 108] width 96 height 14
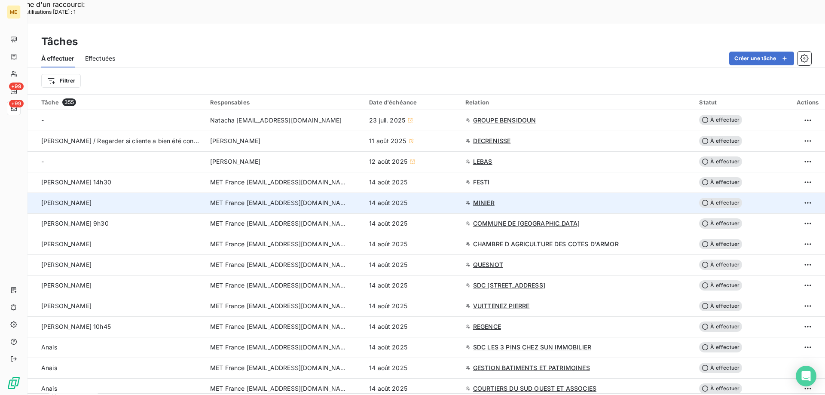
click at [718, 198] on span "À effectuer" at bounding box center [720, 203] width 43 height 10
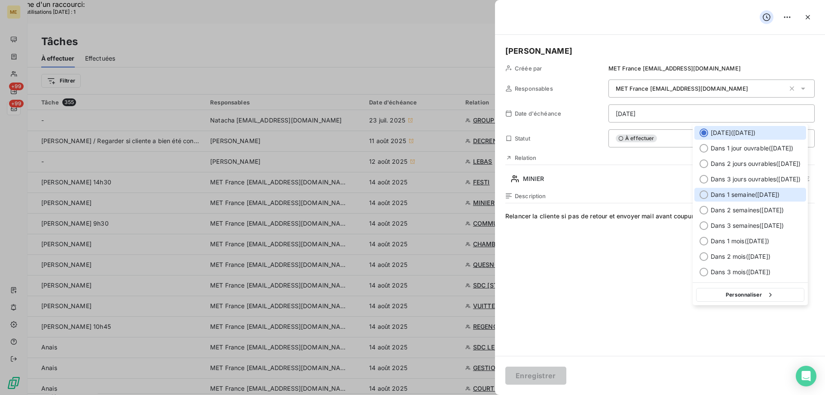
click at [706, 192] on div at bounding box center [704, 194] width 9 height 9
type input "21/08/2025"
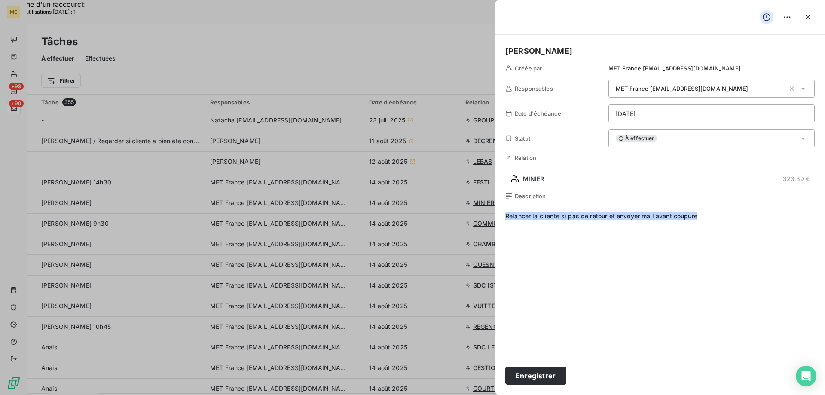
drag, startPoint x: 505, startPoint y: 218, endPoint x: 775, endPoint y: 239, distance: 271.1
click at [775, 239] on div "Valérie Créée par MET France met-france@recouvrement.met.com Responsables MET F…" at bounding box center [660, 195] width 330 height 321
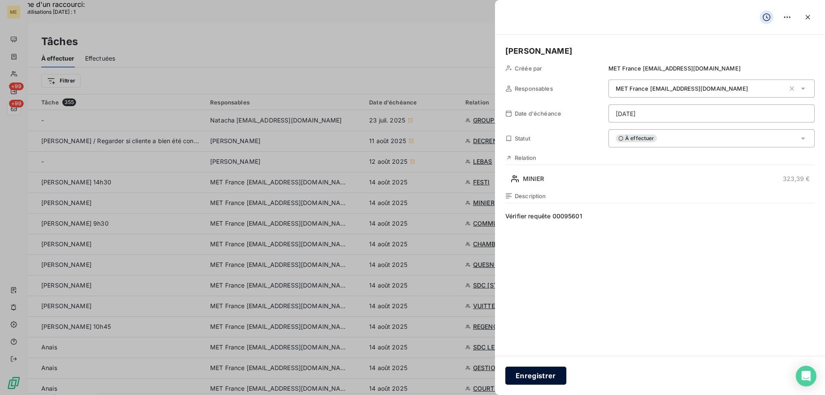
click at [537, 376] on button "Enregistrer" at bounding box center [535, 376] width 61 height 18
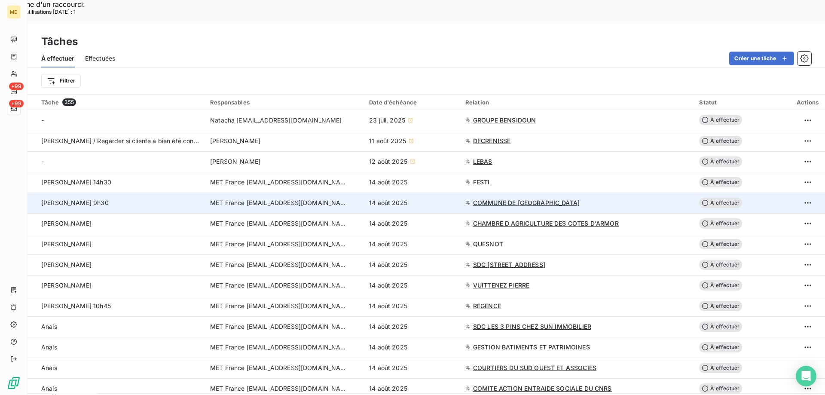
click at [511, 199] on span "COMMUNE DE CHAMPAGNE SUR SEINE" at bounding box center [526, 203] width 107 height 9
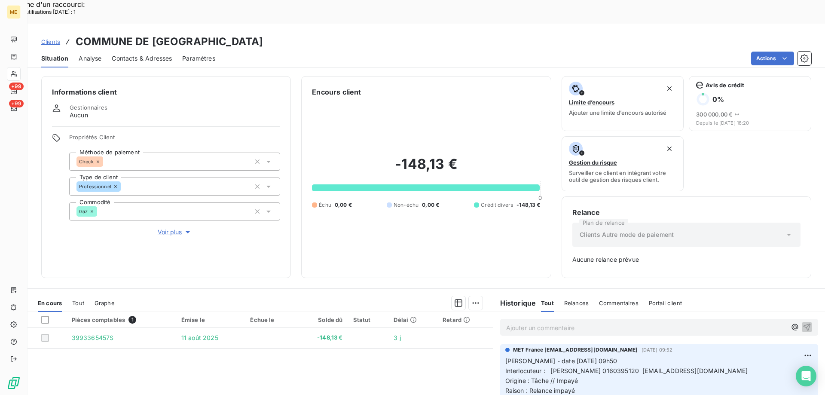
scroll to position [85, 0]
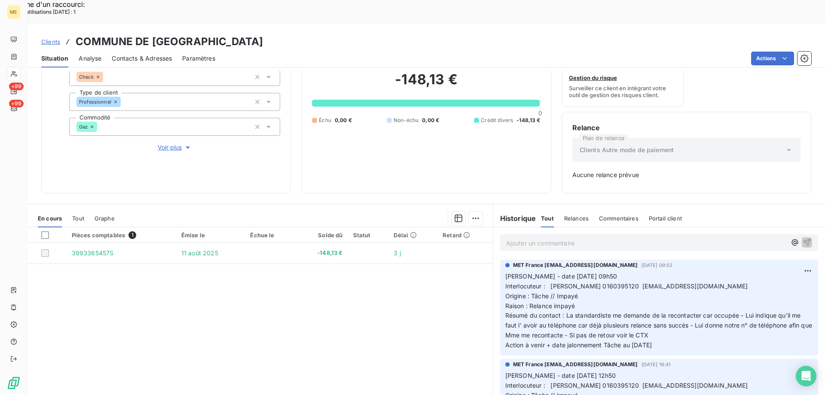
click at [604, 282] on span "Interlocuteur : Mme MATROS 0160395120 comptabilite@champagne-sur-seine.fr" at bounding box center [626, 285] width 243 height 7
click at [412, 285] on div "Pièces comptables 1 Émise le Échue le Solde dû Statut Délai Retard 3993365457S …" at bounding box center [260, 309] width 465 height 165
click at [605, 282] on span "Interlocuteur : Mme MATROS 0160395120 comptabilite@champagne-sur-seine.fr" at bounding box center [626, 285] width 243 height 7
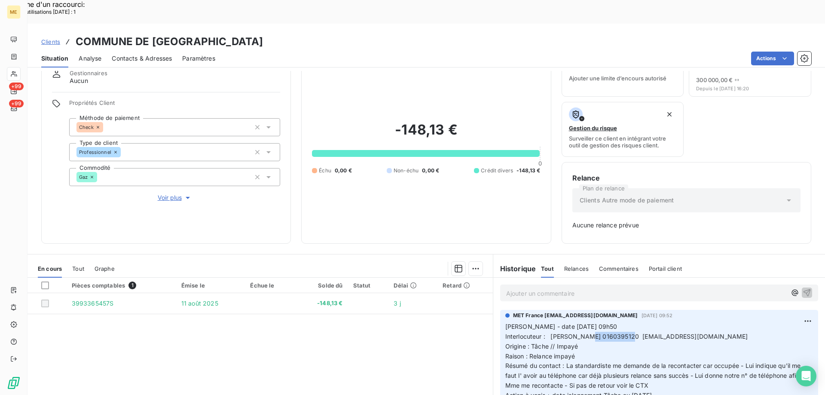
scroll to position [0, 0]
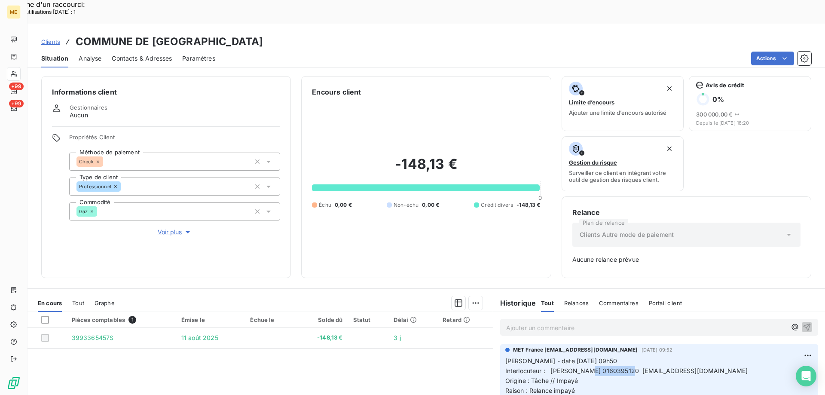
click at [168, 228] on span "Voir plus" at bounding box center [175, 232] width 34 height 9
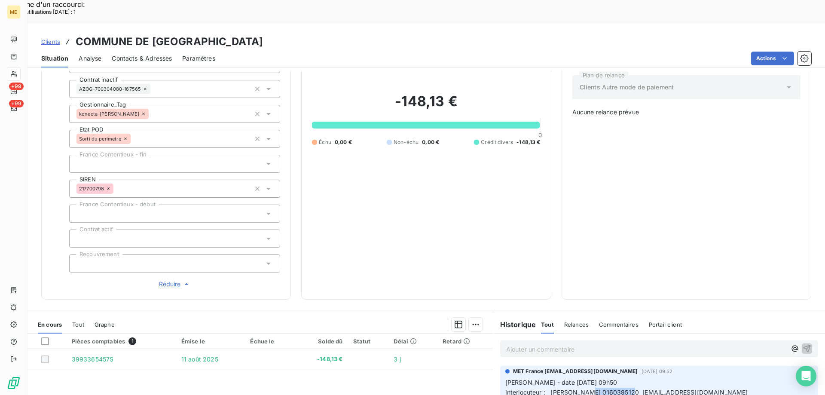
scroll to position [172, 0]
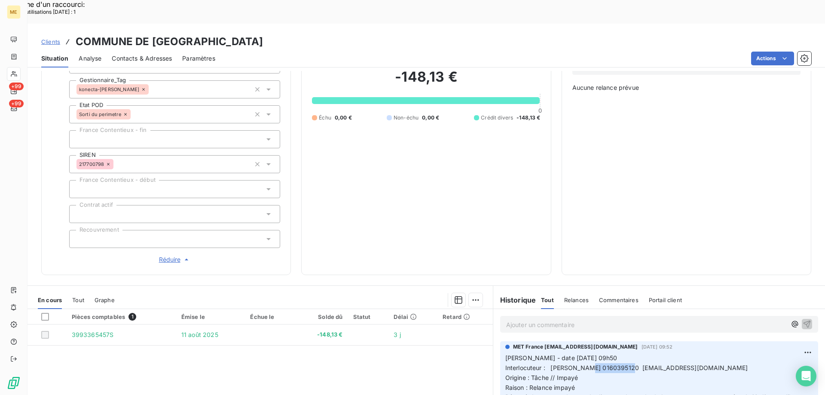
click at [167, 255] on span "Réduire" at bounding box center [175, 259] width 32 height 9
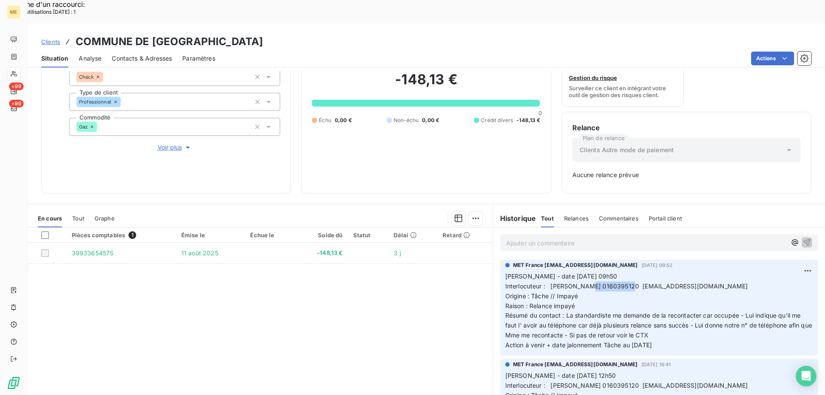
scroll to position [0, 0]
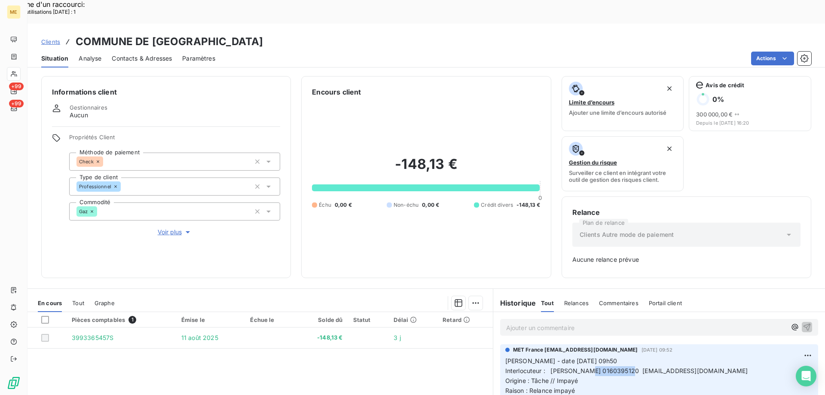
drag, startPoint x: 285, startPoint y: 16, endPoint x: 448, endPoint y: 18, distance: 162.9
click at [448, 34] on div "Clients COMMUNE DE CHAMPAGNE SUR SEINE - METFRA000003429_GI043277" at bounding box center [427, 41] width 798 height 15
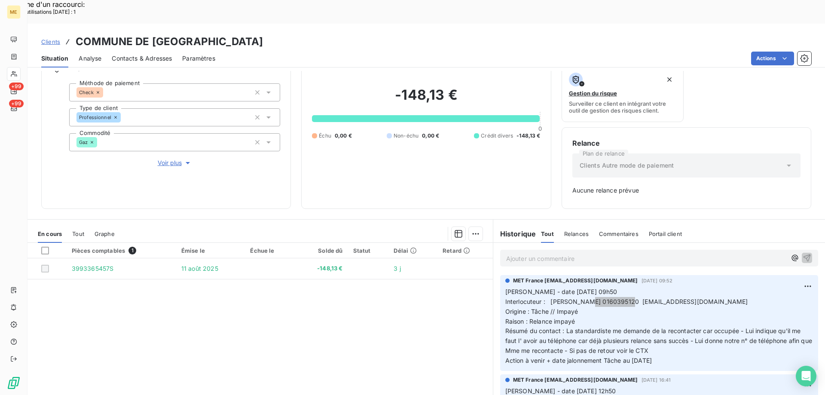
scroll to position [85, 0]
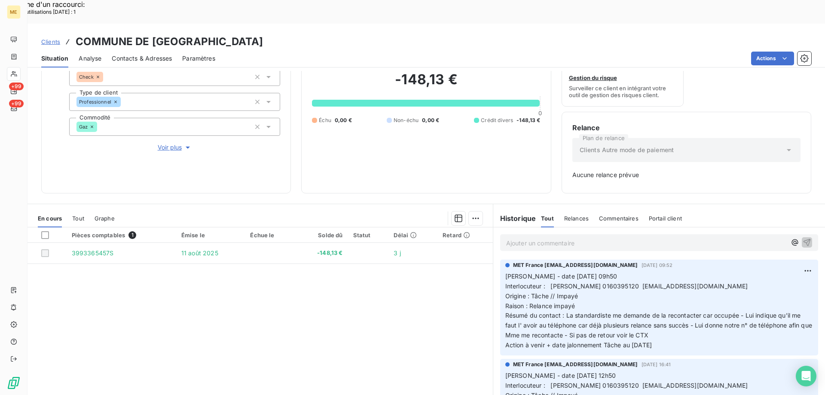
click at [606, 282] on span "Interlocuteur : Mme MATROS 0160395120 comptabilite@champagne-sur-seine.fr" at bounding box center [626, 285] width 243 height 7
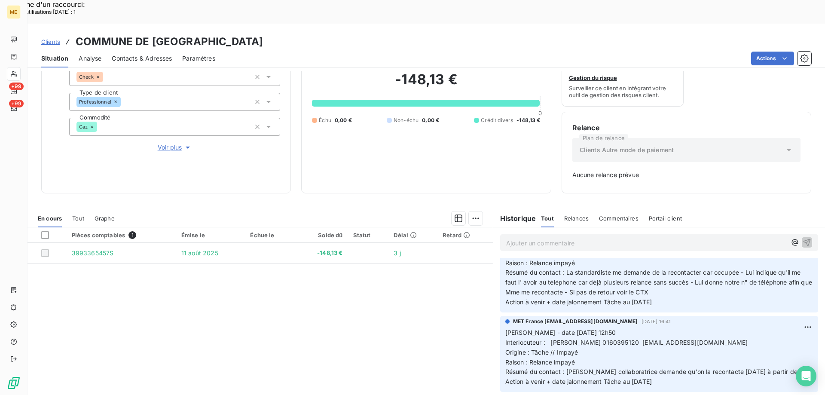
scroll to position [0, 0]
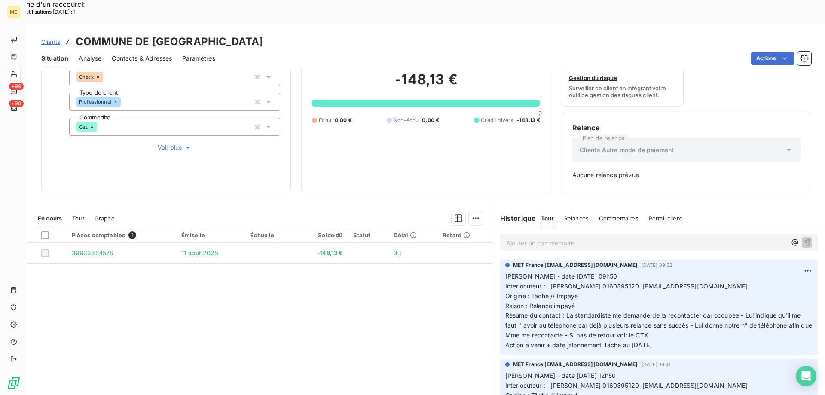
click at [666, 276] on p "Valérie - date 12/08/2025 09h50 Interlocuteur : Mme MATROS 0160395120 comptabil…" at bounding box center [659, 311] width 308 height 79
drag, startPoint x: 452, startPoint y: 18, endPoint x: 289, endPoint y: 14, distance: 162.9
click at [287, 34] on div "Clients COMMUNE DE CHAMPAGNE SUR SEINE - METFRA000003429_GI043277" at bounding box center [427, 41] width 798 height 15
drag, startPoint x: 662, startPoint y: 320, endPoint x: 501, endPoint y: 248, distance: 176.4
click at [501, 260] on div "MET France met-france@recouvrement.met.com 12 août 2025, 09:52 Valérie - date 1…" at bounding box center [659, 308] width 318 height 96
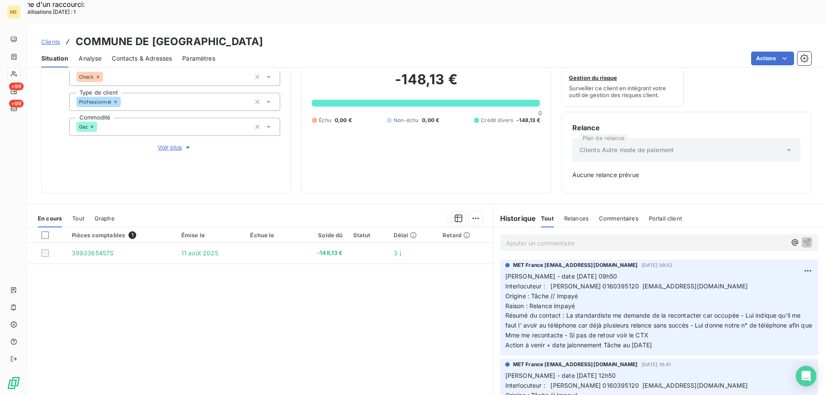
click at [523, 238] on p "Ajouter un commentaire ﻿" at bounding box center [646, 243] width 280 height 11
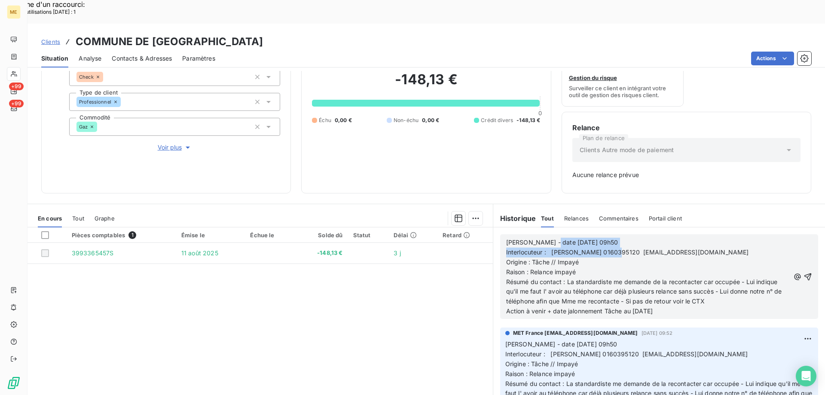
drag, startPoint x: 544, startPoint y: 220, endPoint x: 625, endPoint y: 224, distance: 81.3
click at [623, 238] on div "Valérie - date 12/08/2025 09h50 Interlocuteur : Mme MATROS 0160395120 comptabil…" at bounding box center [648, 277] width 284 height 79
click at [612, 238] on p "Valérie - date 12/08/2025 09h50" at bounding box center [648, 243] width 284 height 10
drag, startPoint x: 602, startPoint y: 217, endPoint x: 543, endPoint y: 210, distance: 59.7
click at [543, 227] on div "Valérie - date 12/08/2025 09h50 Interlocuteur : Mme MATROS 0160395120 comptabil…" at bounding box center [659, 276] width 332 height 98
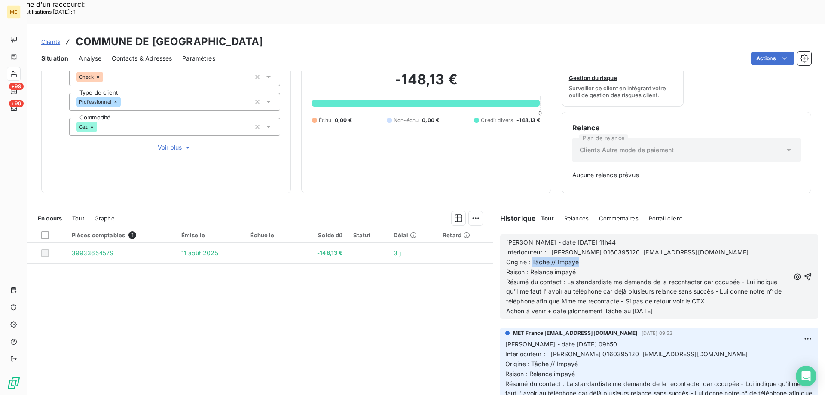
drag, startPoint x: 529, startPoint y: 235, endPoint x: 589, endPoint y: 234, distance: 59.7
click at [587, 257] on p "Origine : Tâche // Impayé" at bounding box center [648, 262] width 284 height 10
drag, startPoint x: 526, startPoint y: 251, endPoint x: 574, endPoint y: 247, distance: 47.9
click at [574, 267] on p "Raison : Relance impayé" at bounding box center [648, 272] width 284 height 10
click at [583, 267] on p "Raison : Relance impayé" at bounding box center [648, 272] width 284 height 10
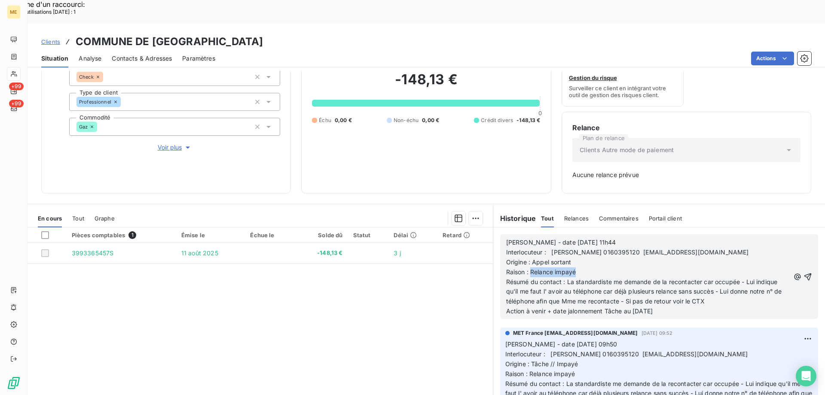
drag, startPoint x: 579, startPoint y: 247, endPoint x: 527, endPoint y: 245, distance: 52.4
click at [527, 267] on p "Raison : Relance impayé" at bounding box center [648, 272] width 284 height 10
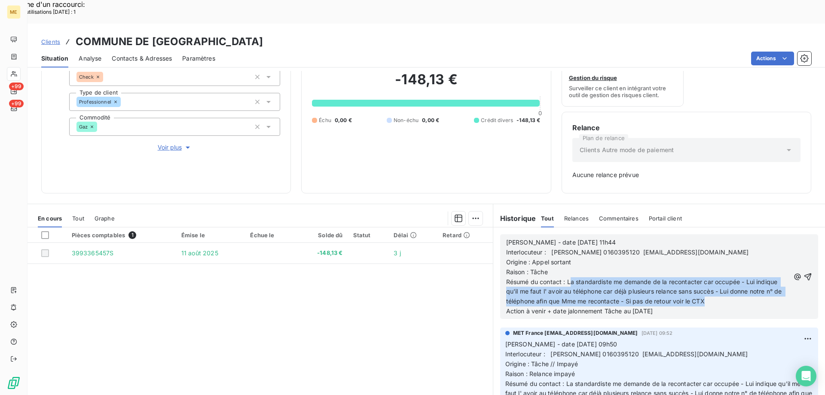
drag, startPoint x: 566, startPoint y: 257, endPoint x: 724, endPoint y: 277, distance: 159.0
click at [724, 277] on p "Résumé du contact : La standardiste me demande de la recontacter car occupée - …" at bounding box center [648, 292] width 284 height 30
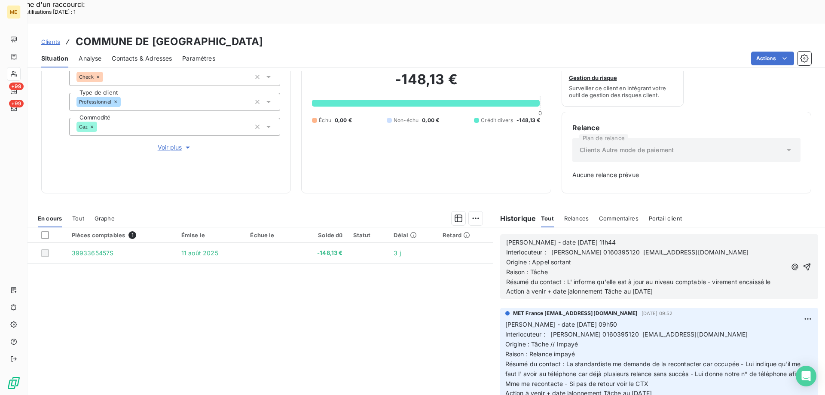
click at [776, 259] on div "Valérie - date 14/08/2025 11h44 Interlocuteur : Mme MATROS 0160395120 comptabil…" at bounding box center [659, 267] width 306 height 60
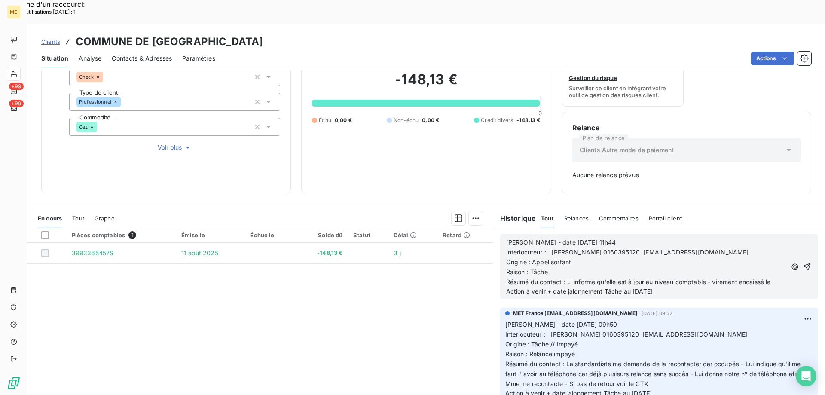
click at [771, 278] on span "Résumé du contact : L' informe qu'elle est à jour au niveau comptable - viremen…" at bounding box center [638, 281] width 265 height 7
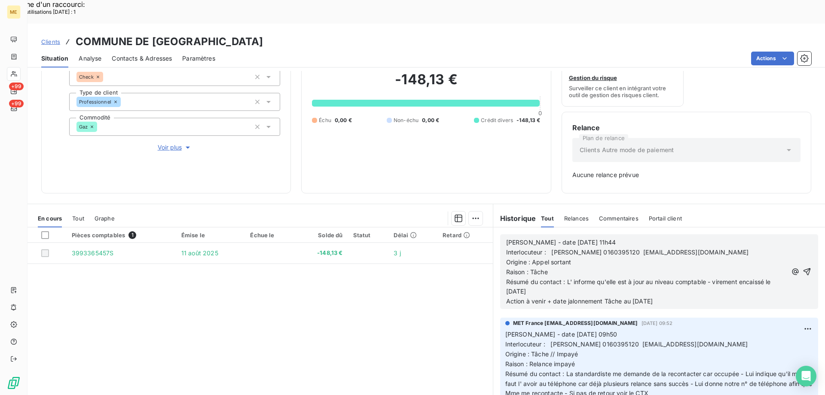
drag, startPoint x: 604, startPoint y: 275, endPoint x: 683, endPoint y: 273, distance: 79.5
click at [683, 296] on p "Action à venir + date jalonnement Tâche au 14/08/2025" at bounding box center [646, 301] width 281 height 10
click at [804, 268] on icon "button" at bounding box center [807, 271] width 7 height 7
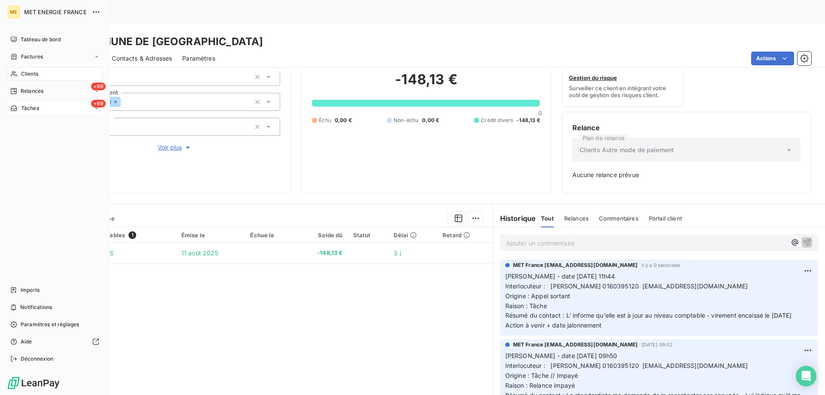
click at [51, 109] on div "+99 Tâches" at bounding box center [55, 108] width 96 height 14
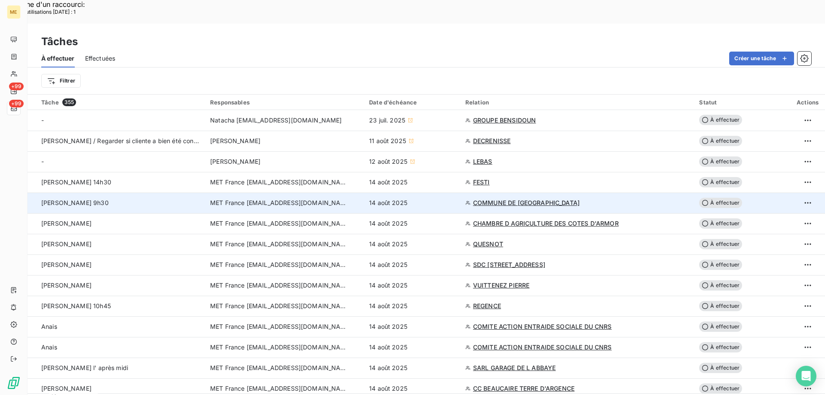
click at [720, 198] on span "À effectuer" at bounding box center [720, 203] width 43 height 10
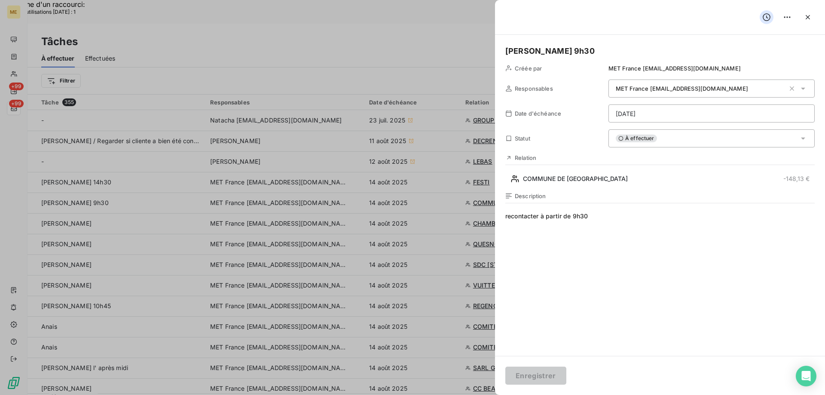
click at [684, 140] on div "À effectuer" at bounding box center [711, 138] width 206 height 18
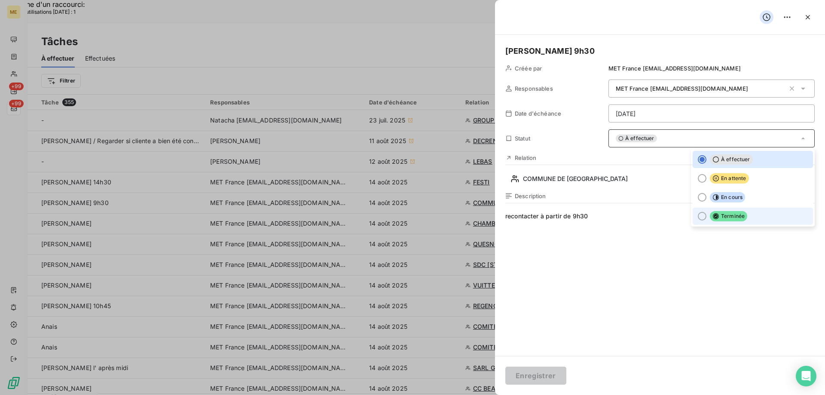
click at [698, 217] on div at bounding box center [702, 216] width 9 height 9
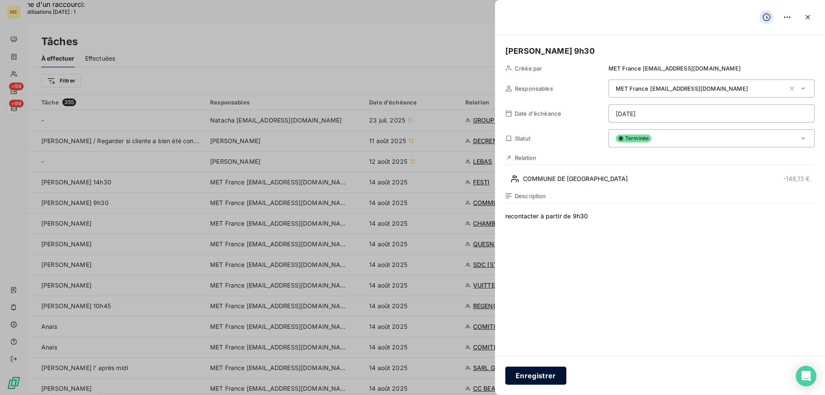
click at [532, 376] on button "Enregistrer" at bounding box center [535, 376] width 61 height 18
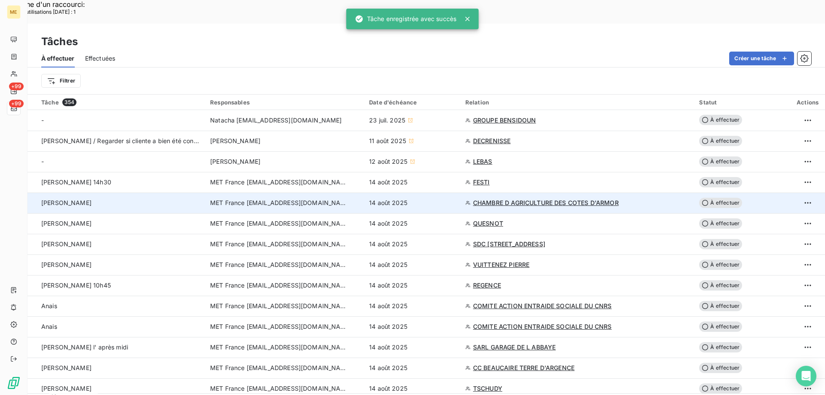
click at [541, 199] on span "CHAMBRE D AGRICULTURE DES COTES D'ARMOR" at bounding box center [546, 203] width 146 height 9
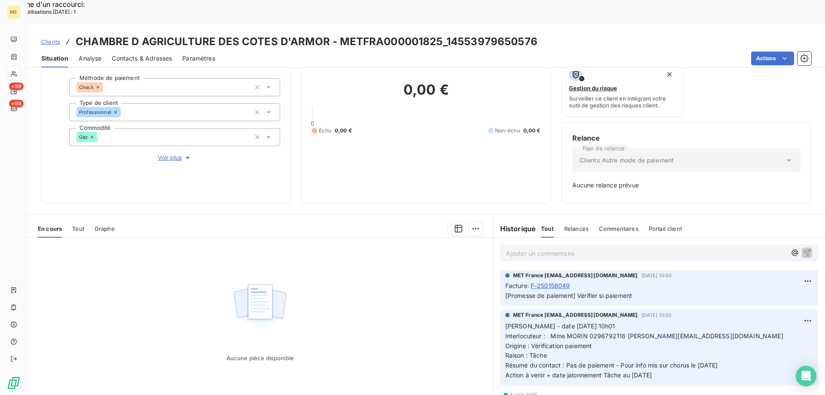
scroll to position [85, 0]
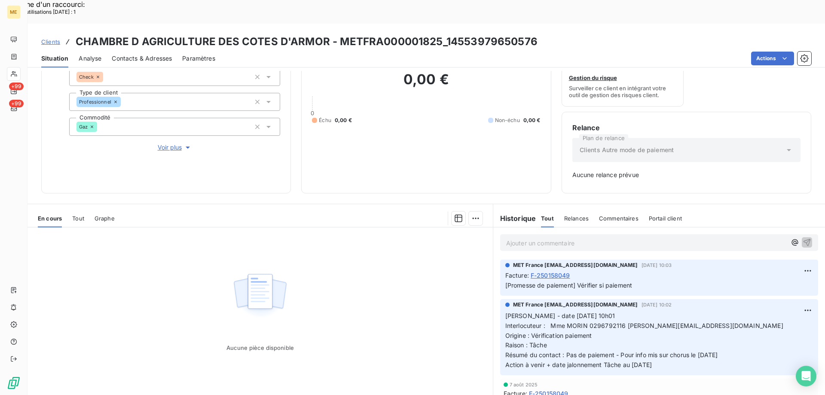
click at [607, 322] on span "Interlocuteur : Mme MORIN 0296792116 elisabeth.morin@bretagne.chambagri.fr" at bounding box center [644, 325] width 278 height 7
click at [168, 143] on span "Voir plus" at bounding box center [175, 147] width 34 height 9
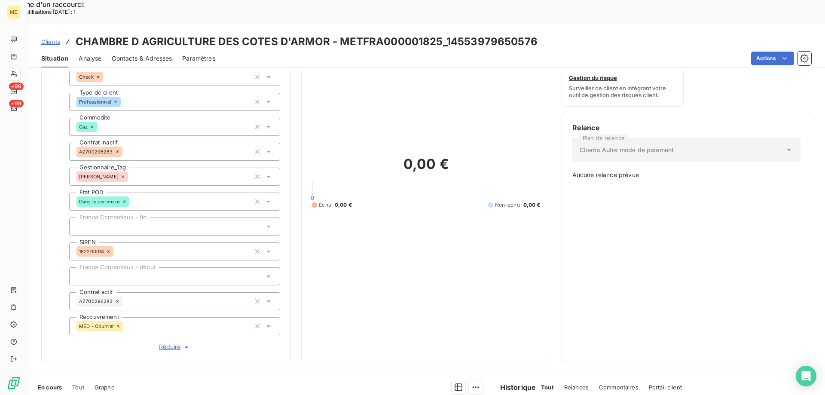
click at [168, 342] on span "Réduire" at bounding box center [175, 346] width 32 height 9
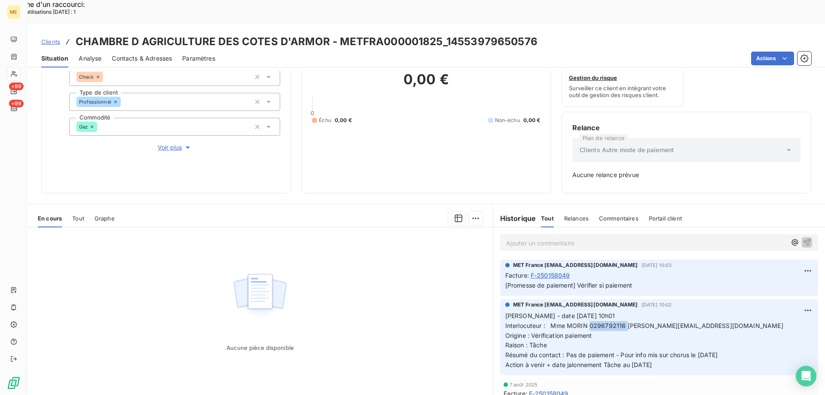
click at [83, 215] on span "Tout" at bounding box center [78, 218] width 12 height 7
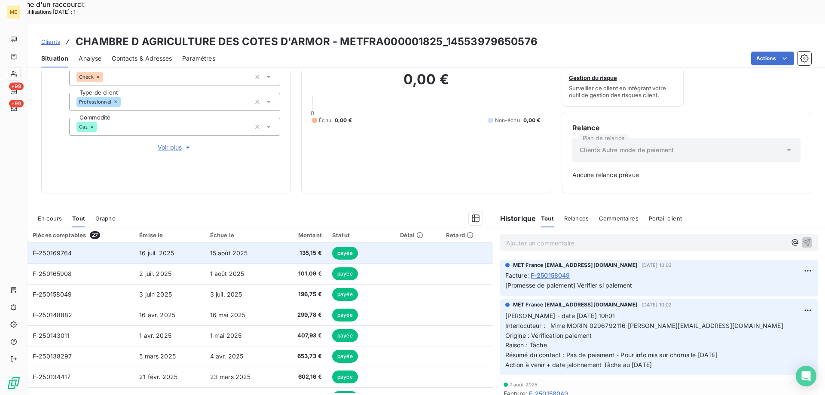
click at [61, 249] on span "F-250169764" at bounding box center [53, 252] width 40 height 7
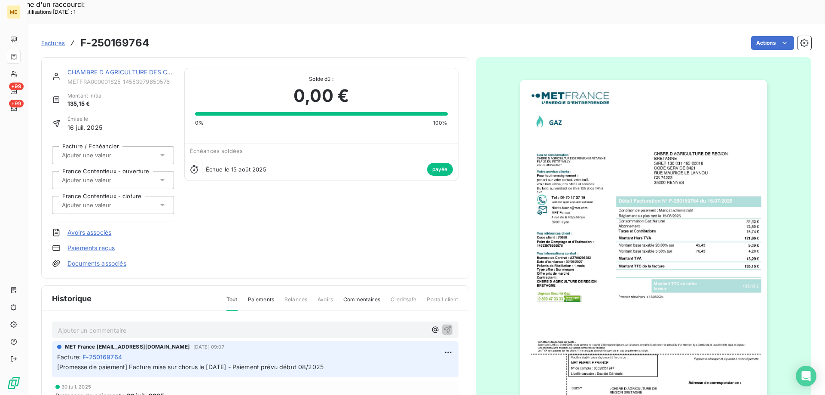
click at [687, 162] on img "button" at bounding box center [643, 255] width 247 height 350
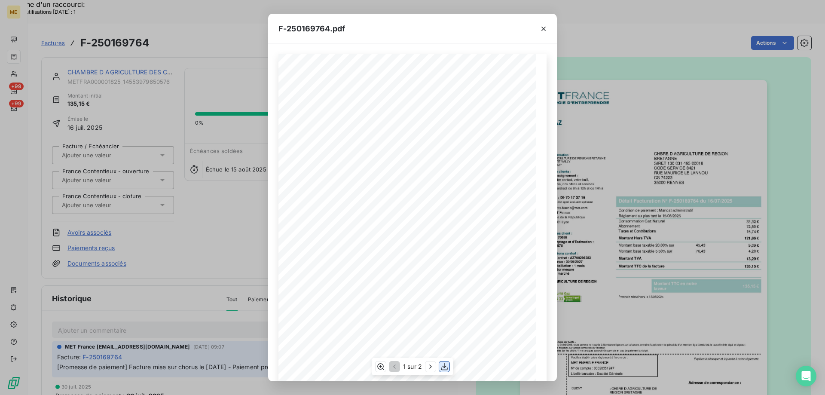
click at [445, 369] on icon "button" at bounding box center [444, 366] width 9 height 9
click at [544, 29] on icon "button" at bounding box center [543, 29] width 4 height 4
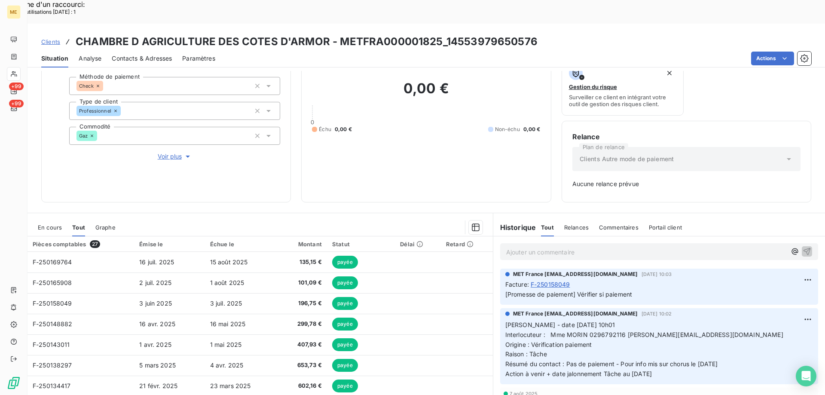
scroll to position [85, 0]
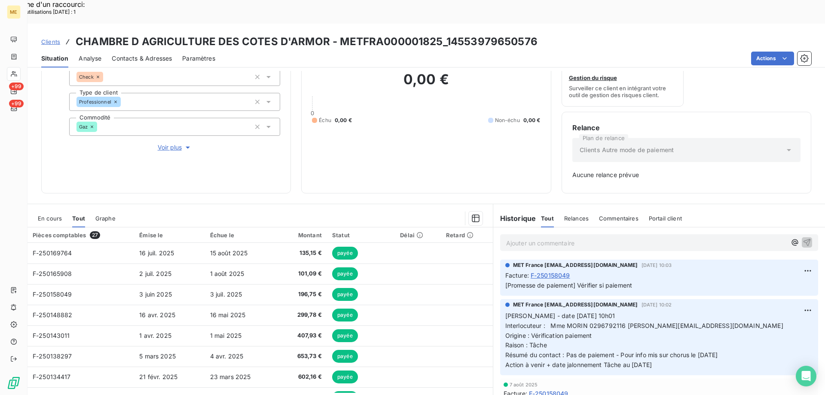
drag, startPoint x: 681, startPoint y: 342, endPoint x: 513, endPoint y: 290, distance: 175.9
click at [505, 311] on p "Valérie - date 07/08/2025 10h01 Interlocuteur : Mme MORIN 0296792116 elisabeth.…" at bounding box center [659, 340] width 308 height 59
drag, startPoint x: 513, startPoint y: 290, endPoint x: 452, endPoint y: 112, distance: 187.5
click at [452, 112] on div "0,00 € 0 Échu 0,00 € Non-échu 0,00 €" at bounding box center [426, 97] width 228 height 170
drag, startPoint x: 654, startPoint y: 339, endPoint x: 503, endPoint y: 289, distance: 158.8
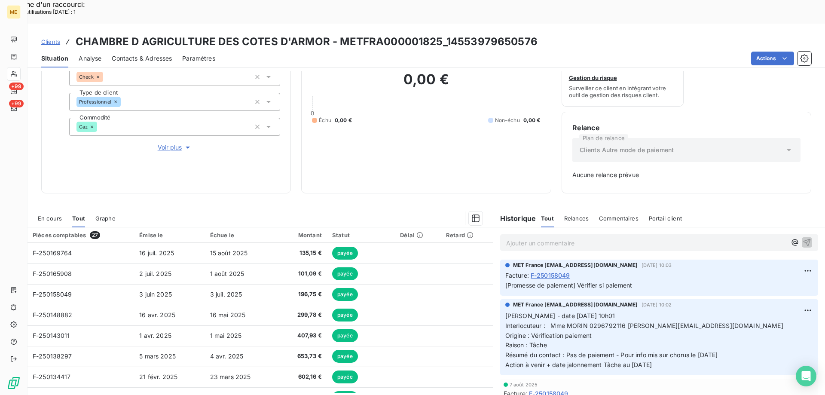
click at [505, 311] on p "Valérie - date 07/08/2025 10h01 Interlocuteur : Mme MORIN 0296792116 elisabeth.…" at bounding box center [659, 340] width 308 height 59
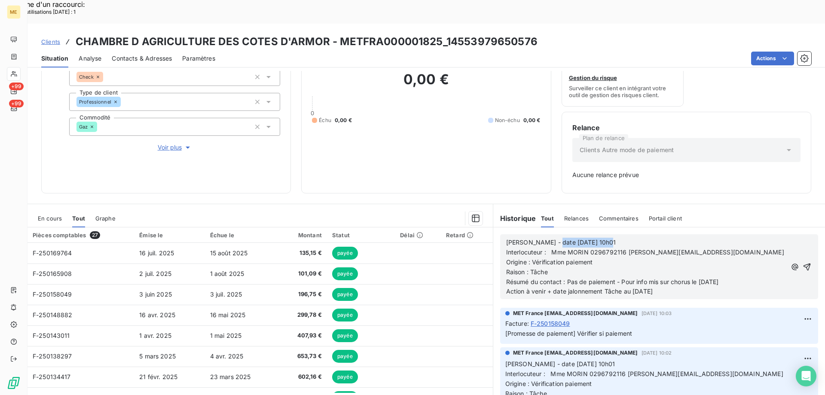
drag, startPoint x: 546, startPoint y: 216, endPoint x: 619, endPoint y: 212, distance: 73.1
click at [619, 234] on div "Valérie - date 07/08/2025 10h01 Interlocuteur : Mme MORIN 0296792116 elisabeth.…" at bounding box center [659, 266] width 318 height 65
drag, startPoint x: 565, startPoint y: 257, endPoint x: 755, endPoint y: 259, distance: 190.4
click at [755, 277] on p "Résumé du contact : Pas de paiement - Pour info mis sur chorus le 17/07/2025" at bounding box center [646, 282] width 280 height 10
drag, startPoint x: 604, startPoint y: 267, endPoint x: 685, endPoint y: 263, distance: 81.3
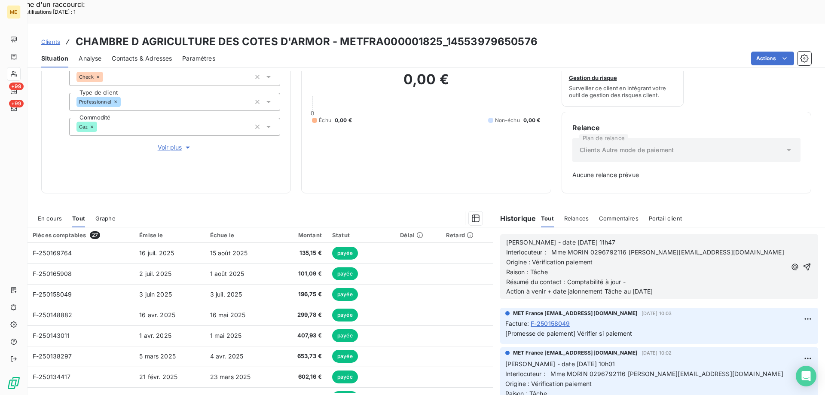
click at [685, 287] on p "Action à venir + date jalonnement Tâche au 14/08/2025" at bounding box center [646, 292] width 280 height 10
click at [804, 263] on icon "button" at bounding box center [807, 266] width 7 height 7
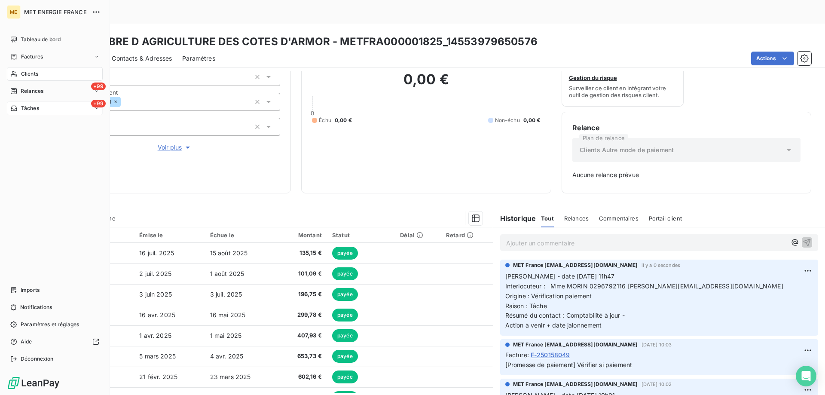
click at [54, 109] on div "+99 Tâches" at bounding box center [55, 108] width 96 height 14
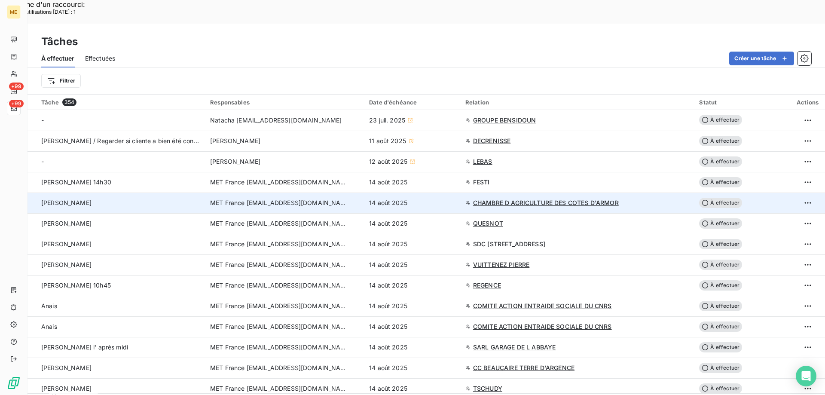
click at [723, 193] on td "À effectuer" at bounding box center [742, 203] width 96 height 21
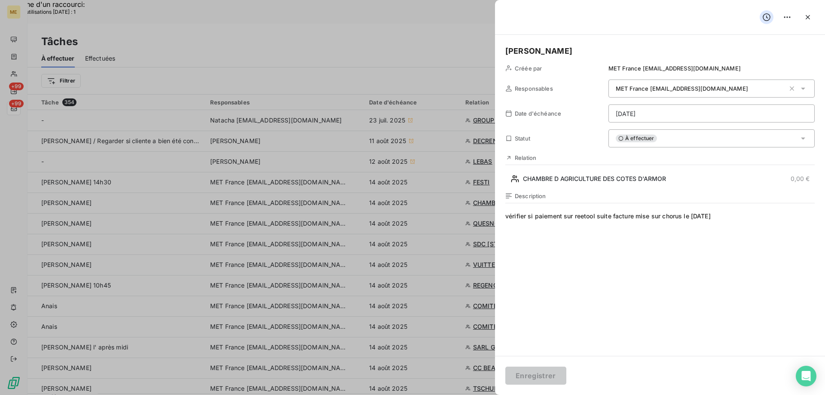
click at [675, 140] on div "À effectuer" at bounding box center [711, 138] width 206 height 18
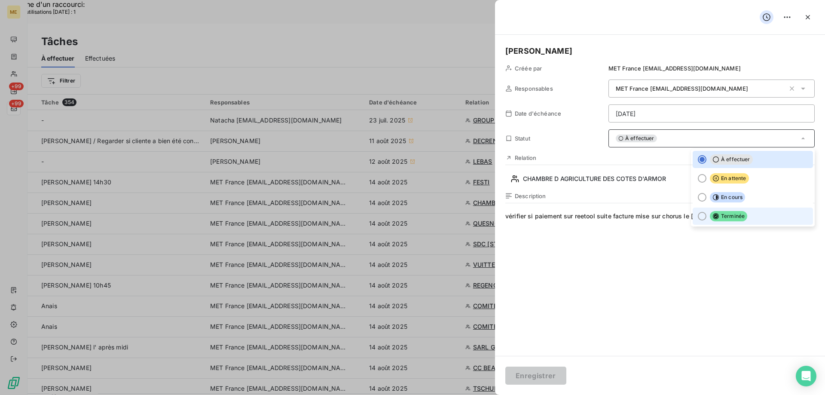
click at [698, 217] on div at bounding box center [702, 216] width 9 height 9
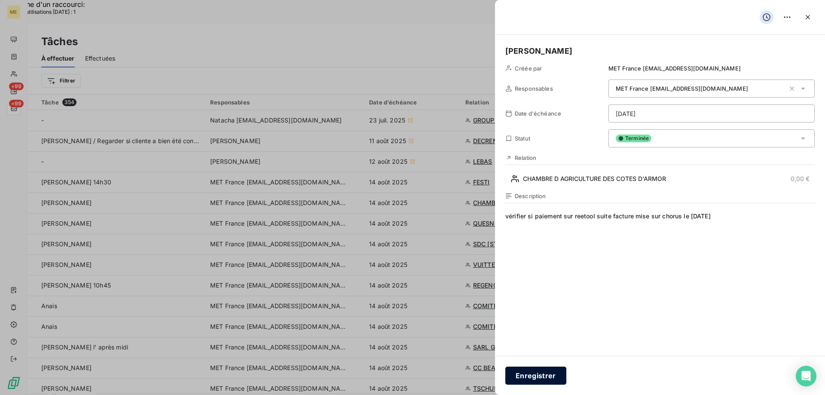
click at [535, 377] on button "Enregistrer" at bounding box center [535, 376] width 61 height 18
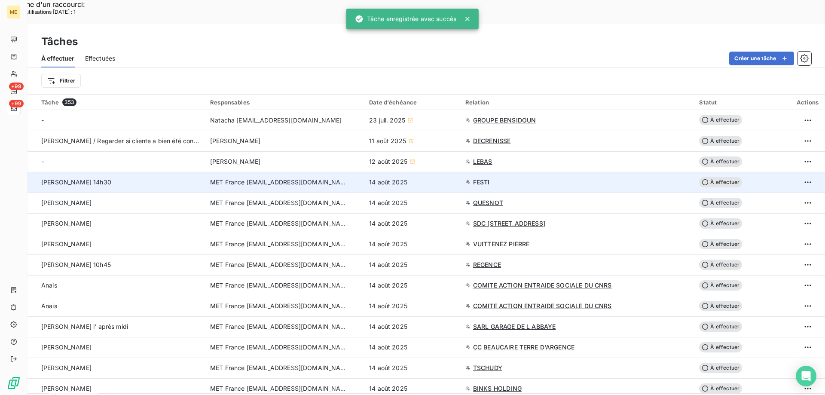
scroll to position [43, 0]
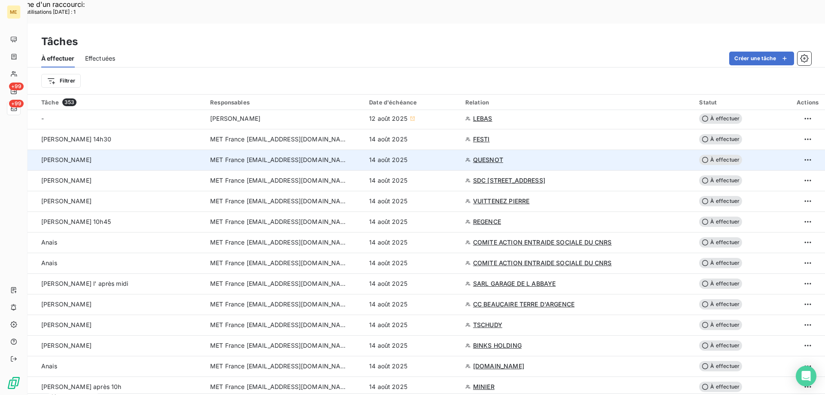
click at [492, 156] on span "QUESNOT" at bounding box center [488, 160] width 30 height 9
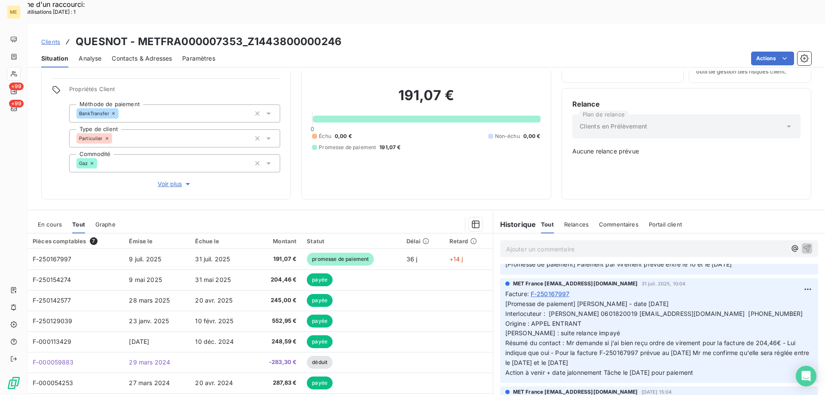
scroll to position [43, 0]
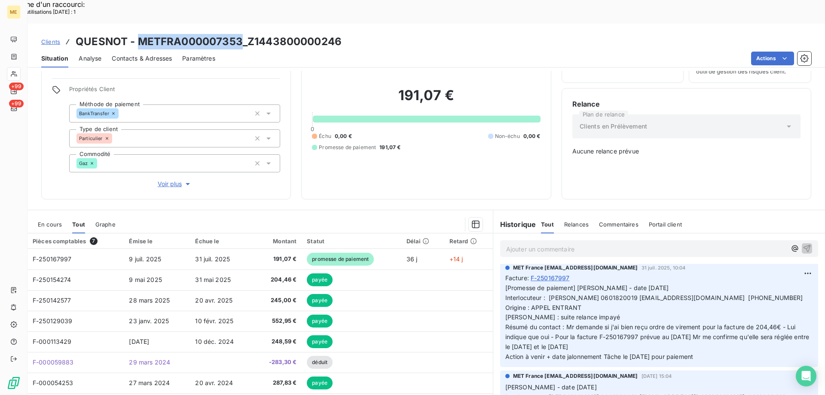
drag, startPoint x: 139, startPoint y: 16, endPoint x: 241, endPoint y: 8, distance: 101.7
click at [241, 24] on div "Clients QUESNOT - METFRA000007353_Z1443800000246 Situation Analyse Contacts & A…" at bounding box center [427, 46] width 798 height 44
click at [597, 284] on span "[Promesse de paiement] Valérie - date 29/07/2025 Interlocuteur : Mr QUESNOT 060…" at bounding box center [658, 322] width 306 height 76
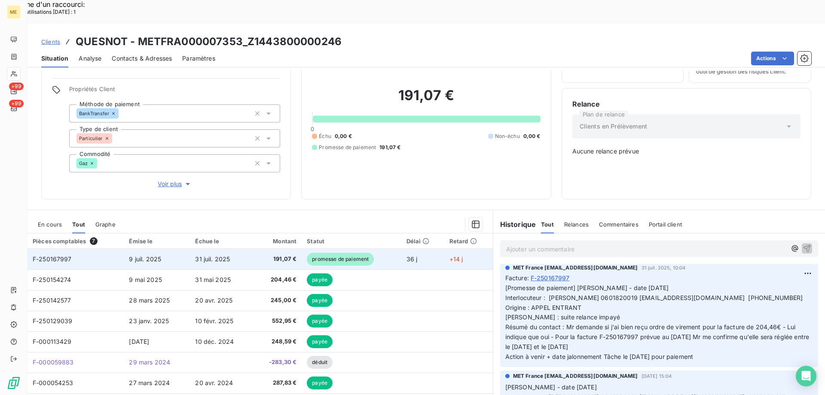
click at [59, 255] on span "F-250167997" at bounding box center [52, 258] width 39 height 7
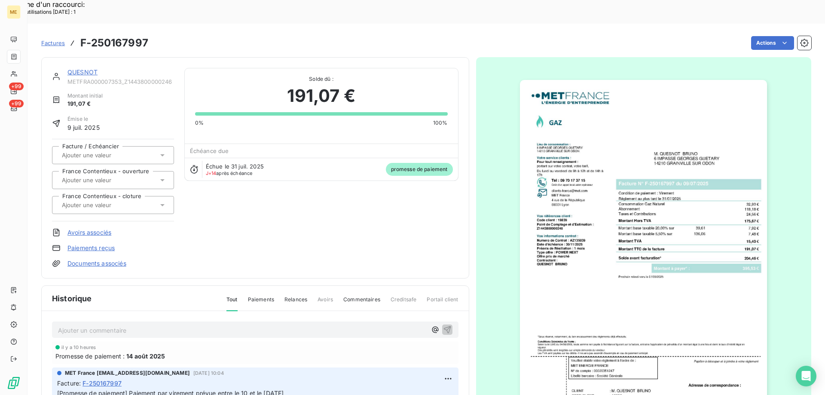
click at [632, 281] on img "button" at bounding box center [643, 255] width 247 height 350
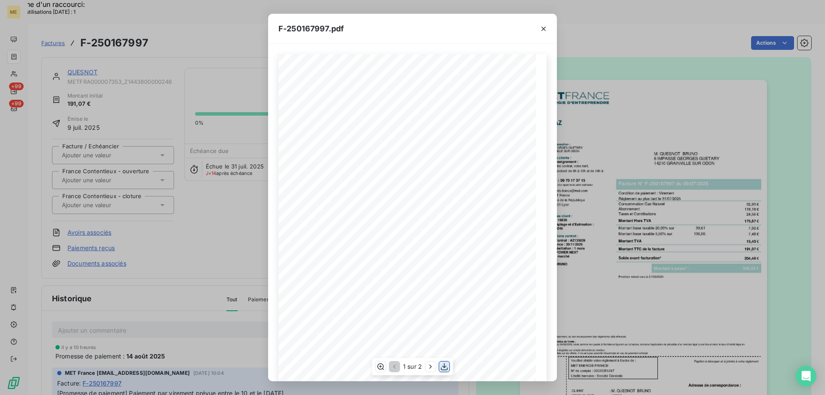
click at [446, 364] on icon "button" at bounding box center [444, 366] width 9 height 9
drag, startPoint x: 543, startPoint y: 27, endPoint x: 471, endPoint y: 22, distance: 71.9
click at [543, 27] on icon "button" at bounding box center [543, 28] width 9 height 9
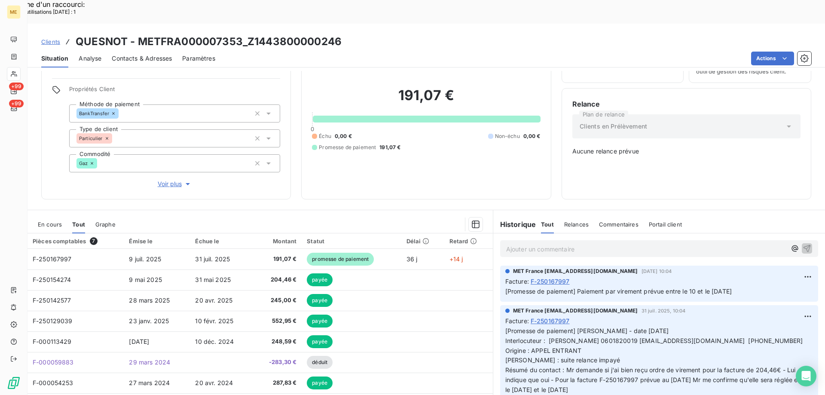
click at [168, 180] on span "Voir plus" at bounding box center [175, 184] width 34 height 9
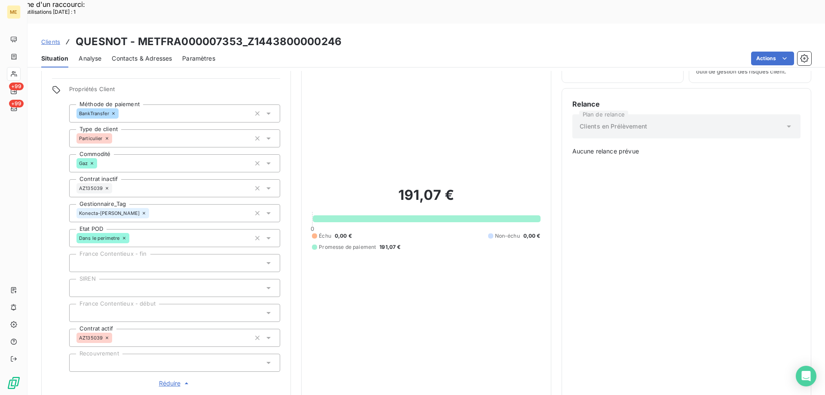
click at [163, 379] on span "Réduire" at bounding box center [175, 383] width 32 height 9
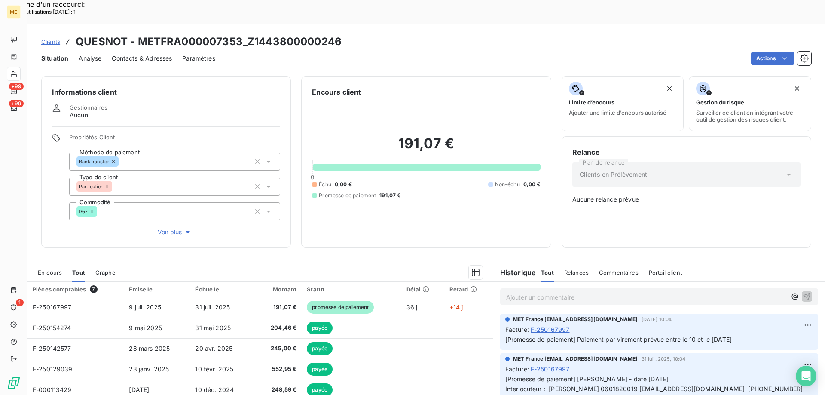
scroll to position [48, 0]
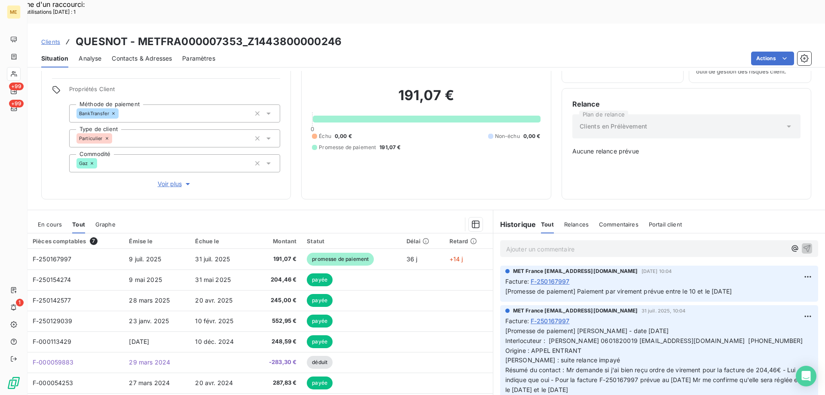
drag, startPoint x: 713, startPoint y: 369, endPoint x: 502, endPoint y: 301, distance: 222.0
click at [505, 326] on p "[Promesse de paiement] Valérie - date 29/07/2025 Interlocuteur : Mr QUESNOT 060…" at bounding box center [659, 365] width 308 height 79
click at [506, 244] on p "Ajouter un commentaire ﻿" at bounding box center [646, 249] width 280 height 11
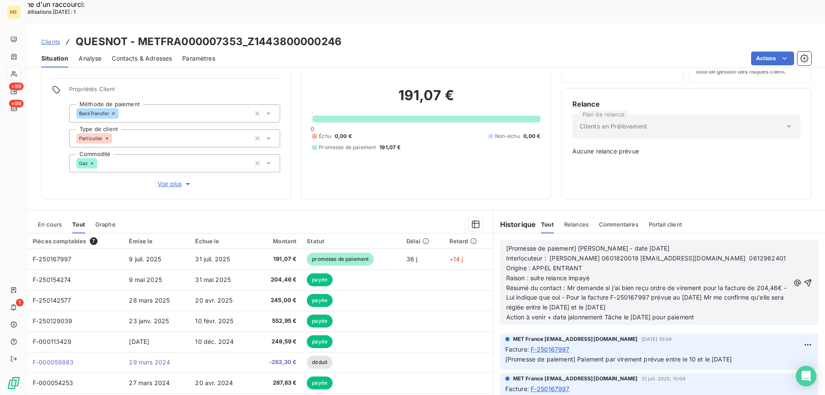
click at [577, 244] on span "[Promesse de paiement] Valérie - date 29/07/2025" at bounding box center [588, 247] width 164 height 7
drag, startPoint x: 542, startPoint y: 217, endPoint x: 611, endPoint y: 214, distance: 68.9
click at [611, 243] on div "Valérie - date 29/07/2025 Interlocuteur : Mr QUESNOT 0601820019 martine.quesnot…" at bounding box center [648, 282] width 284 height 79
drag, startPoint x: 530, startPoint y: 238, endPoint x: 581, endPoint y: 235, distance: 51.2
click at [581, 263] on p "Origine : APPEL ENTRANT" at bounding box center [648, 268] width 284 height 10
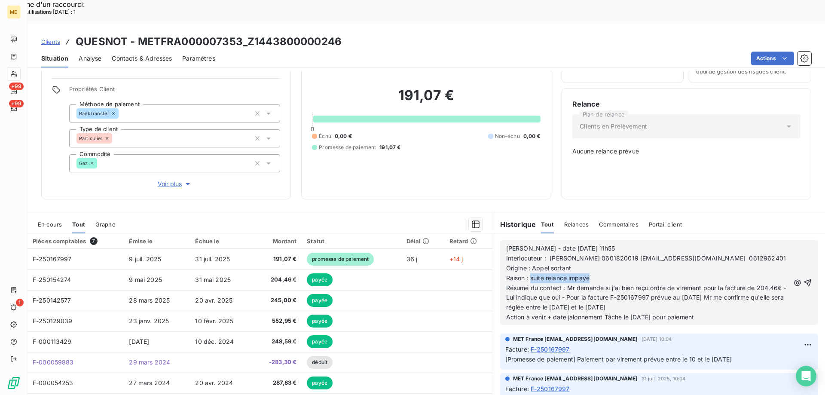
drag, startPoint x: 529, startPoint y: 248, endPoint x: 599, endPoint y: 247, distance: 70.9
click at [599, 273] on p "Raison : suite relance impayé" at bounding box center [648, 278] width 284 height 10
drag, startPoint x: 565, startPoint y: 258, endPoint x: 706, endPoint y: 281, distance: 141.9
click at [706, 283] on p "Résumé du contact : Mr demande si j'ai bien reçu ordre de virement pour la fact…" at bounding box center [648, 298] width 284 height 30
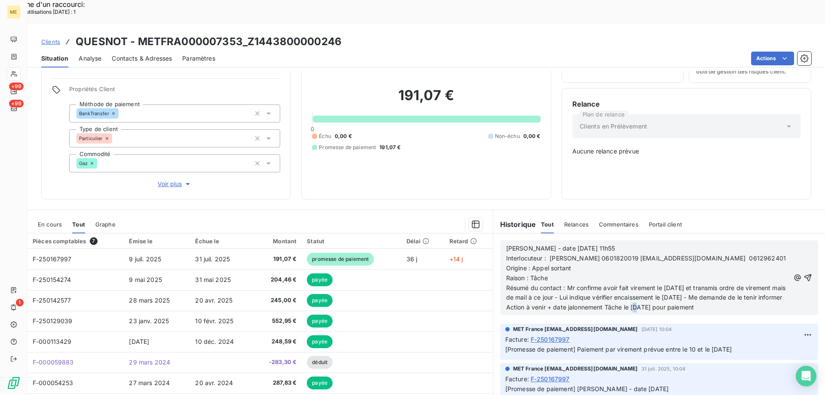
click at [633, 303] on span "Action à venir + date jalonnement Tâche le 18/08/2025 pour paiement" at bounding box center [600, 306] width 188 height 7
click at [804, 273] on icon "button" at bounding box center [808, 277] width 9 height 9
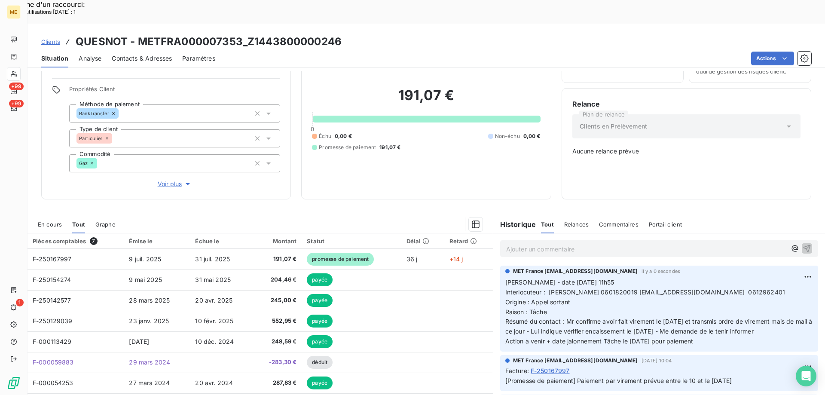
click at [46, 221] on span "En cours" at bounding box center [50, 224] width 24 height 7
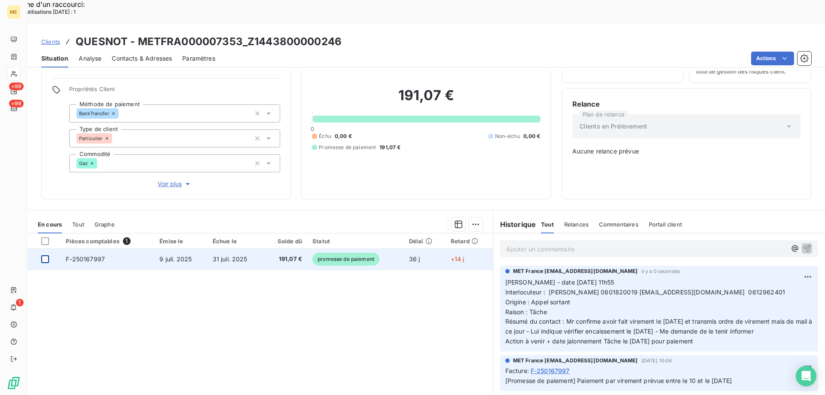
click at [45, 255] on div at bounding box center [45, 259] width 8 height 8
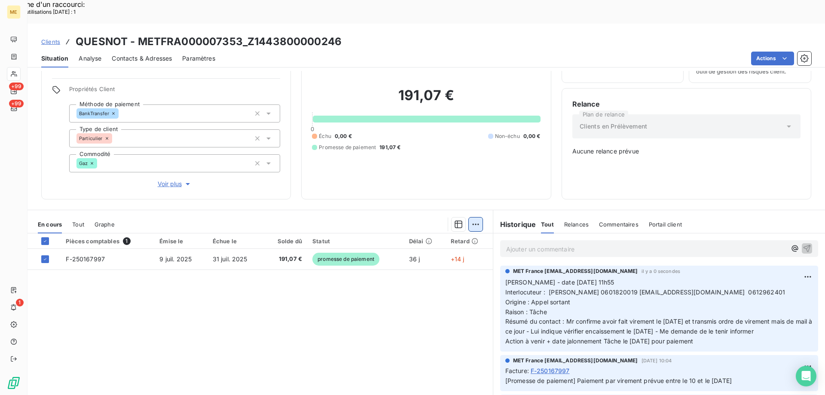
click at [396, 230] on div "Ajouter une promesse de paiement (1 facture)" at bounding box center [399, 229] width 152 height 14
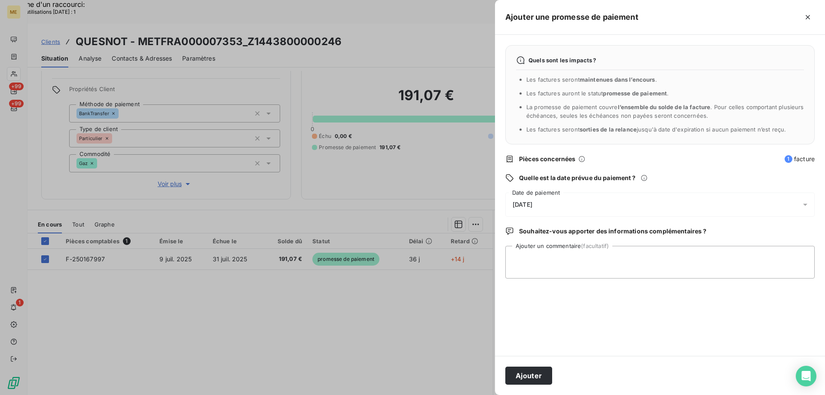
click at [579, 205] on div "15/08/2025" at bounding box center [659, 205] width 309 height 24
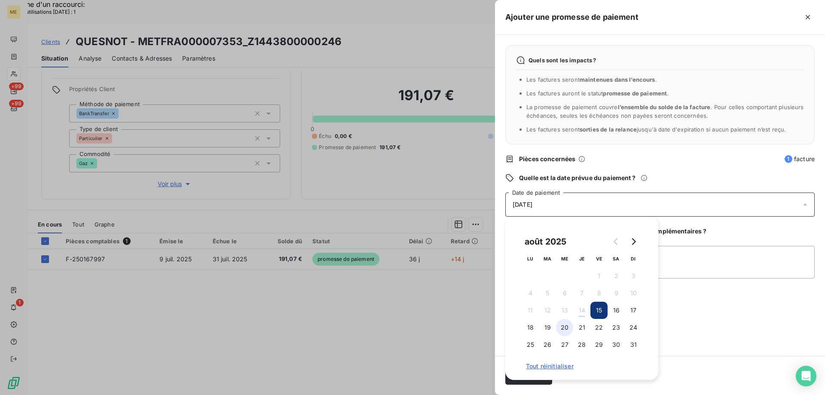
click at [567, 328] on button "20" at bounding box center [564, 327] width 17 height 17
click at [694, 259] on textarea "Ajouter un commentaire (facultatif)" at bounding box center [659, 262] width 309 height 33
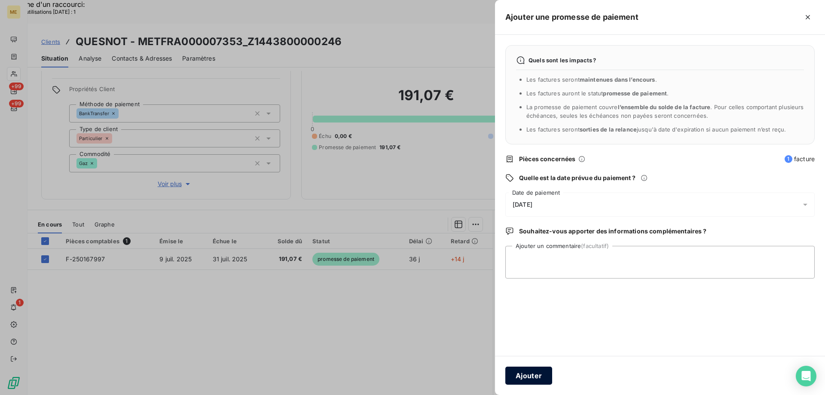
click at [529, 373] on button "Ajouter" at bounding box center [528, 376] width 47 height 18
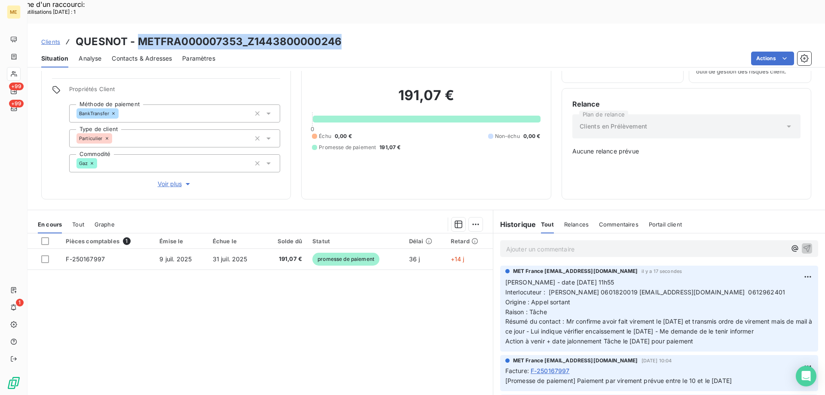
drag, startPoint x: 347, startPoint y: 17, endPoint x: 136, endPoint y: 18, distance: 211.4
click at [136, 34] on div "Clients QUESNOT - METFRA000007353_Z1443800000246" at bounding box center [427, 41] width 798 height 15
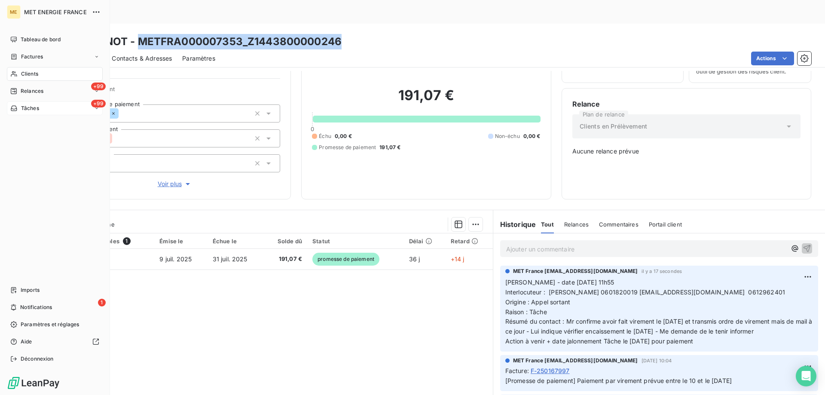
click at [60, 109] on div "+99 Tâches" at bounding box center [55, 108] width 96 height 14
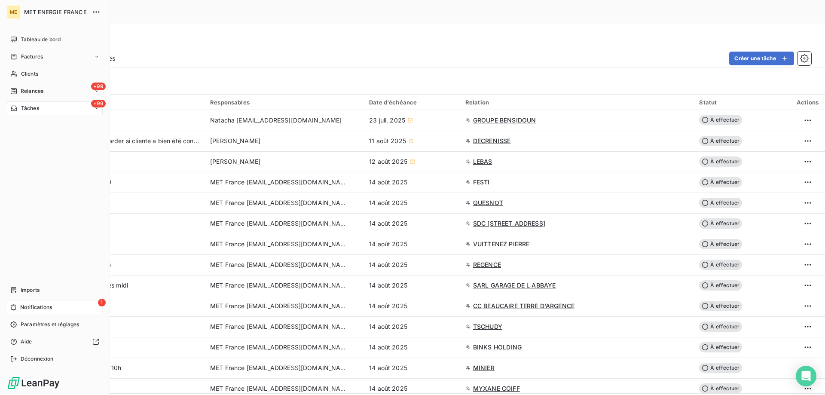
click at [38, 309] on span "Notifications" at bounding box center [36, 307] width 32 height 8
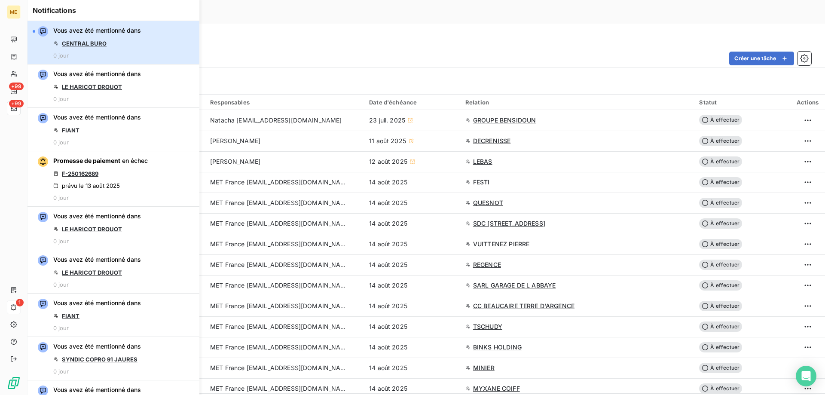
click at [155, 52] on button "Vous avez été mentionné dans CENTRAL BURO 0 jour" at bounding box center [114, 42] width 172 height 43
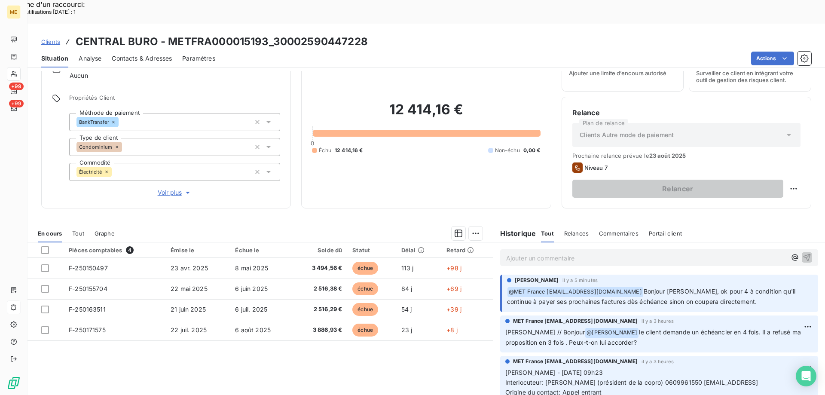
scroll to position [55, 0]
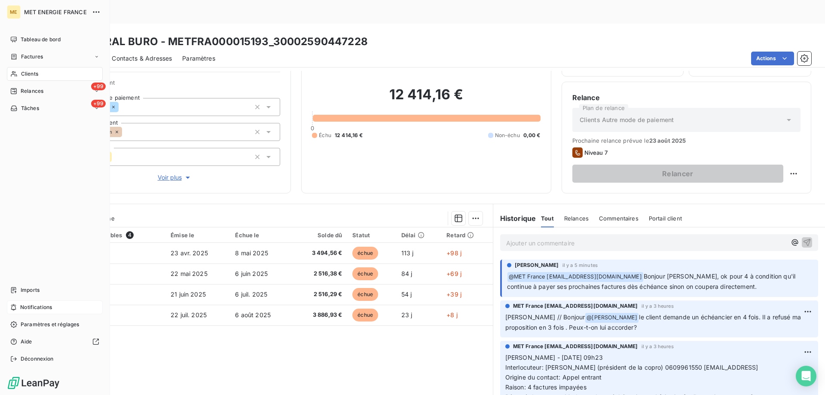
drag, startPoint x: 47, startPoint y: 109, endPoint x: 109, endPoint y: 111, distance: 61.9
click at [48, 109] on div "+99 Tâches" at bounding box center [55, 108] width 96 height 14
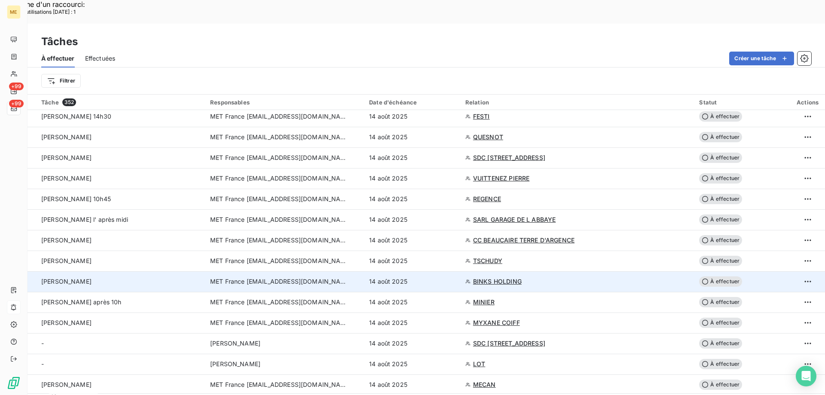
scroll to position [43, 0]
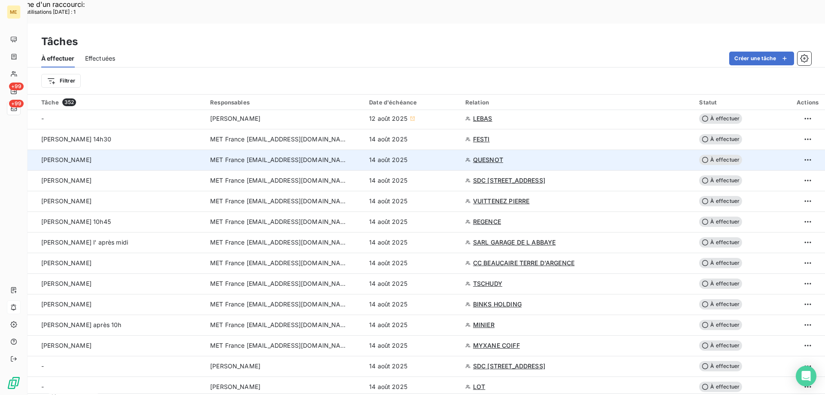
click at [714, 155] on span "À effectuer" at bounding box center [720, 160] width 43 height 10
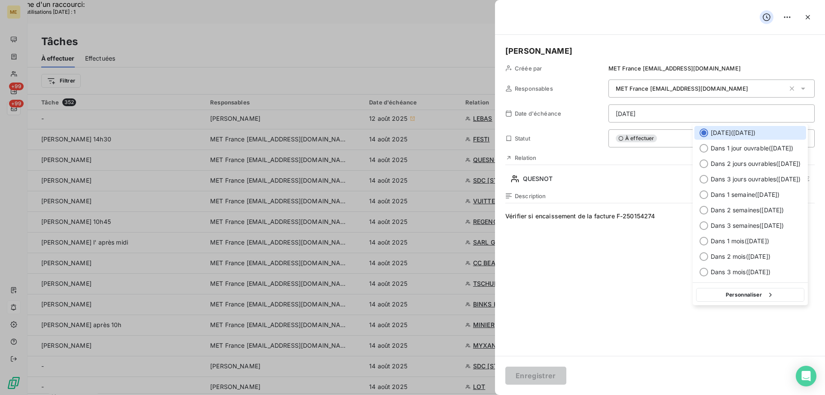
click at [722, 293] on button "Personnaliser" at bounding box center [750, 295] width 108 height 14
select select "7"
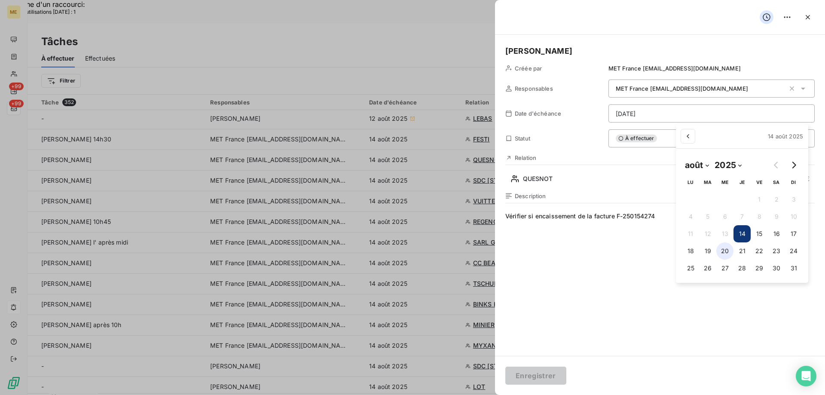
click at [727, 248] on button "20" at bounding box center [724, 250] width 17 height 17
type input "20/08/2025"
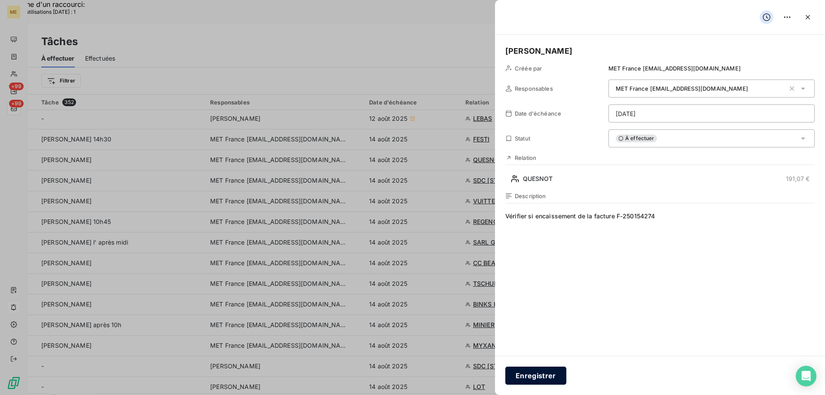
click at [546, 374] on button "Enregistrer" at bounding box center [535, 376] width 61 height 18
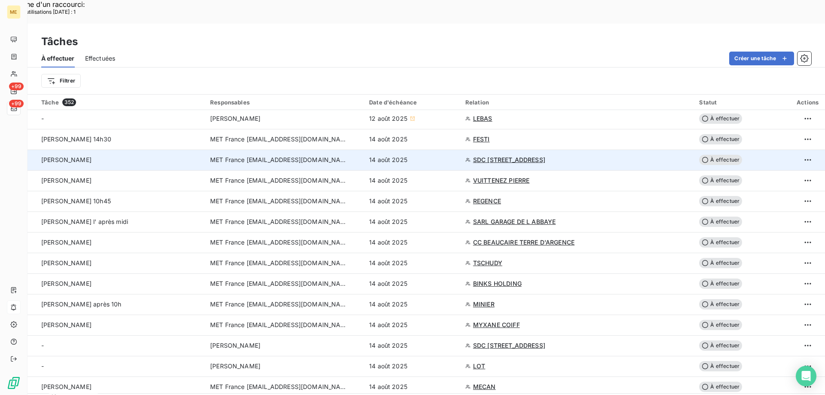
click at [504, 156] on span "SDC 9 PLACE DES MARRONIERS" at bounding box center [509, 160] width 72 height 9
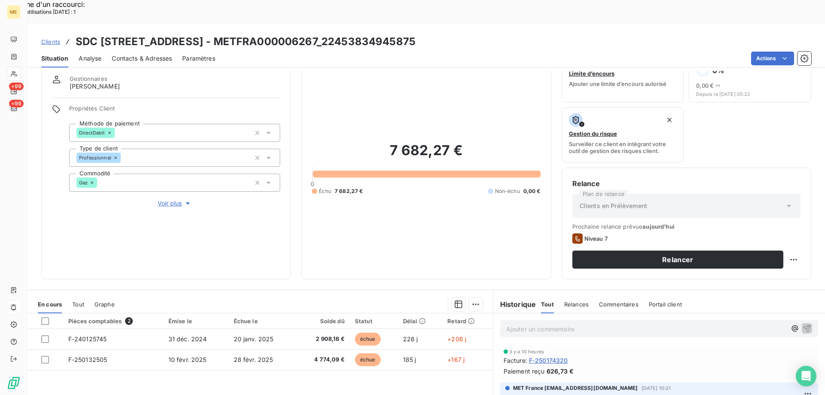
scroll to position [115, 0]
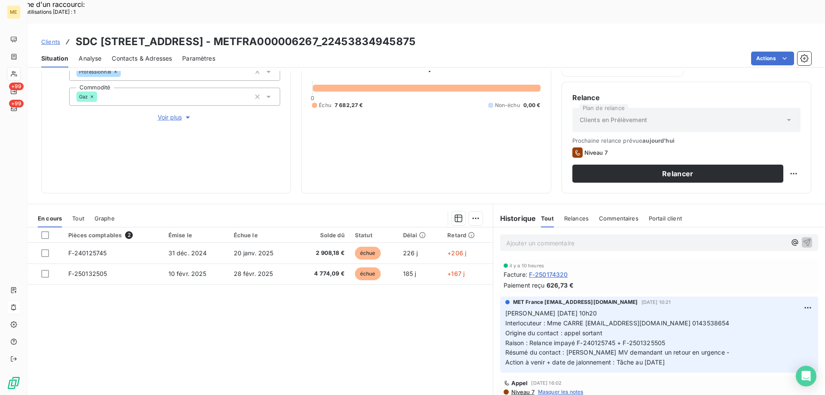
click at [580, 238] on p "Ajouter un commentaire ﻿" at bounding box center [646, 243] width 280 height 11
click at [167, 82] on div "Propriétés Client Méthode de paiement DirectDebit Type de client Professionnel …" at bounding box center [174, 70] width 211 height 103
click at [164, 113] on span "Voir plus" at bounding box center [175, 117] width 34 height 9
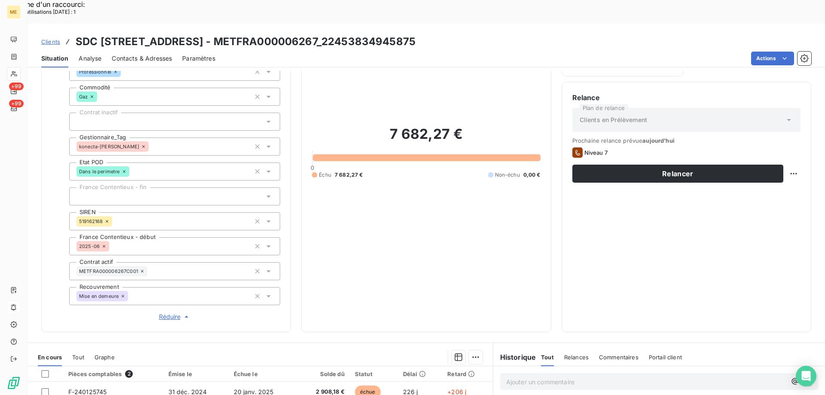
drag, startPoint x: 170, startPoint y: 288, endPoint x: 189, endPoint y: 282, distance: 19.4
click at [170, 312] on span "Réduire" at bounding box center [175, 316] width 32 height 9
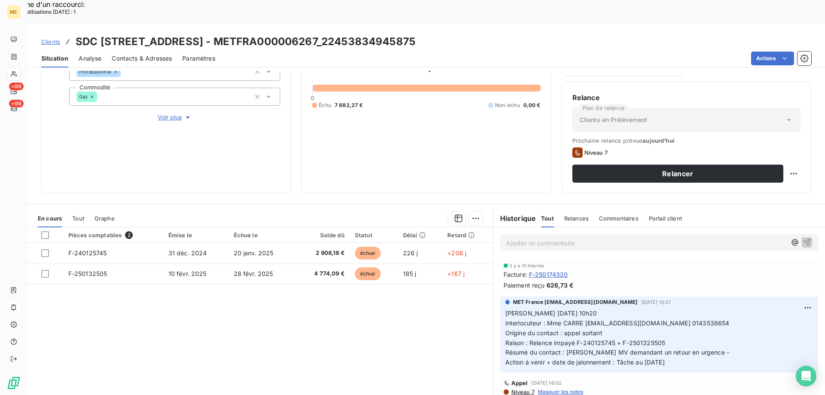
click at [564, 238] on p "Ajouter un commentaire ﻿" at bounding box center [646, 243] width 280 height 11
drag, startPoint x: 623, startPoint y: 220, endPoint x: 584, endPoint y: 219, distance: 38.7
click at [584, 238] on p "vAL2RIE 14/08/2025 12H00 dOSSIER AU ctx" at bounding box center [646, 243] width 280 height 10
click at [803, 238] on icon "button" at bounding box center [807, 242] width 9 height 9
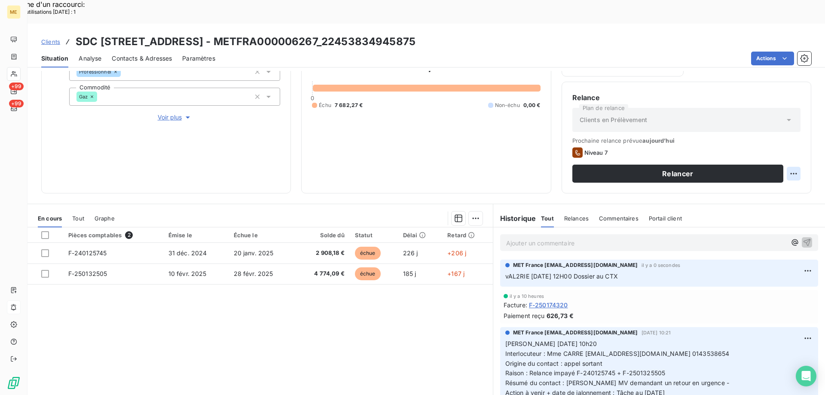
click at [754, 171] on div "Replanifier cette action" at bounding box center [751, 169] width 77 height 14
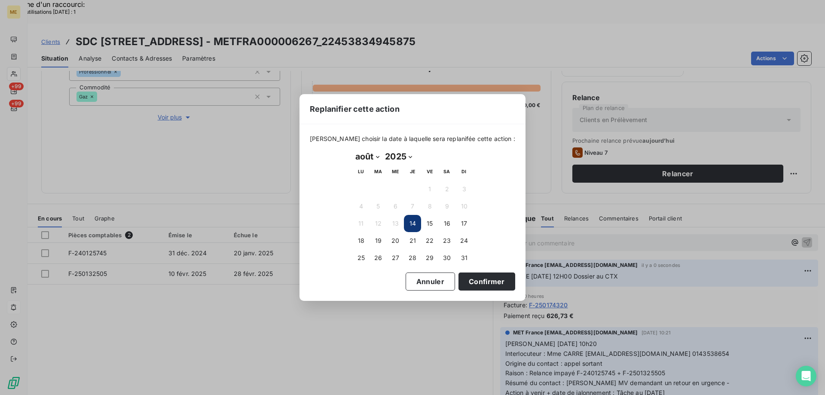
click at [378, 156] on select "janvier février mars avril mai juin juillet août septembre octobre novembre déc…" at bounding box center [367, 157] width 30 height 14
select select "8"
click at [352, 150] on select "janvier février mars avril mai juin juillet août septembre octobre novembre déc…" at bounding box center [367, 157] width 30 height 14
click at [361, 238] on button "22" at bounding box center [360, 240] width 17 height 17
click at [480, 281] on button "Confirmer" at bounding box center [486, 281] width 57 height 18
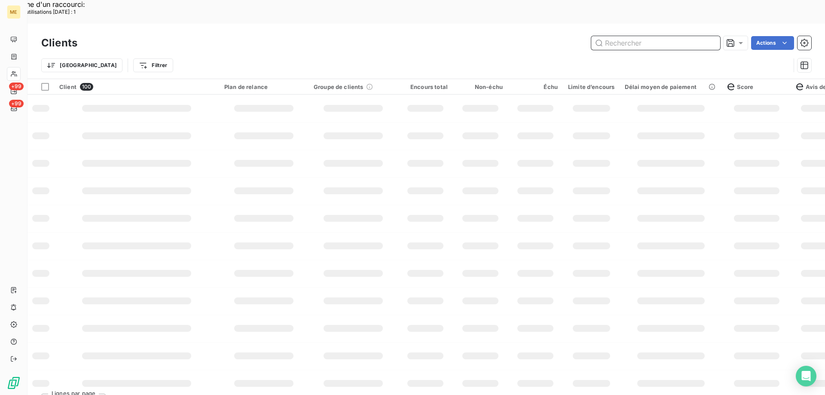
click at [612, 36] on input "text" at bounding box center [655, 43] width 129 height 14
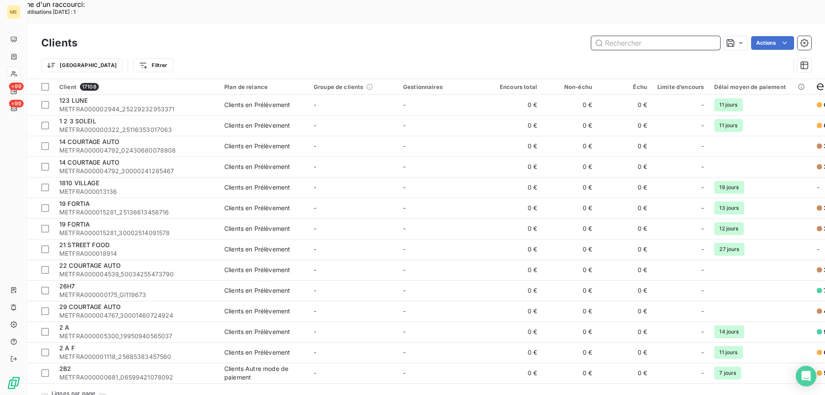
paste input "METFRA000007225"
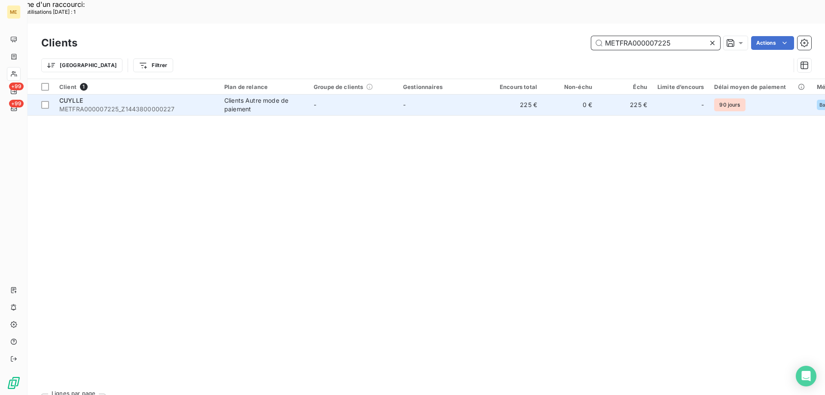
type input "METFRA000007225"
click at [69, 96] on div "CUYLLE" at bounding box center [136, 100] width 155 height 9
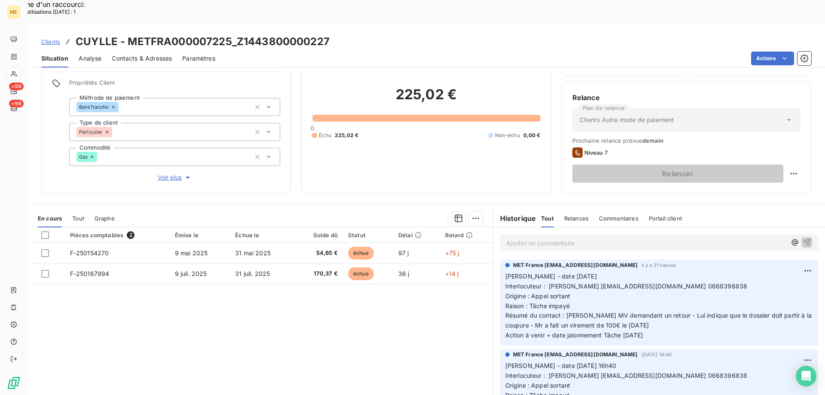
click at [80, 215] on span "Tout" at bounding box center [78, 218] width 12 height 7
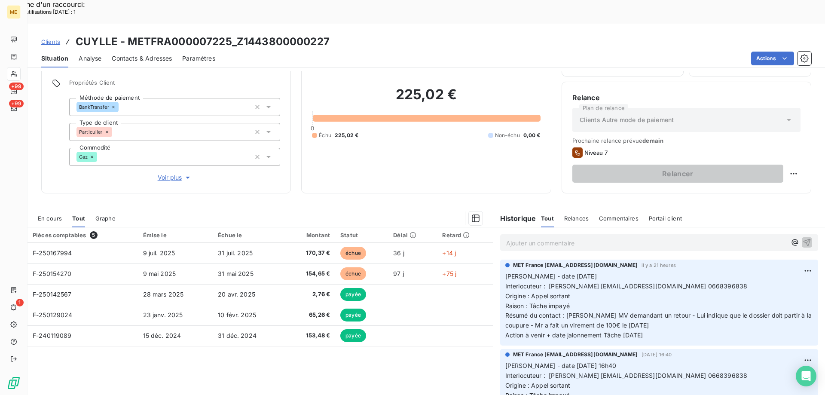
drag, startPoint x: 661, startPoint y: 312, endPoint x: 503, endPoint y: 255, distance: 168.4
click at [505, 272] on p "Valérie - date 13/08/2025 Interlocuteur : FRANCK CUYLLE franckcuylle14610@gmail…" at bounding box center [659, 306] width 308 height 69
copy p "Valérie - date 13/08/2025 Interlocuteur : FRANCK CUYLLE franckcuylle14610@gmail…"
click at [512, 238] on p "Ajouter un commentaire ﻿" at bounding box center [646, 243] width 280 height 11
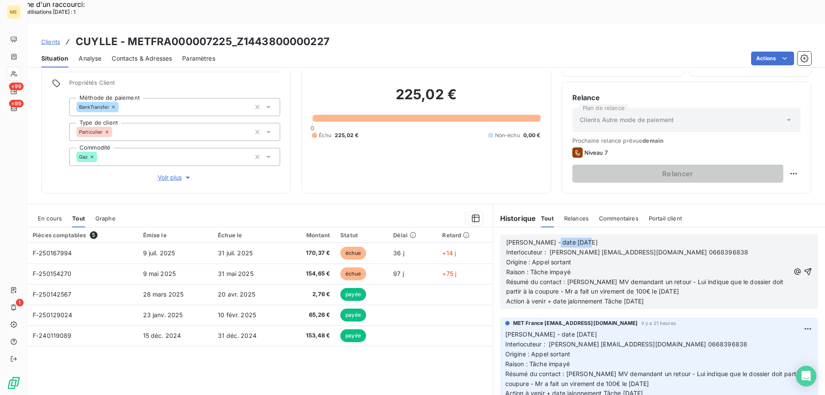
drag, startPoint x: 544, startPoint y: 215, endPoint x: 576, endPoint y: 217, distance: 32.8
click at [576, 238] on span "[PERSON_NAME] - date [DATE]" at bounding box center [552, 241] width 92 height 7
drag, startPoint x: 549, startPoint y: 239, endPoint x: 579, endPoint y: 239, distance: 30.5
click at [579, 257] on p "Origine : Appel sortant" at bounding box center [648, 262] width 284 height 10
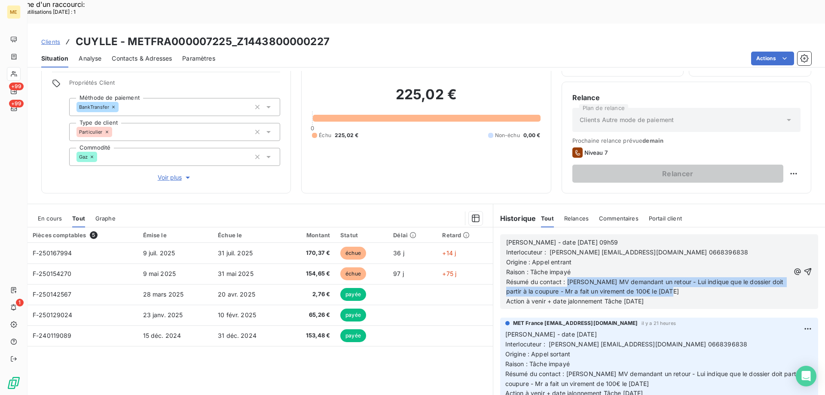
drag, startPoint x: 565, startPoint y: 256, endPoint x: 681, endPoint y: 272, distance: 117.2
click at [681, 277] on p "Résumé du contact : [PERSON_NAME] MV demandant un retour - Lui indique que le d…" at bounding box center [648, 287] width 284 height 20
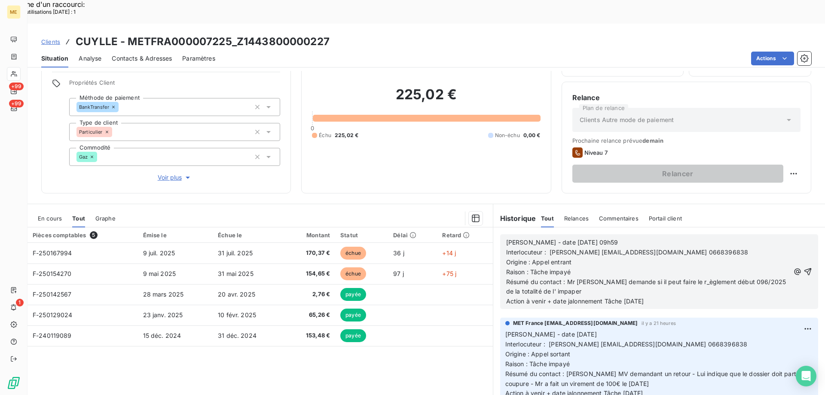
click at [666, 278] on span "Résumé du contact : Mr me demande si il peut faire le r_èglement début 096/2025…" at bounding box center [647, 286] width 282 height 17
click at [535, 278] on span "Résumé du contact : Mr me demande si il peut faire le règlement début 096/2025 …" at bounding box center [645, 286] width 279 height 17
click at [543, 277] on p "Résumé du contact : Mr me demande si il peut faire le règlement début 096/2025 …" at bounding box center [648, 287] width 284 height 20
click at [714, 278] on span "Résumé du contact : Mr me demande si il peut faire le règlement début 096/2025 …" at bounding box center [648, 286] width 284 height 17
click at [721, 278] on span "Résumé du contact : Mr me demande si il peut faire le règlement début 096/2025 …" at bounding box center [648, 286] width 284 height 17
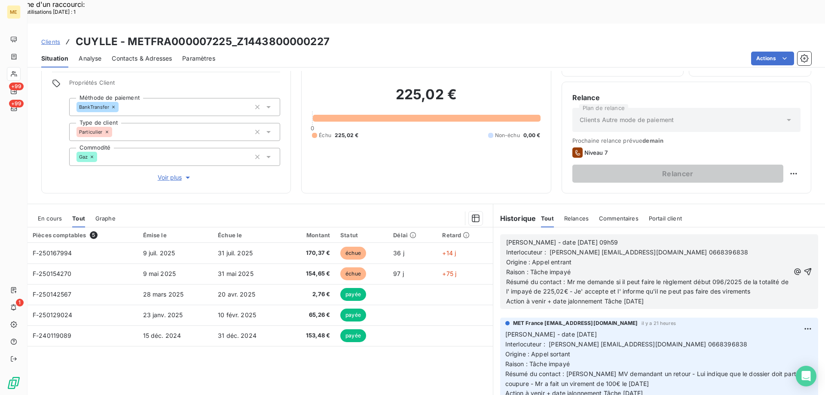
click at [699, 296] on p "Action à venir + date jalonnement Tâche [DATE]" at bounding box center [648, 301] width 284 height 10
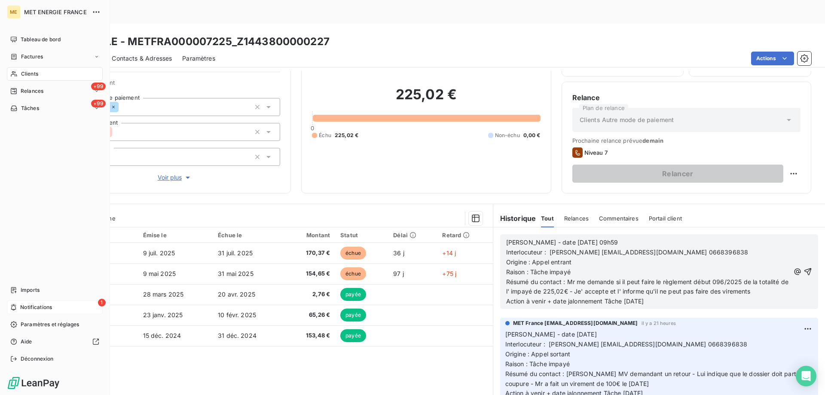
click at [36, 312] on div "1 Notifications" at bounding box center [55, 307] width 96 height 14
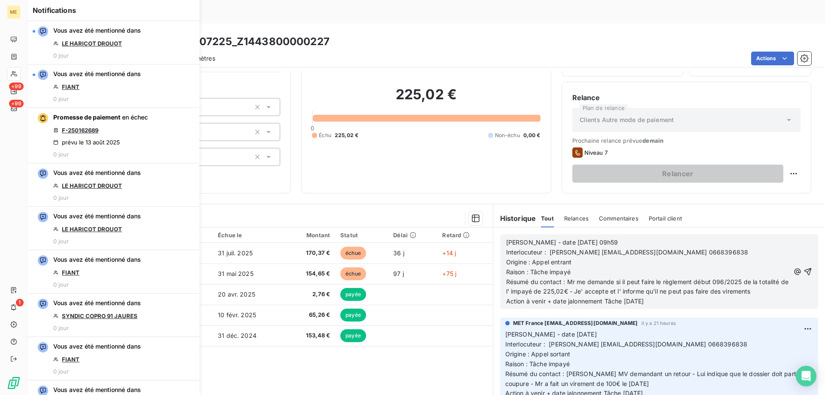
click at [721, 278] on span "Résumé du contact : Mr me demande si il peut faire le règlement début 096/2025 …" at bounding box center [648, 286] width 284 height 17
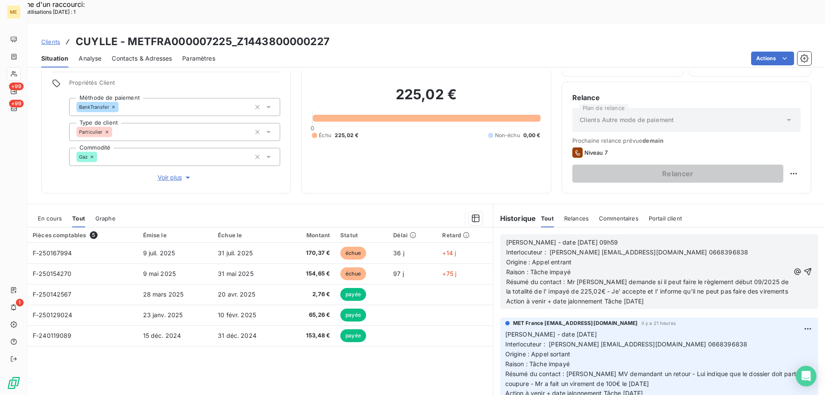
click at [767, 277] on p "Résumé du contact : Mr me demande si il peut faire le règlement début 09/2025 d…" at bounding box center [648, 287] width 284 height 20
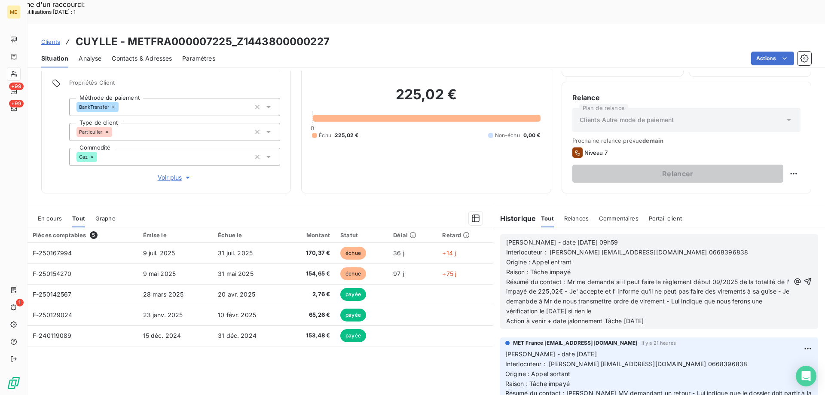
click at [558, 278] on span "Résumé du contact : Mr me demande si il peut faire le règlement début 09/2025 d…" at bounding box center [648, 296] width 285 height 37
click at [630, 285] on p "Résumé du contact : Mr me demande si il peut faire le règlement début 09/2025 d…" at bounding box center [648, 297] width 284 height 40
drag, startPoint x: 623, startPoint y: 298, endPoint x: 638, endPoint y: 297, distance: 14.2
click at [638, 317] on span "Action à venir + date jalonnement Tâche [DATE]" at bounding box center [575, 320] width 138 height 7
click at [804, 278] on icon "button" at bounding box center [807, 281] width 7 height 7
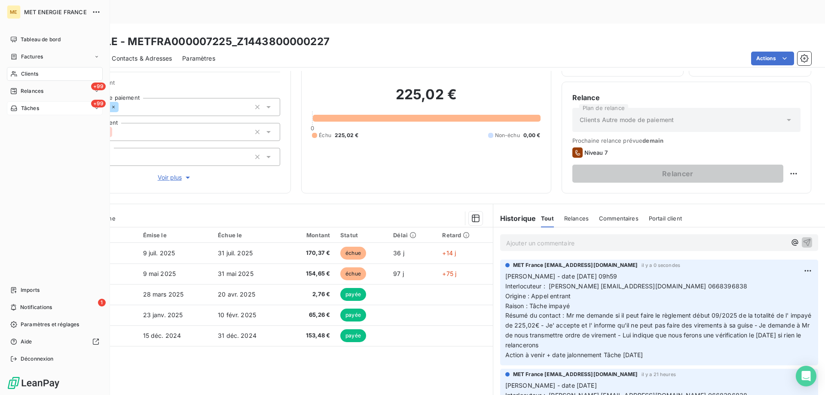
click at [57, 112] on div "+99 Tâches" at bounding box center [55, 108] width 96 height 14
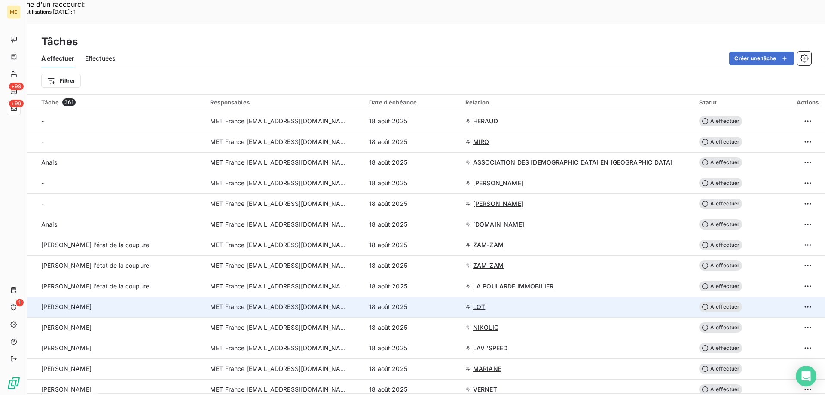
scroll to position [1565, 0]
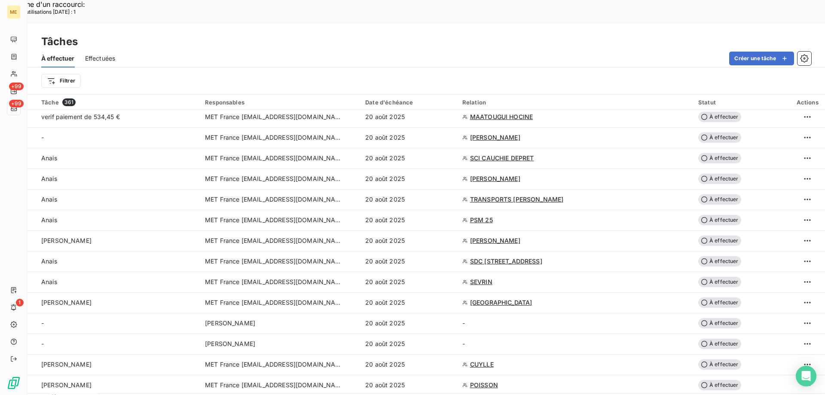
scroll to position [1203, 0]
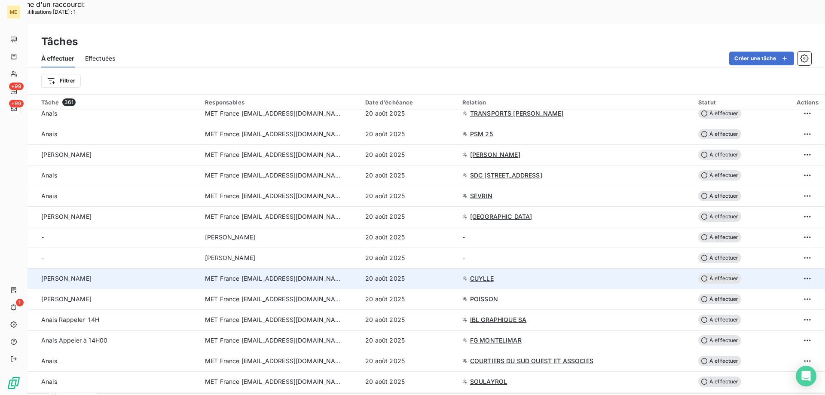
click at [710, 273] on span "À effectuer" at bounding box center [719, 278] width 43 height 10
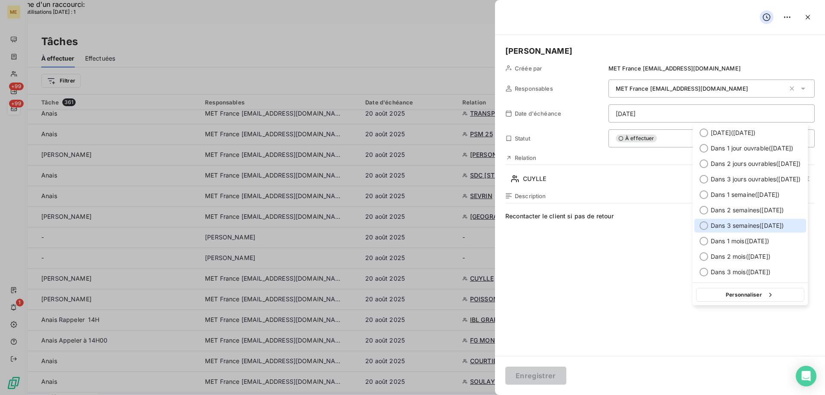
click at [701, 226] on div at bounding box center [704, 225] width 9 height 9
type input "04/09/2025"
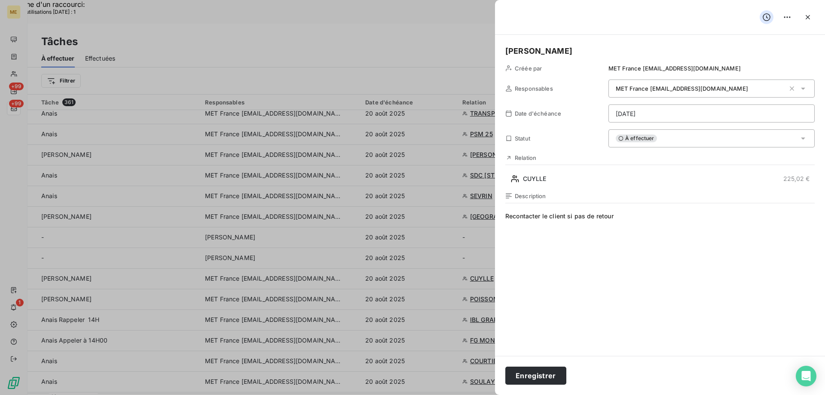
click at [633, 222] on span "Recontacter le client si pas de retour" at bounding box center [659, 294] width 309 height 165
drag, startPoint x: 591, startPoint y: 220, endPoint x: 498, endPoint y: 219, distance: 93.2
click at [498, 219] on div "Valérie Créée par MET France met-france@recouvrement.met.com Responsables MET F…" at bounding box center [660, 195] width 330 height 321
click at [532, 374] on button "Enregistrer" at bounding box center [535, 376] width 61 height 18
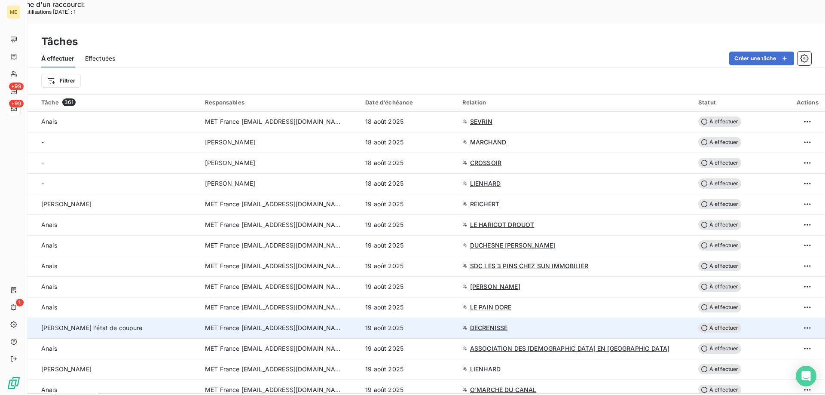
scroll to position [0, 0]
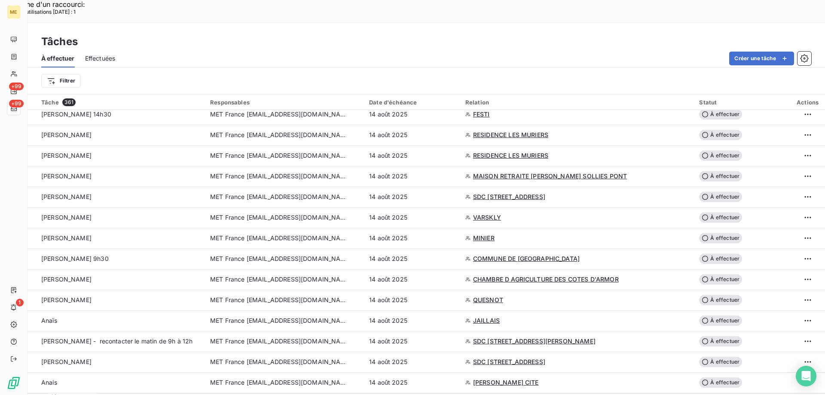
scroll to position [1780, 0]
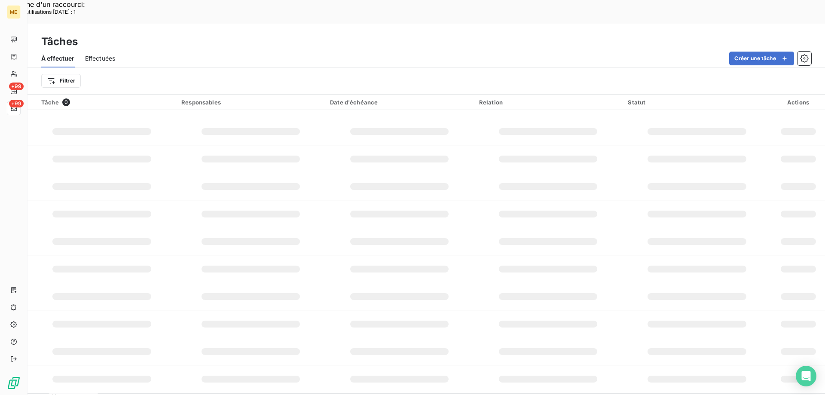
scroll to position [975, 0]
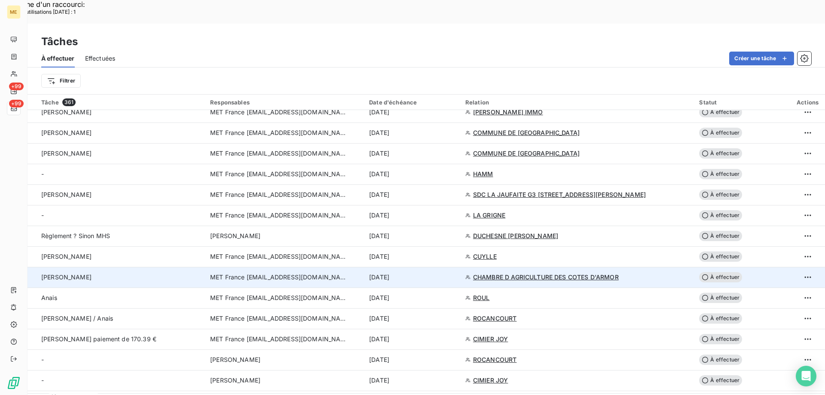
scroll to position [1221, 0]
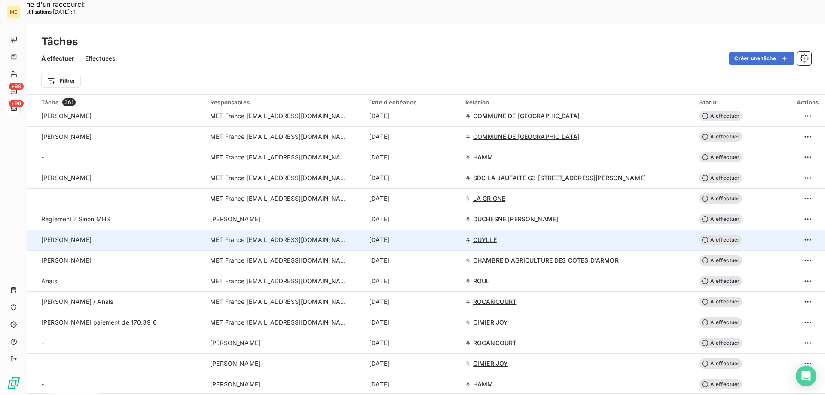
click at [487, 235] on span "CUYLLE" at bounding box center [485, 239] width 24 height 9
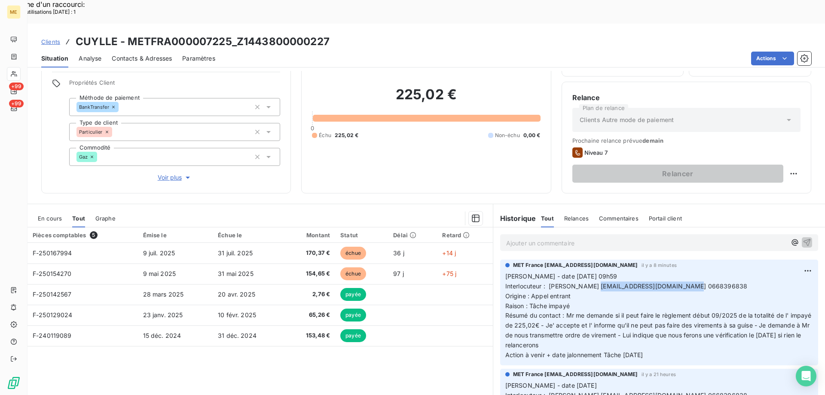
drag, startPoint x: 597, startPoint y: 262, endPoint x: 684, endPoint y: 261, distance: 86.8
click at [684, 282] on span "Interlocuteur : [PERSON_NAME] [EMAIL_ADDRESS][DOMAIN_NAME] 0668396838" at bounding box center [626, 285] width 242 height 7
copy span "[EMAIL_ADDRESS][DOMAIN_NAME]"
drag, startPoint x: 612, startPoint y: 283, endPoint x: 601, endPoint y: 274, distance: 14.7
click at [610, 281] on p "Valérie - date 14/08/2025 09h59 Interlocuteur : FRANCK CUYLLE franckcuylle14610…" at bounding box center [659, 316] width 308 height 89
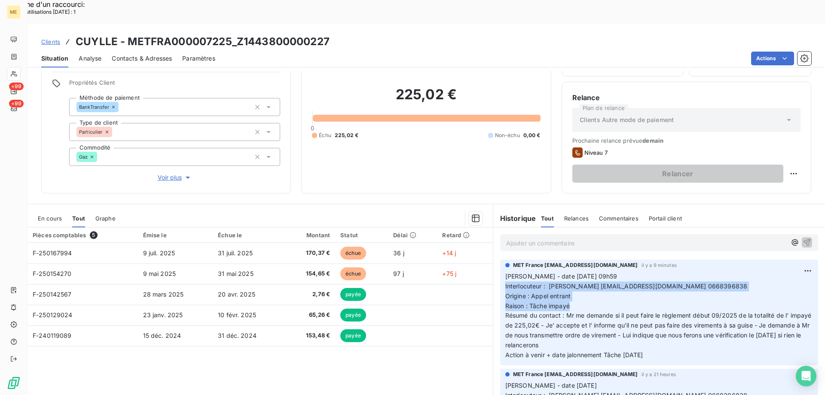
drag, startPoint x: 570, startPoint y: 286, endPoint x: 500, endPoint y: 263, distance: 73.6
click at [500, 263] on div "MET France met-france@recouvrement.met.com il y a 9 minutes Valérie - date 14/0…" at bounding box center [659, 313] width 318 height 106
click at [605, 279] on p "Valérie - date 14/08/2025 09h59 Interlocuteur : FRANCK CUYLLE franckcuylle14610…" at bounding box center [659, 316] width 308 height 89
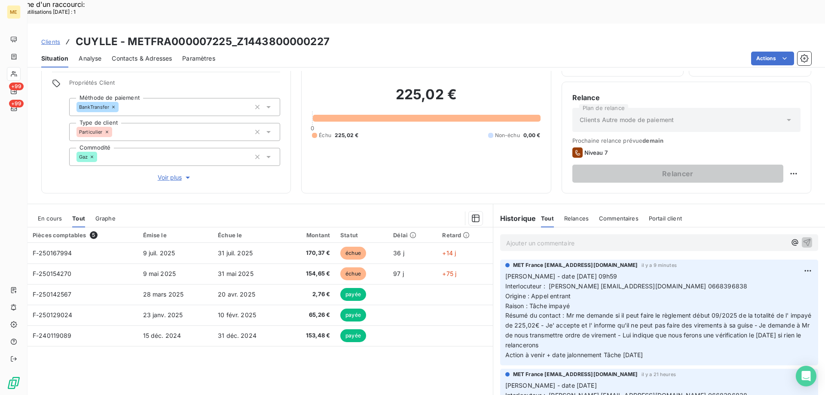
drag, startPoint x: 402, startPoint y: 346, endPoint x: 430, endPoint y: 338, distance: 28.7
click at [402, 345] on div "Pièces comptables 5 Émise le Échue le Montant Statut Délai Retard F-250167994 9…" at bounding box center [260, 309] width 465 height 165
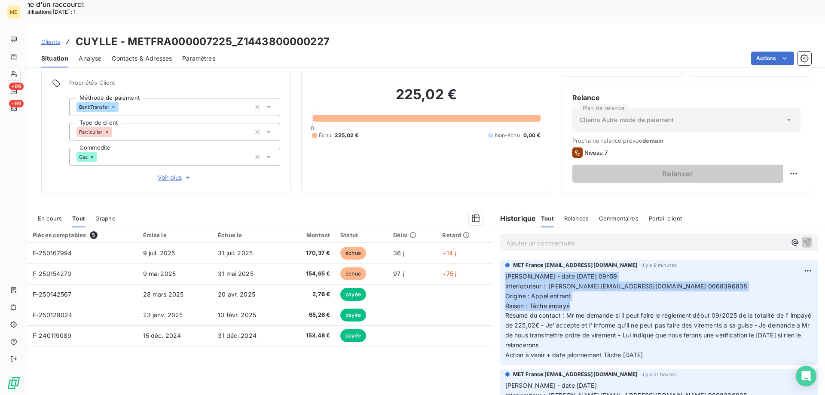
drag, startPoint x: 577, startPoint y: 278, endPoint x: 503, endPoint y: 247, distance: 80.3
click at [505, 271] on div "Valérie - date 14/08/2025 09h59 Interlocuteur : FRANCK CUYLLE franckcuylle14610…" at bounding box center [659, 315] width 308 height 89
copy p "Valérie - date 14/08/2025 09h59 Interlocuteur : FRANCK CUYLLE franckcuylle14610…"
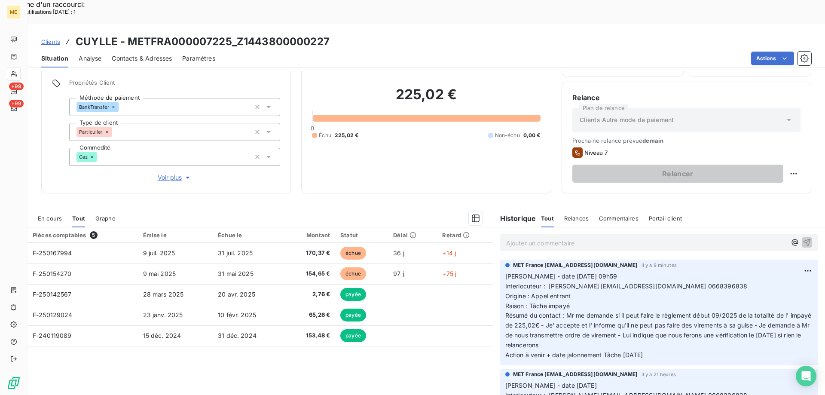
click at [671, 332] on p "Valérie - date 14/08/2025 09h59 Interlocuteur : FRANCK CUYLLE franckcuylle14610…" at bounding box center [659, 316] width 308 height 89
drag, startPoint x: 668, startPoint y: 332, endPoint x: 500, endPoint y: 249, distance: 187.4
click at [500, 260] on div "MET France met-france@recouvrement.met.com il y a 9 minutes Valérie - date 14/0…" at bounding box center [659, 313] width 318 height 106
copy p "Valérie - date 14/08/2025 09h59 Interlocuteur : FRANCK CUYLLE franckcuylle14610…"
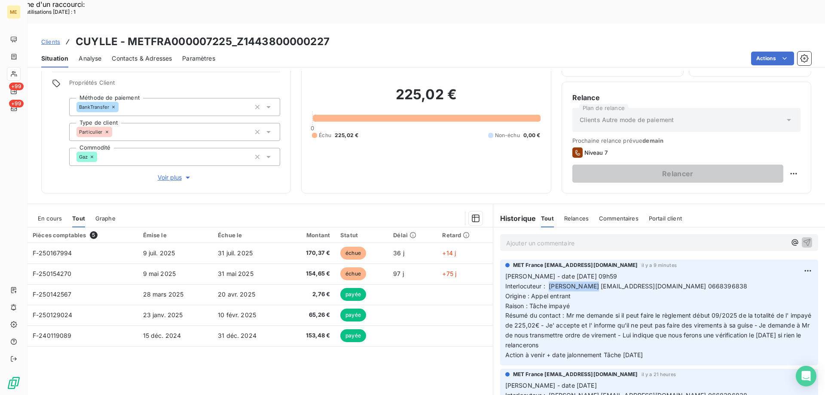
drag, startPoint x: 546, startPoint y: 263, endPoint x: 595, endPoint y: 264, distance: 49.4
click at [595, 282] on span "Interlocuteur : [PERSON_NAME] [EMAIL_ADDRESS][DOMAIN_NAME] 0668396838" at bounding box center [626, 285] width 242 height 7
copy span "[PERSON_NAME]"
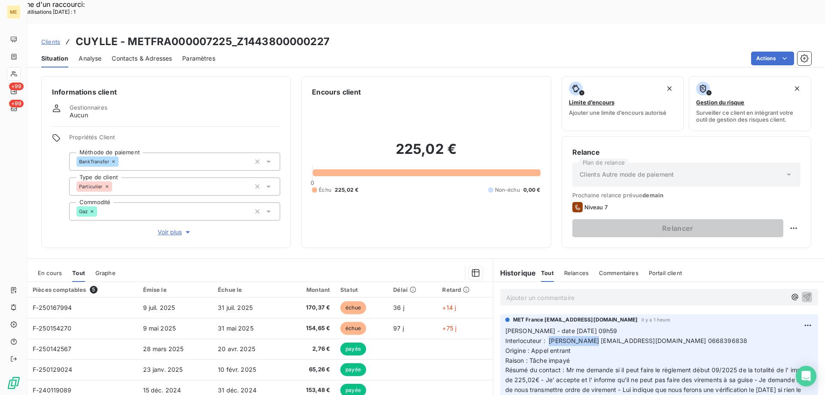
scroll to position [55, 0]
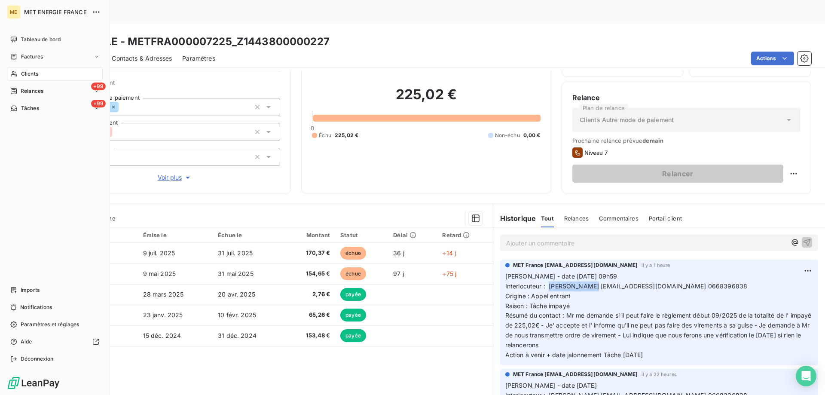
click at [44, 73] on div "Clients" at bounding box center [55, 74] width 96 height 14
